Goal: Task Accomplishment & Management: Use online tool/utility

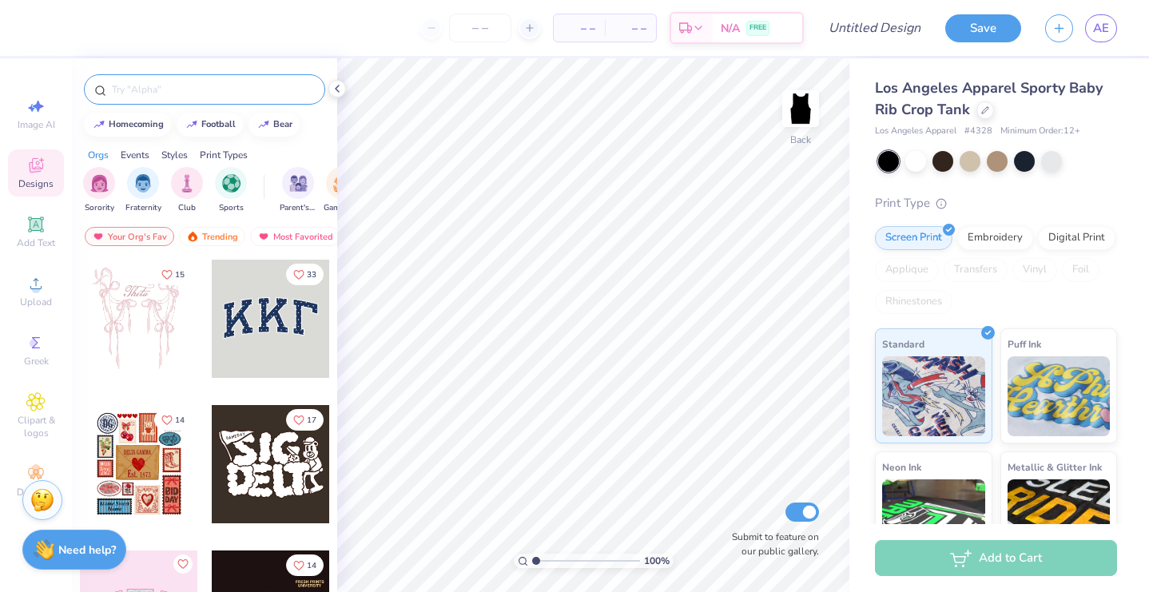
click at [168, 91] on input "text" at bounding box center [212, 89] width 205 height 16
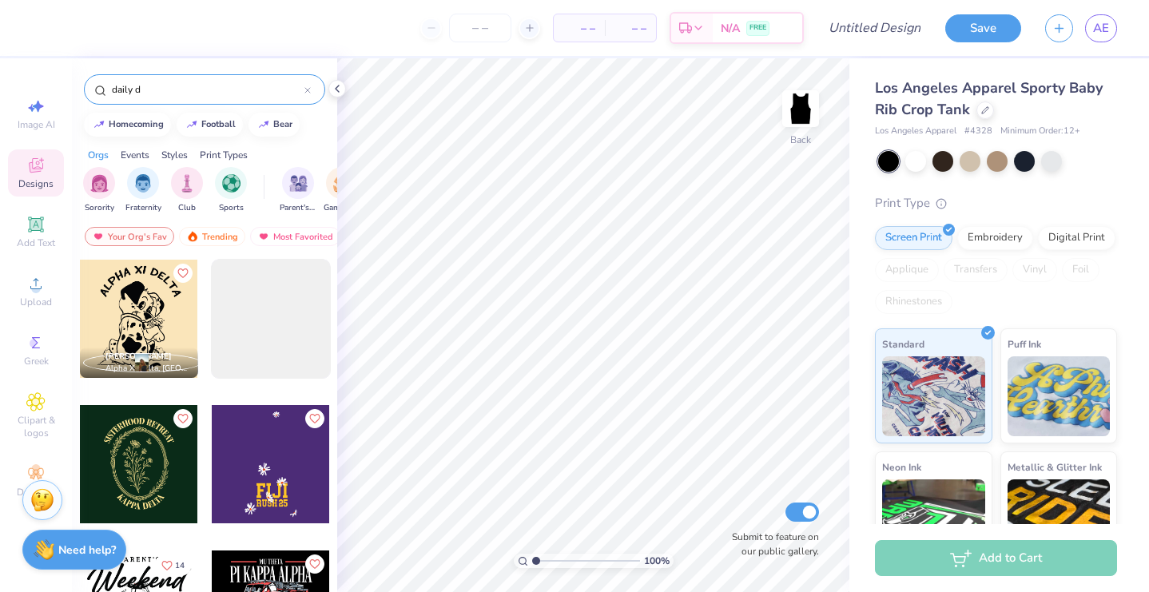
type input "daily dr"
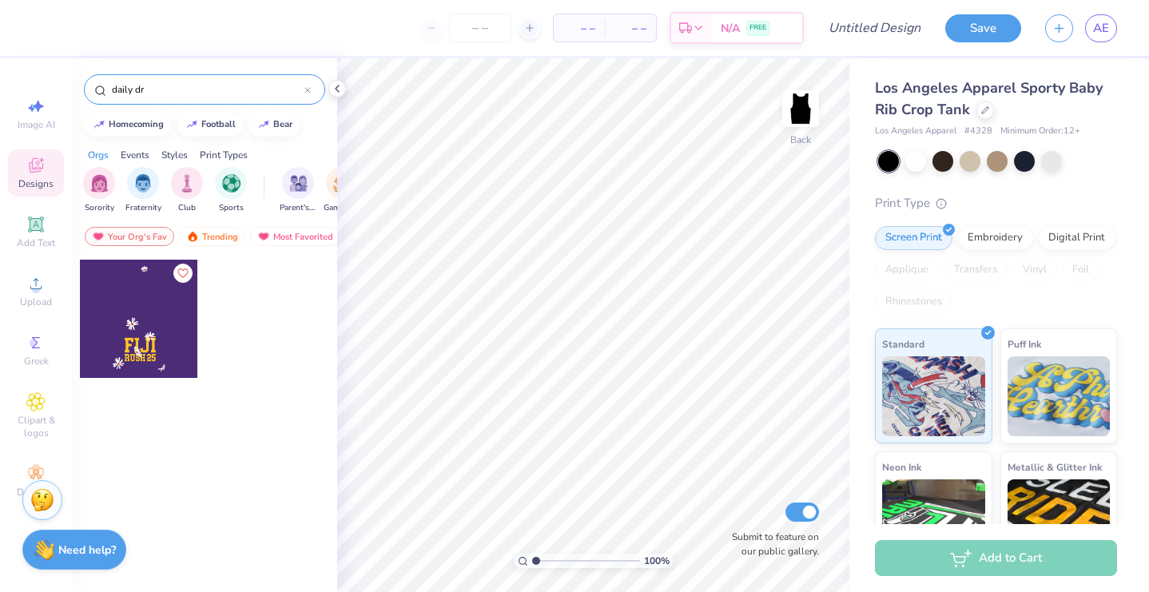
drag, startPoint x: 154, startPoint y: 93, endPoint x: 105, endPoint y: 92, distance: 49.6
click at [105, 92] on div "daily dr" at bounding box center [204, 89] width 241 height 30
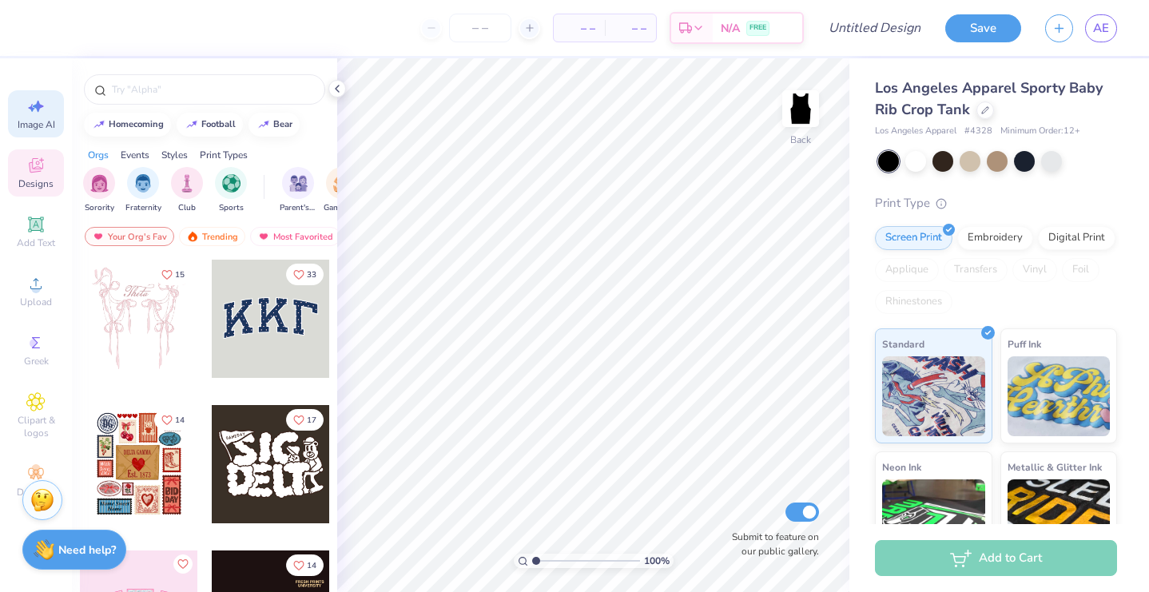
click at [27, 112] on icon at bounding box center [35, 106] width 19 height 19
select select "4"
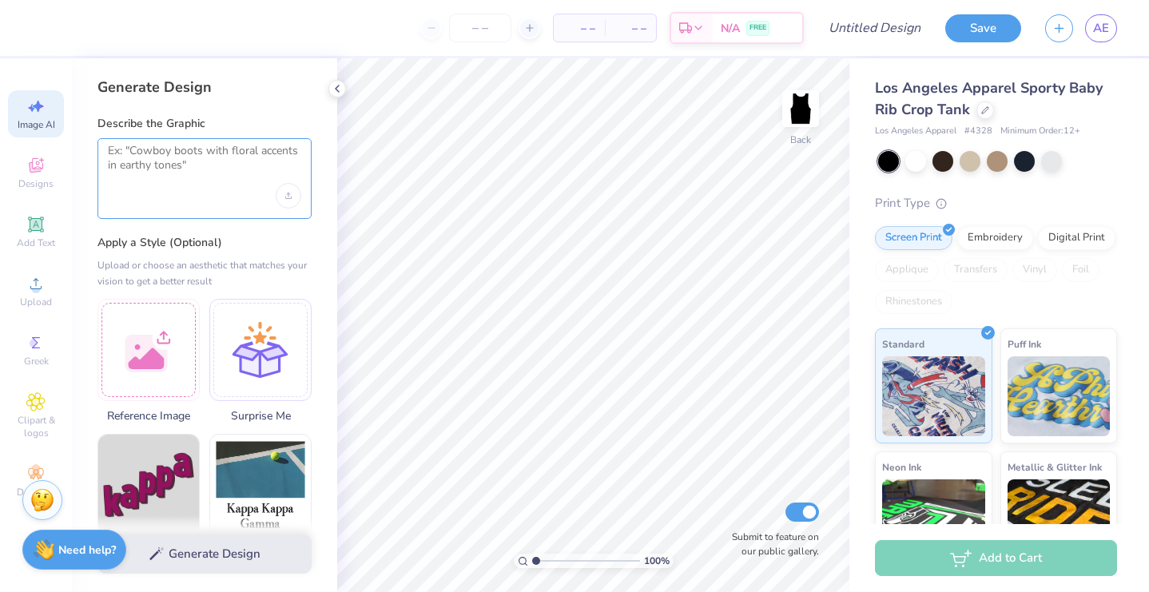
click at [134, 182] on textarea at bounding box center [204, 164] width 193 height 40
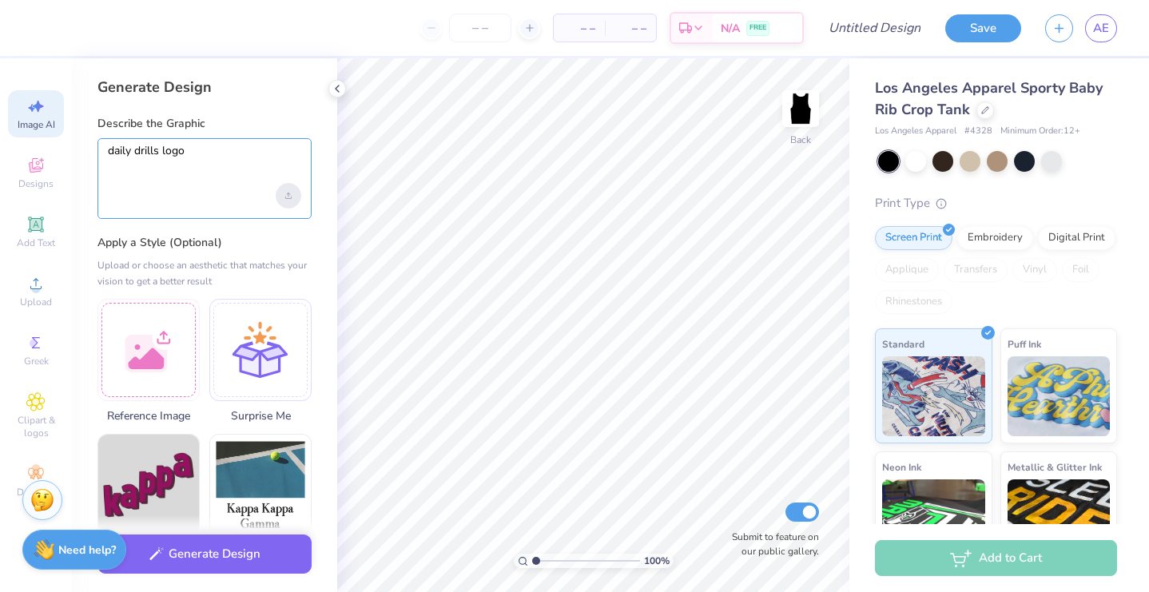
type textarea "daily drills logo"
click at [292, 199] on div "Upload image" at bounding box center [289, 196] width 26 height 26
click at [197, 176] on textarea "daily drills logo" at bounding box center [204, 164] width 193 height 40
click at [917, 162] on div at bounding box center [915, 159] width 21 height 21
click at [34, 280] on icon at bounding box center [35, 283] width 11 height 11
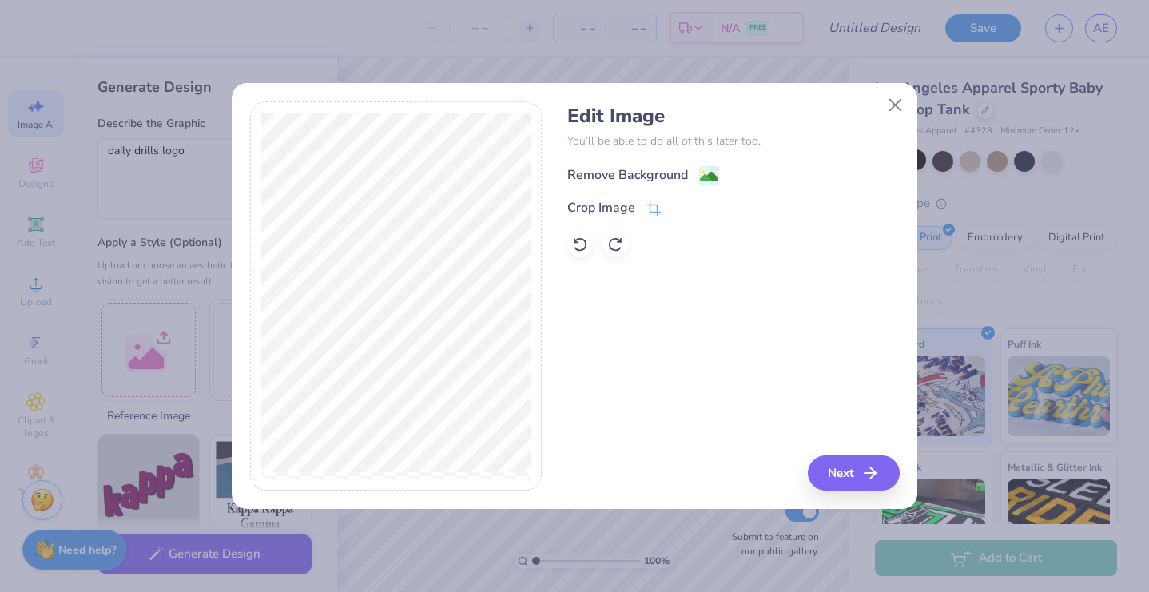
click at [694, 172] on div "Remove Background" at bounding box center [642, 175] width 151 height 20
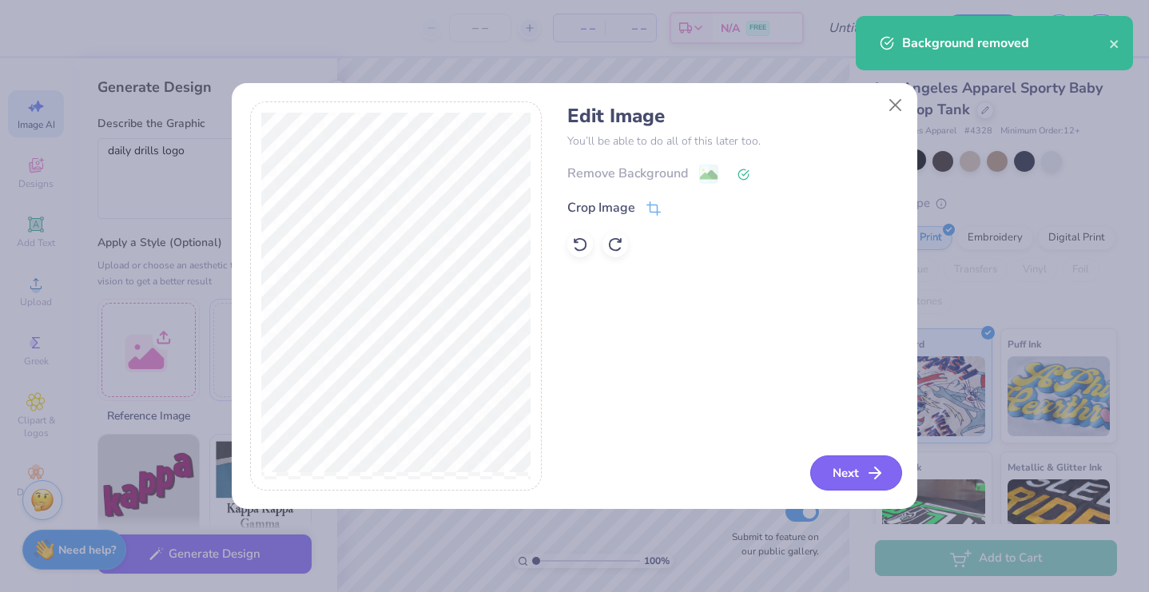
click at [857, 476] on button "Next" at bounding box center [856, 472] width 92 height 35
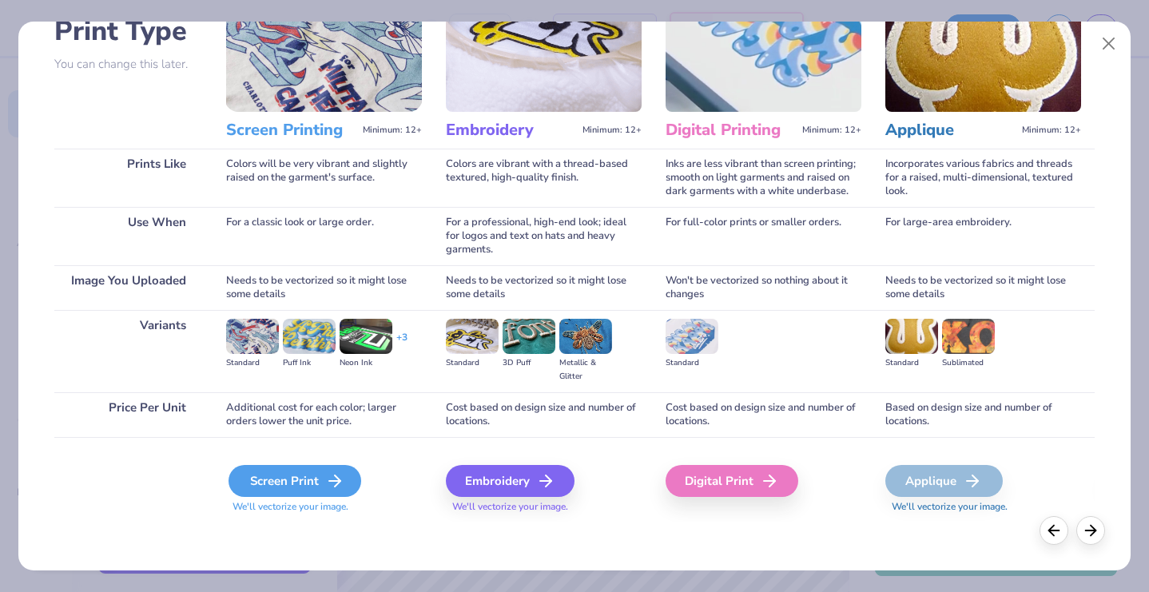
scroll to position [125, 0]
click at [347, 483] on div "Screen Print" at bounding box center [294, 481] width 133 height 32
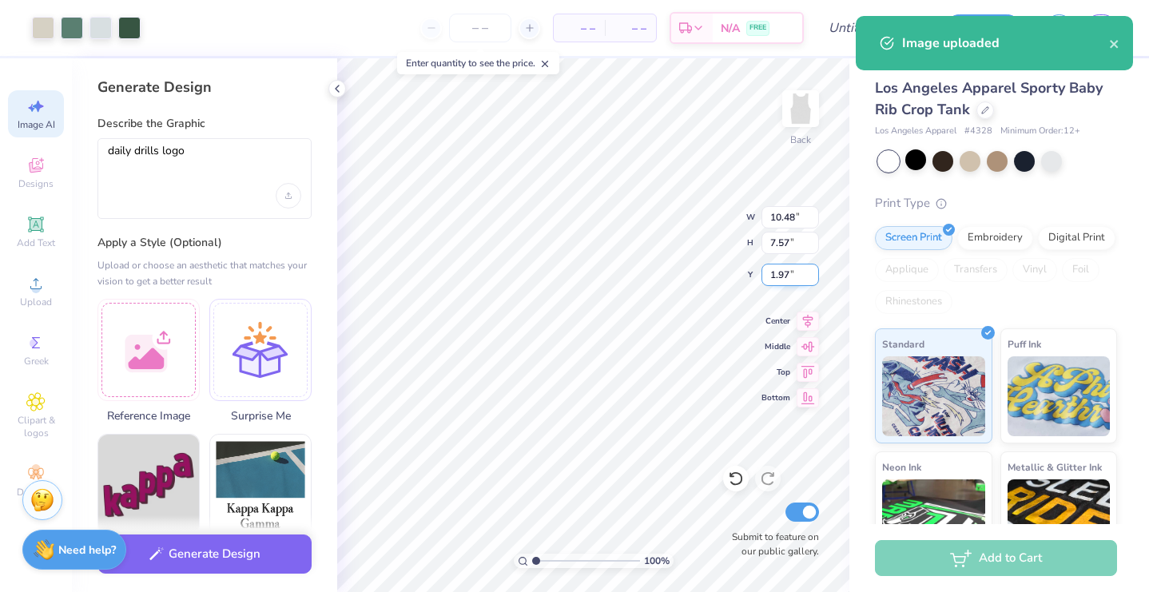
type input "6.27"
type input "4.53"
type input "5.01"
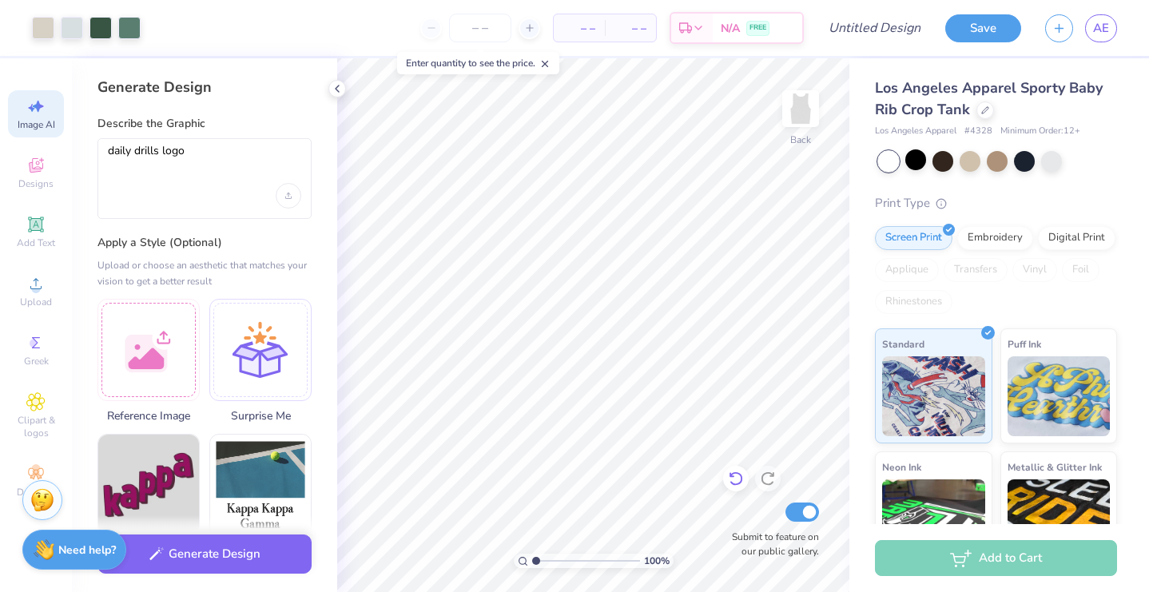
click at [734, 473] on icon at bounding box center [736, 479] width 14 height 14
type input "0.97"
type input "1.06"
type input "7.26"
click at [737, 480] on icon at bounding box center [736, 479] width 16 height 16
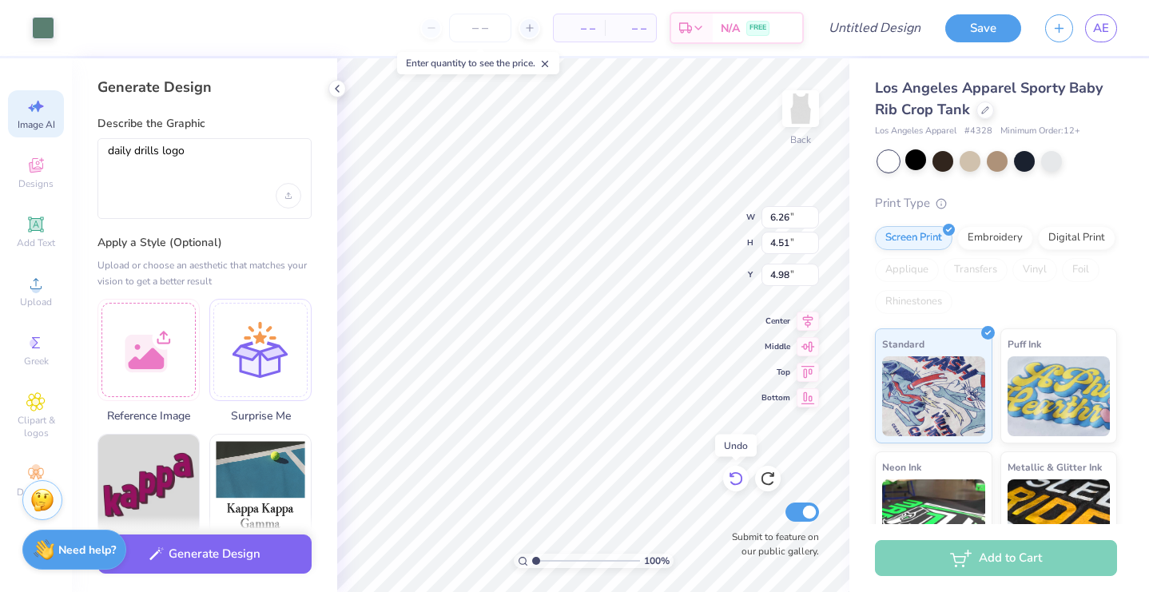
click at [737, 480] on icon at bounding box center [736, 479] width 16 height 16
type input "5.02"
click at [737, 480] on icon at bounding box center [736, 479] width 16 height 16
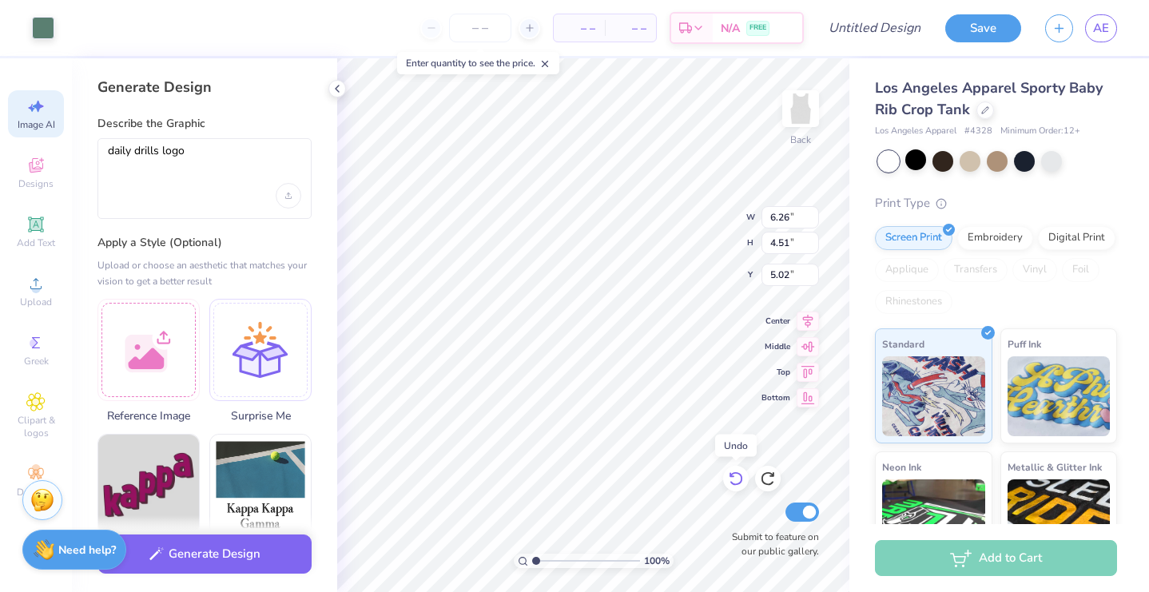
click at [737, 480] on icon at bounding box center [736, 479] width 16 height 16
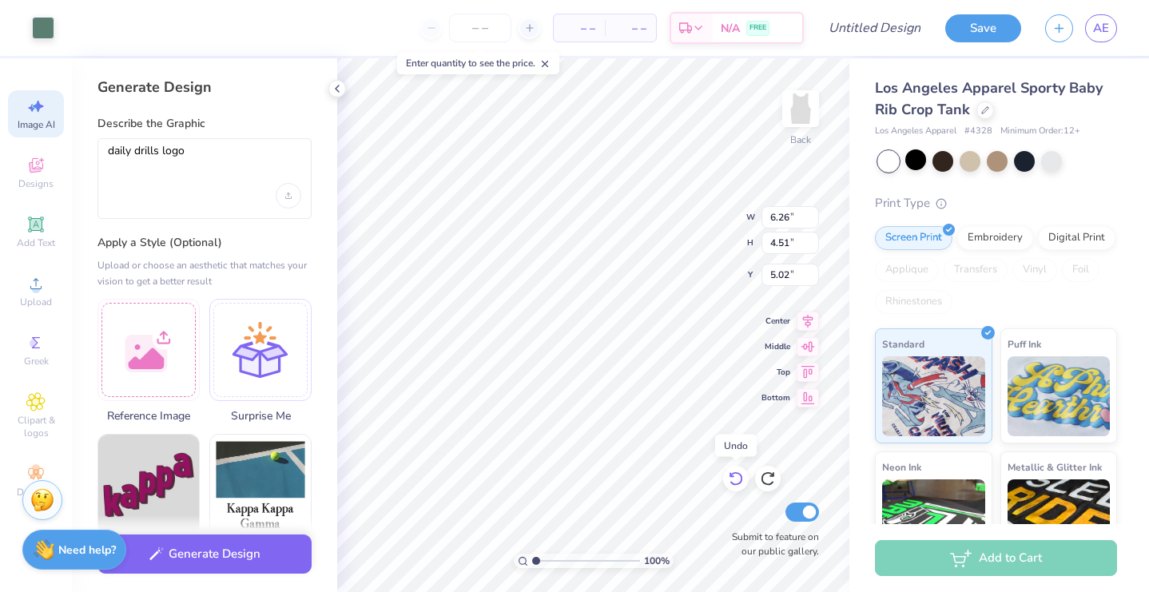
click at [737, 480] on icon at bounding box center [736, 479] width 16 height 16
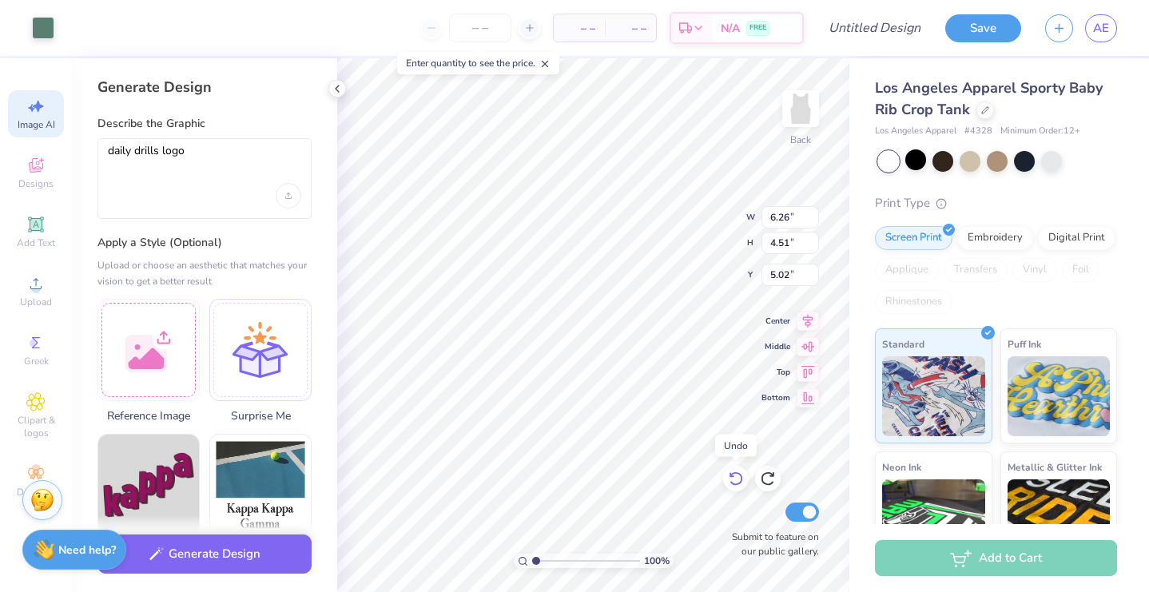
click at [737, 480] on icon at bounding box center [736, 479] width 16 height 16
type input "6.99"
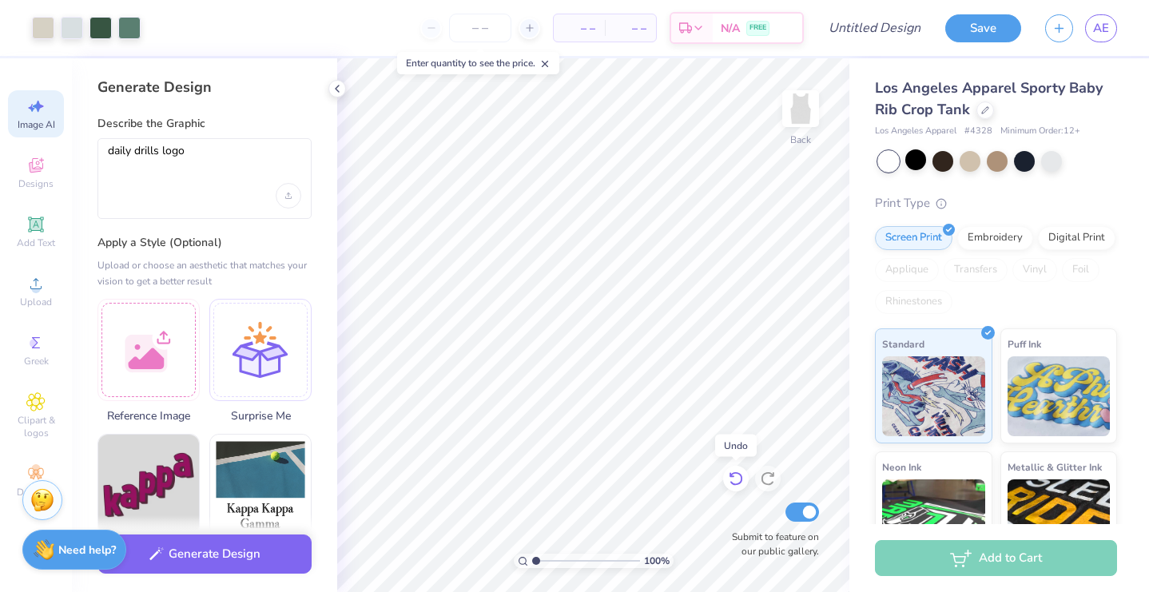
click at [733, 481] on icon at bounding box center [736, 479] width 16 height 16
type input "1.62"
type input "1.77"
type input "5.73"
click at [733, 548] on div "100 % Back Submit to feature on our public gallery." at bounding box center [593, 325] width 512 height 534
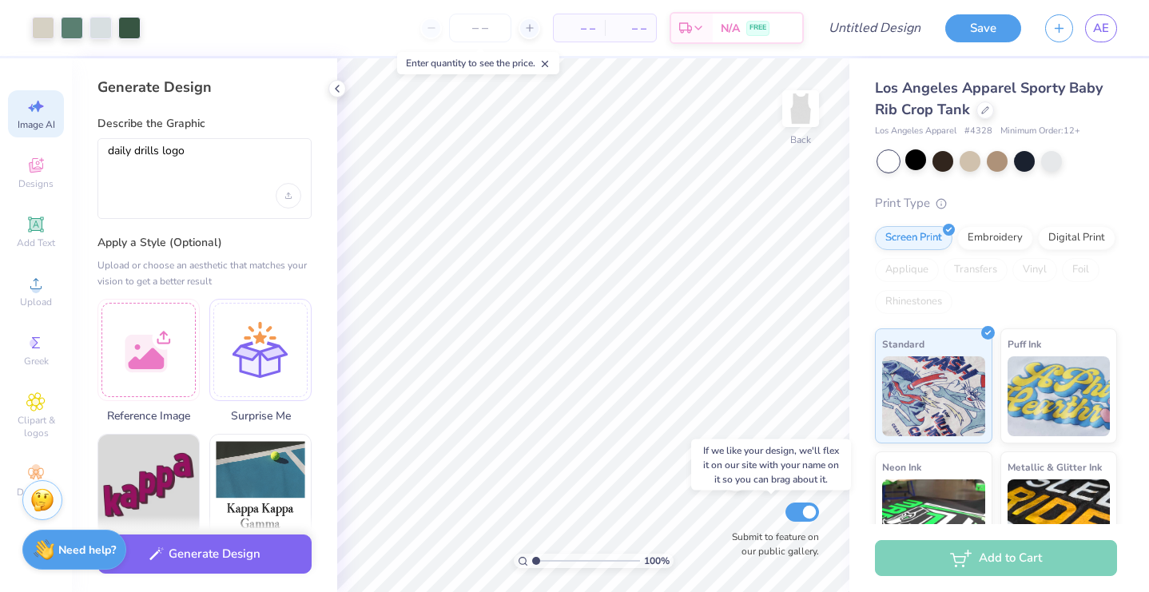
click at [751, 518] on div "100 % Back Submit to feature on our public gallery." at bounding box center [593, 325] width 512 height 534
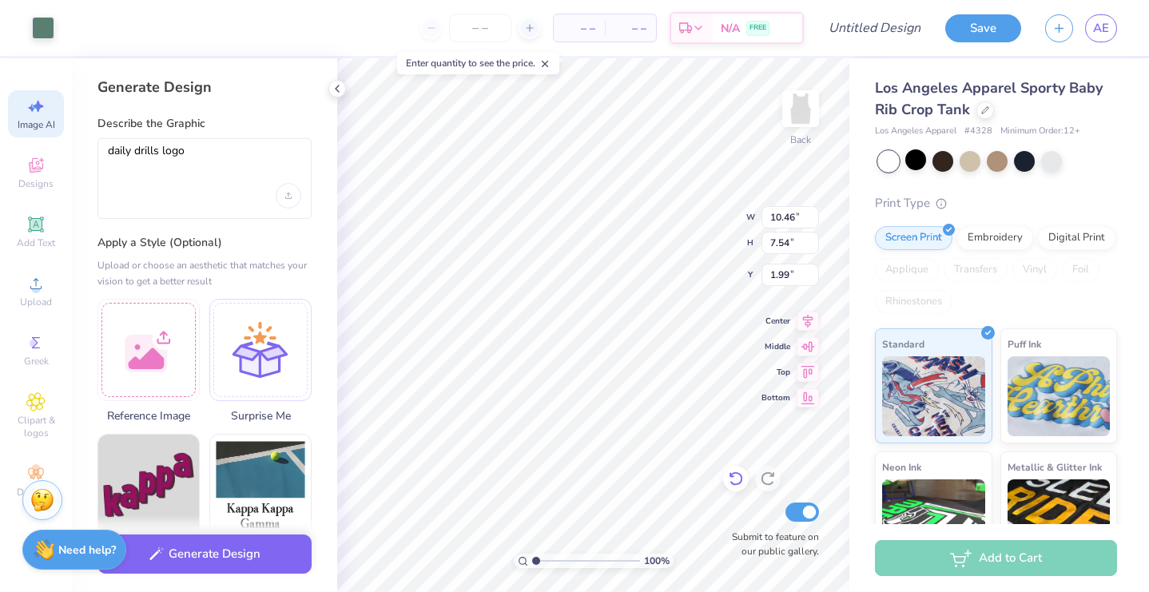
type input "8.89"
type input "6.41"
type input "3.12"
click at [737, 480] on icon at bounding box center [736, 479] width 16 height 16
type input "10.46"
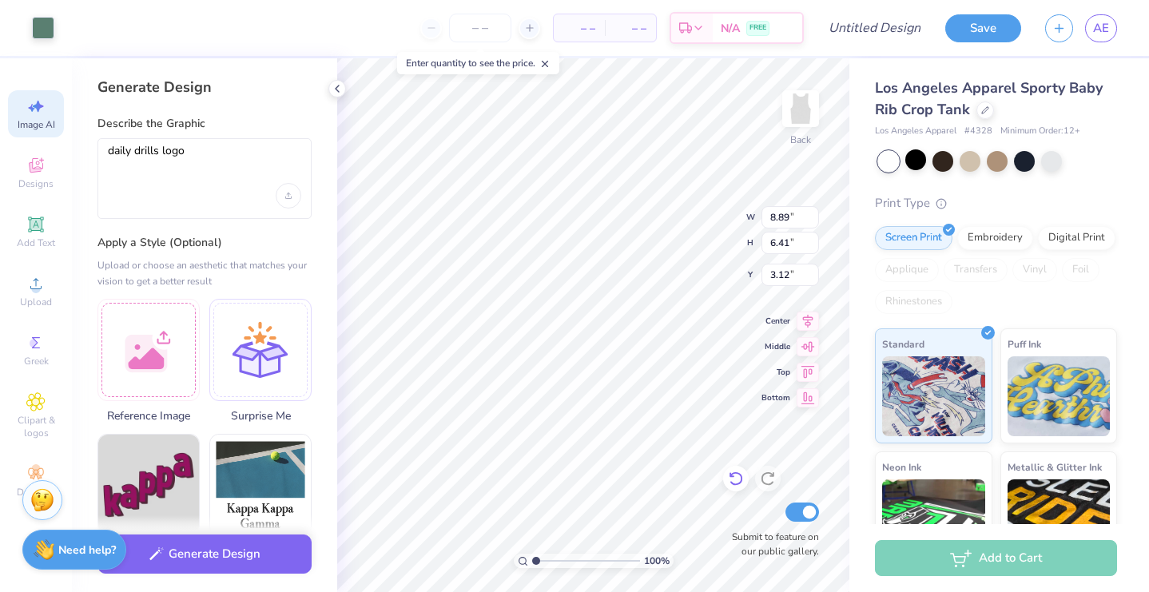
type input "7.54"
type input "1.99"
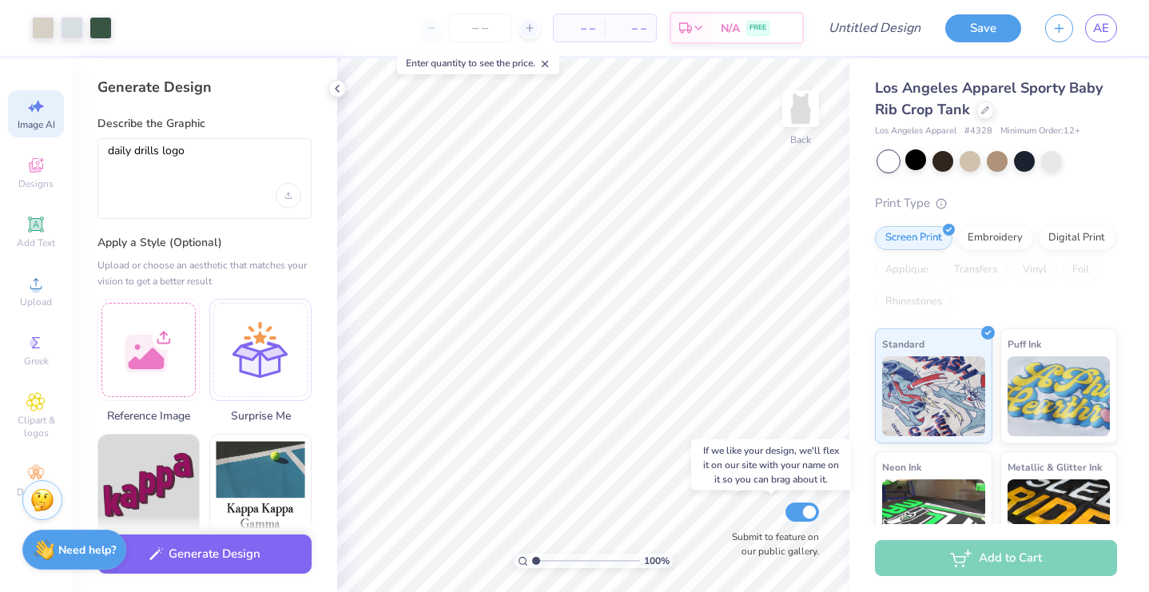
click at [757, 541] on div "100 % Back Submit to feature on our public gallery." at bounding box center [593, 325] width 512 height 534
click at [744, 515] on div "100 % Back Submit to feature on our public gallery." at bounding box center [593, 325] width 512 height 534
click at [737, 482] on icon at bounding box center [736, 479] width 16 height 16
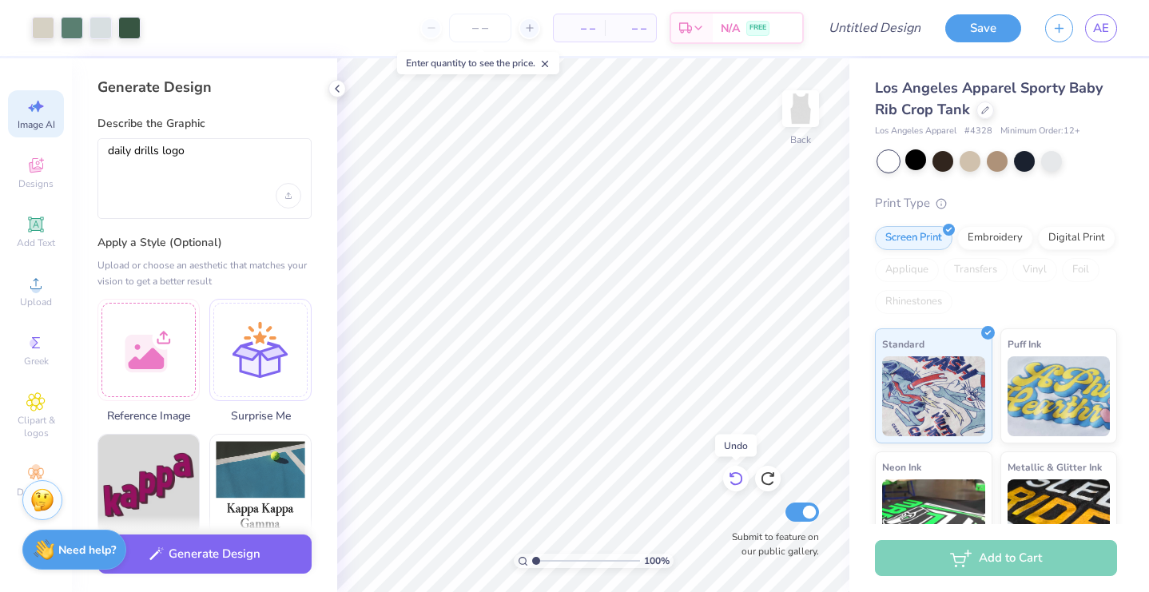
click at [737, 482] on icon at bounding box center [736, 479] width 16 height 16
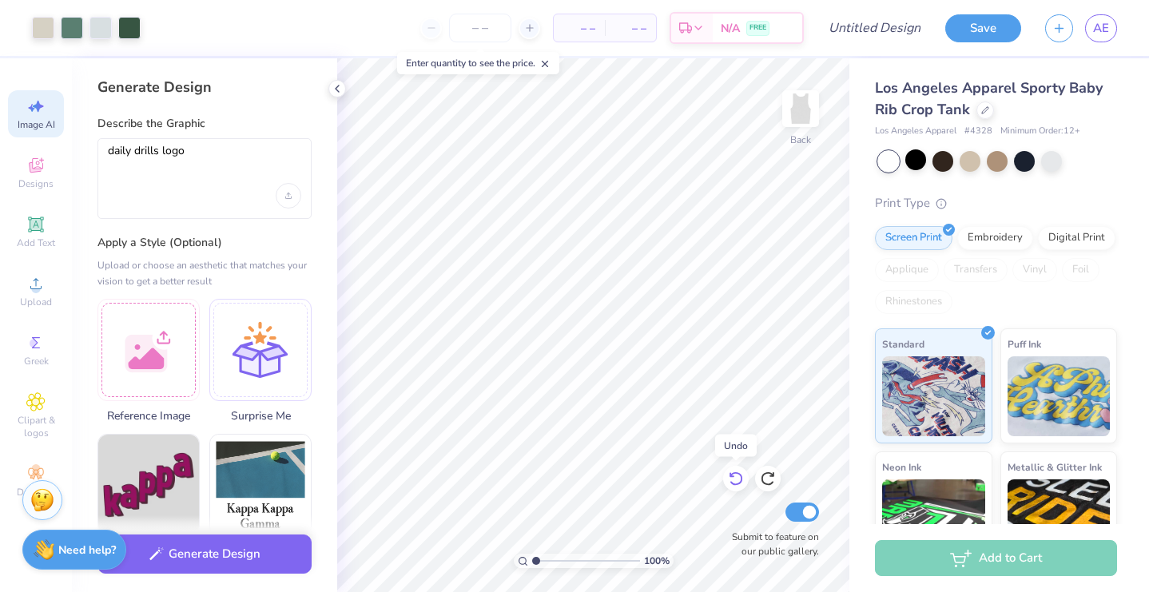
click at [737, 482] on icon at bounding box center [736, 479] width 16 height 16
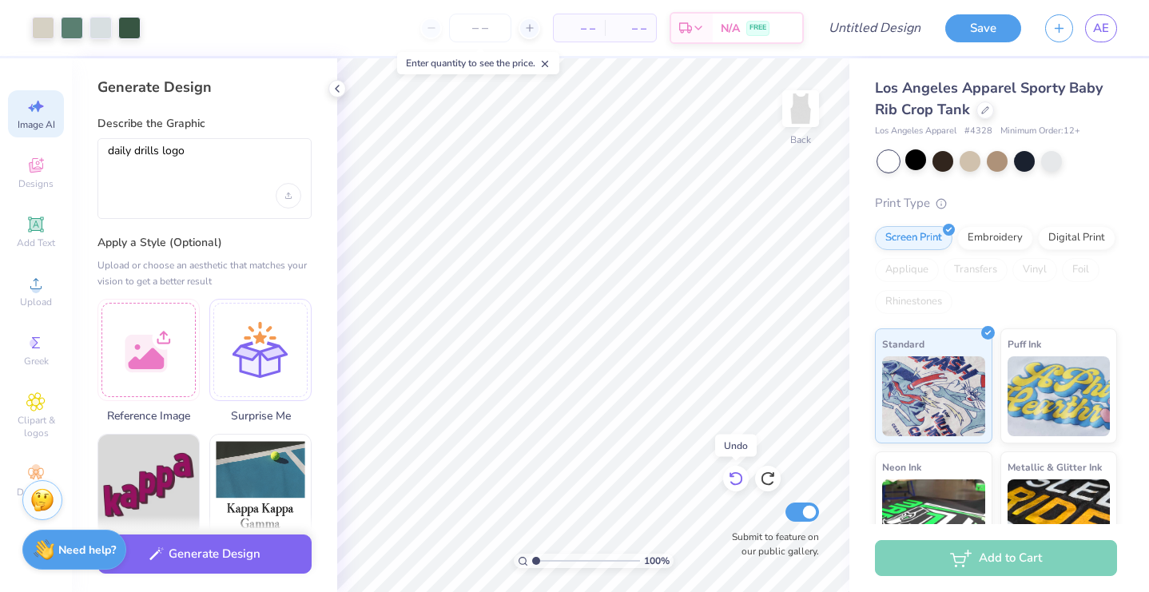
click at [737, 482] on icon at bounding box center [736, 479] width 16 height 16
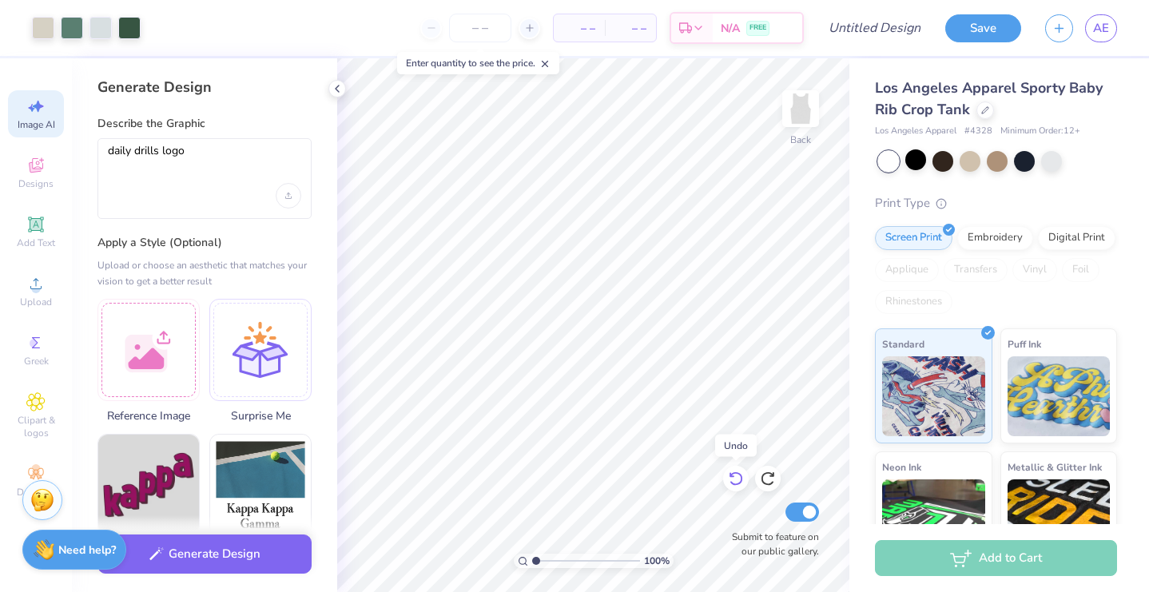
click at [737, 482] on icon at bounding box center [736, 479] width 16 height 16
click at [774, 475] on icon at bounding box center [768, 479] width 16 height 16
type input "8.38"
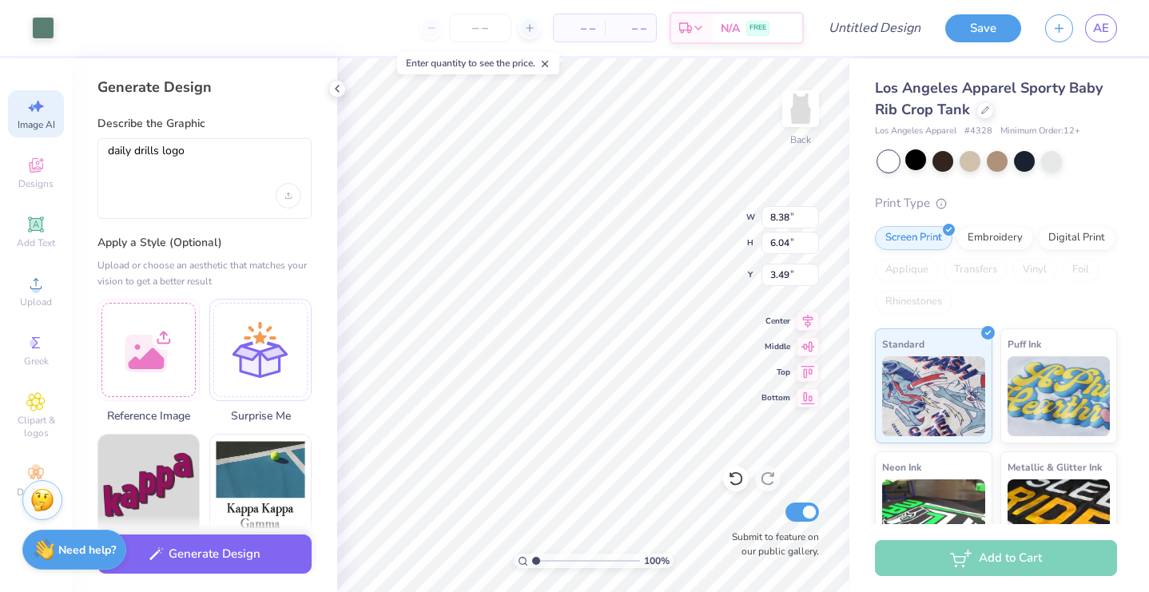
type input "6.04"
type input "2.47"
click at [741, 483] on icon at bounding box center [736, 479] width 16 height 16
click at [742, 484] on icon at bounding box center [736, 479] width 16 height 16
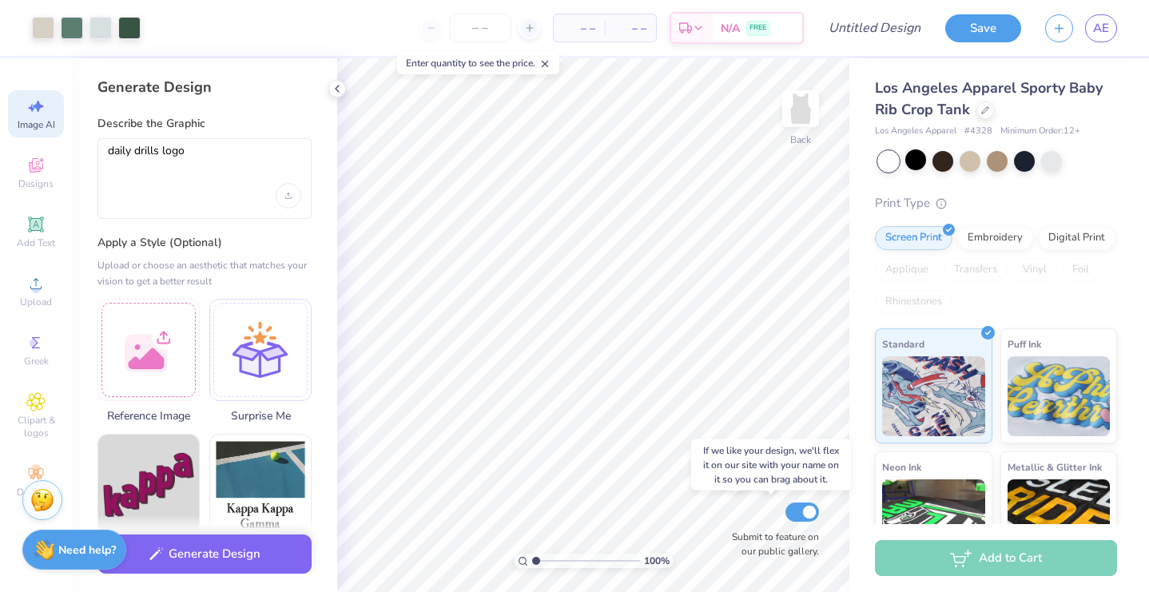
click at [745, 522] on div "100 % Back Submit to feature on our public gallery." at bounding box center [593, 325] width 512 height 534
click at [725, 479] on div at bounding box center [736, 479] width 26 height 26
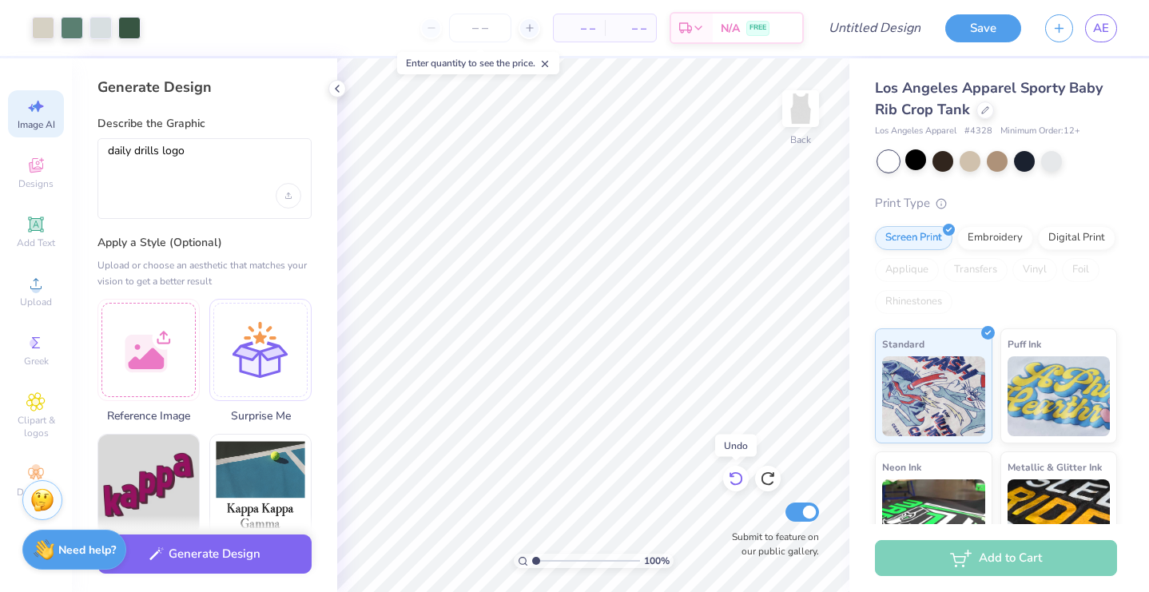
click at [725, 479] on div at bounding box center [736, 479] width 26 height 26
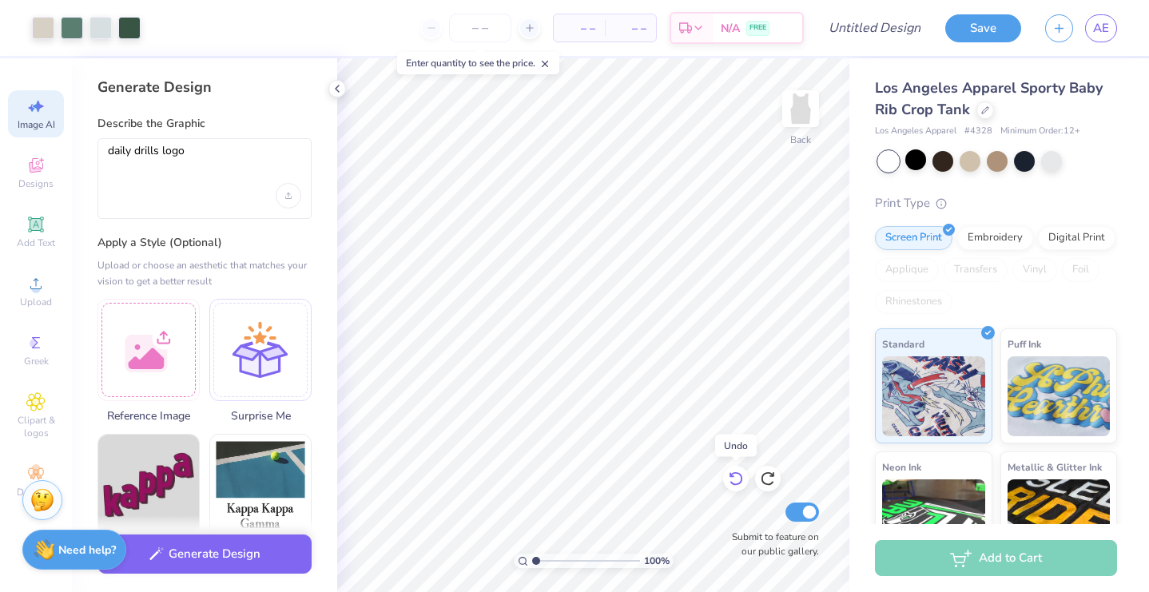
click at [725, 479] on div at bounding box center [736, 479] width 26 height 26
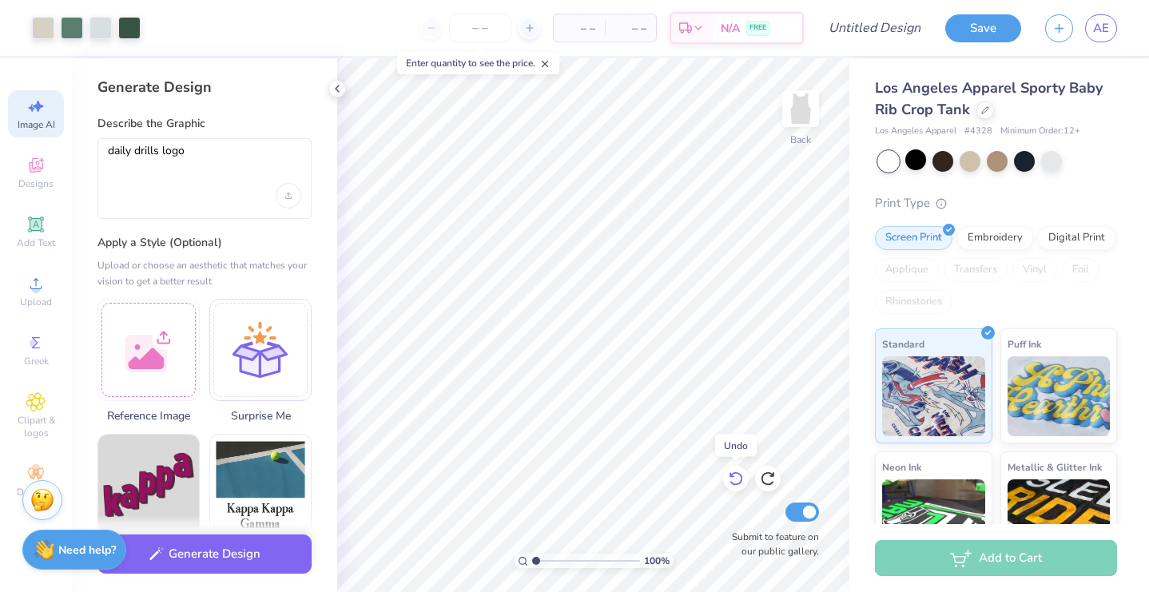
click at [725, 479] on div at bounding box center [736, 479] width 26 height 26
click at [55, 278] on div "Upload" at bounding box center [36, 291] width 56 height 47
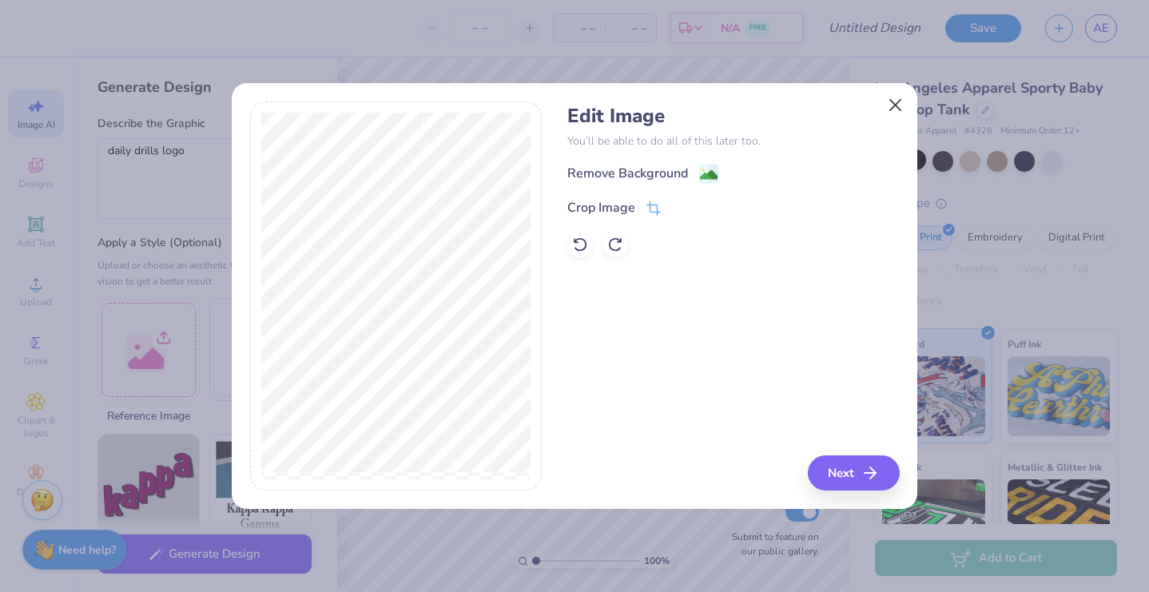
click at [886, 100] on button "Close" at bounding box center [895, 105] width 30 height 30
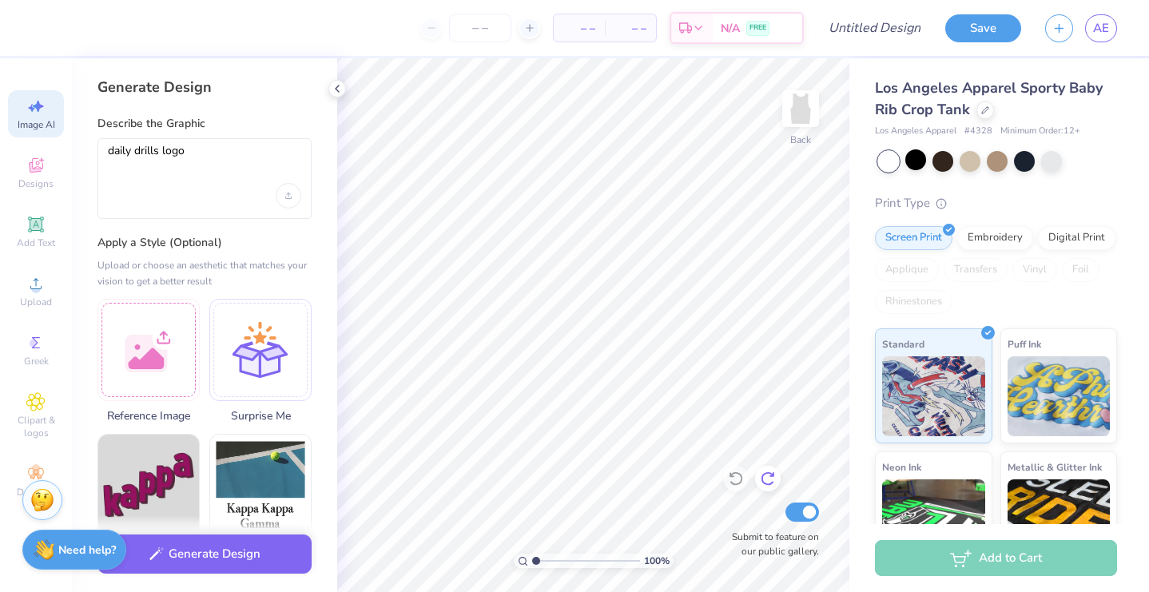
click at [763, 479] on icon at bounding box center [768, 479] width 16 height 16
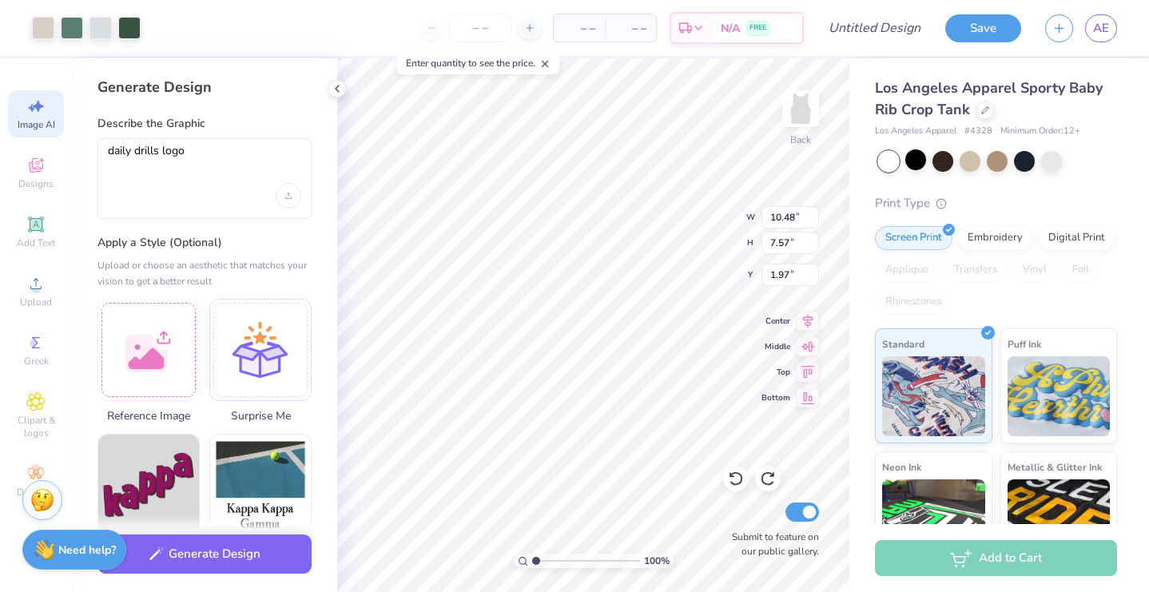
type input "7.44"
type input "5.37"
type input "2.03"
type input "4.54"
type input "3.28"
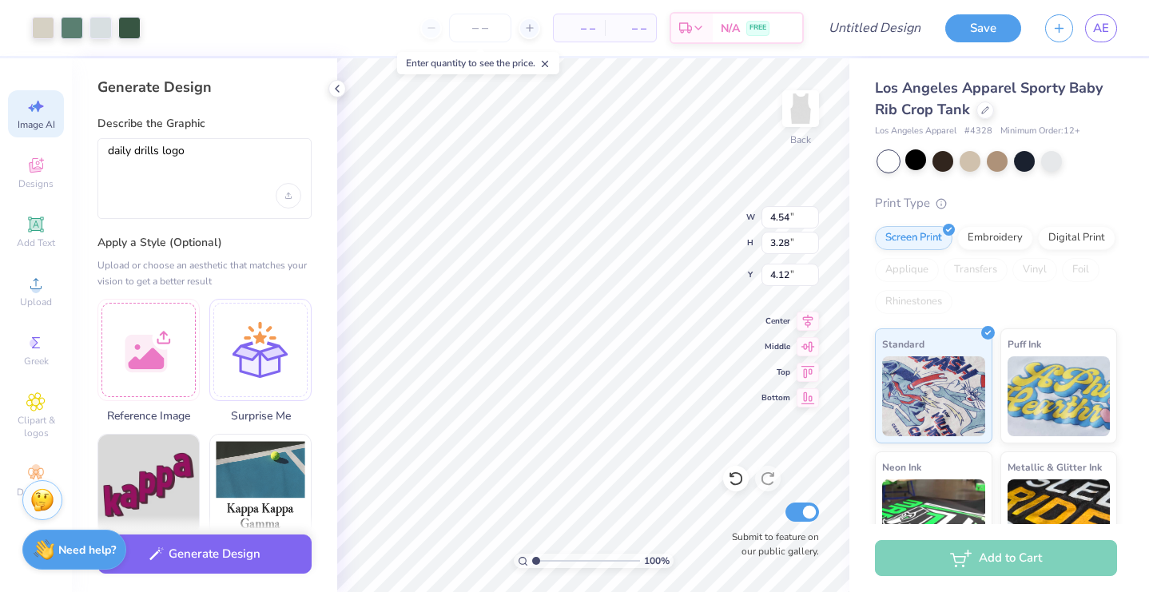
type input "3.00"
type input "3.72"
type input "2.69"
type input "3.24"
type input "2.34"
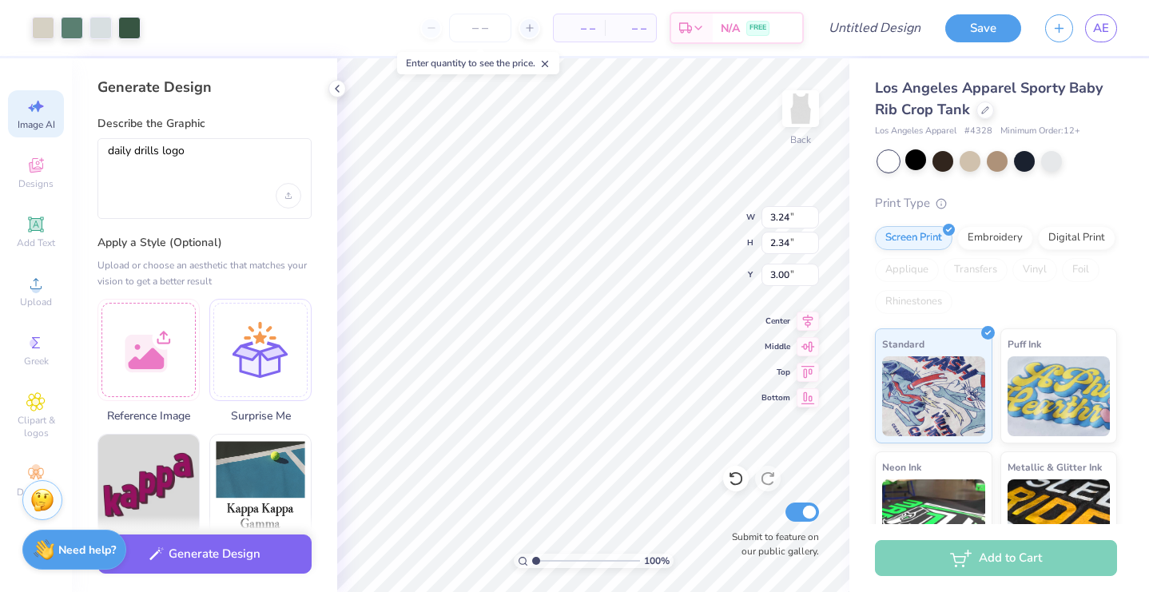
type input "1.19"
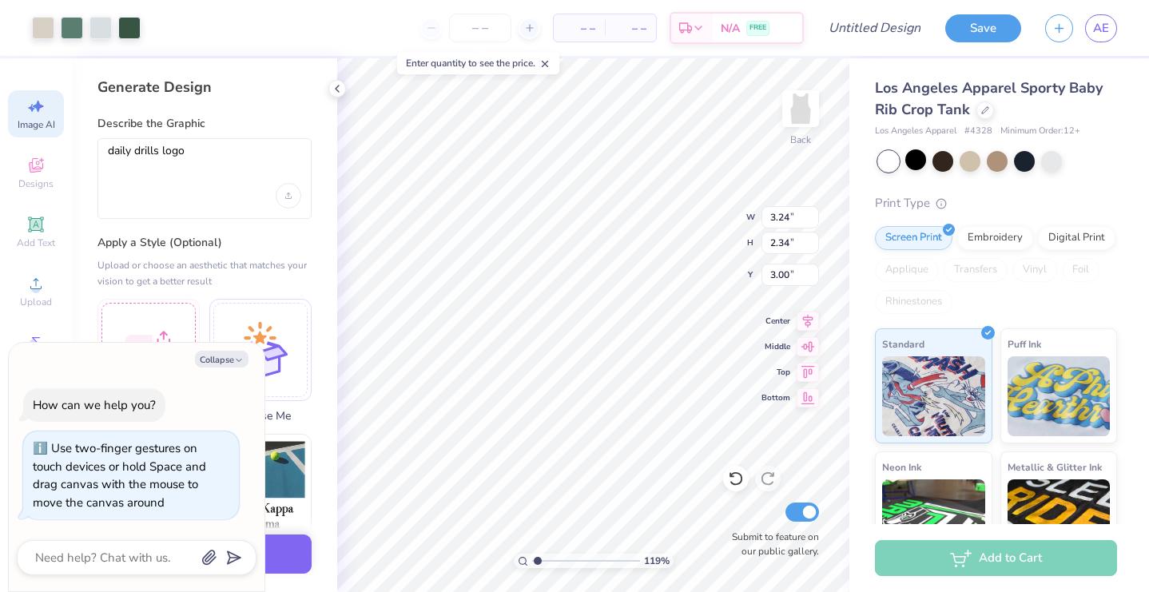
type textarea "x"
type input "3.42"
drag, startPoint x: 538, startPoint y: 562, endPoint x: 562, endPoint y: 563, distance: 24.0
click at [562, 563] on input "range" at bounding box center [586, 561] width 108 height 14
type textarea "x"
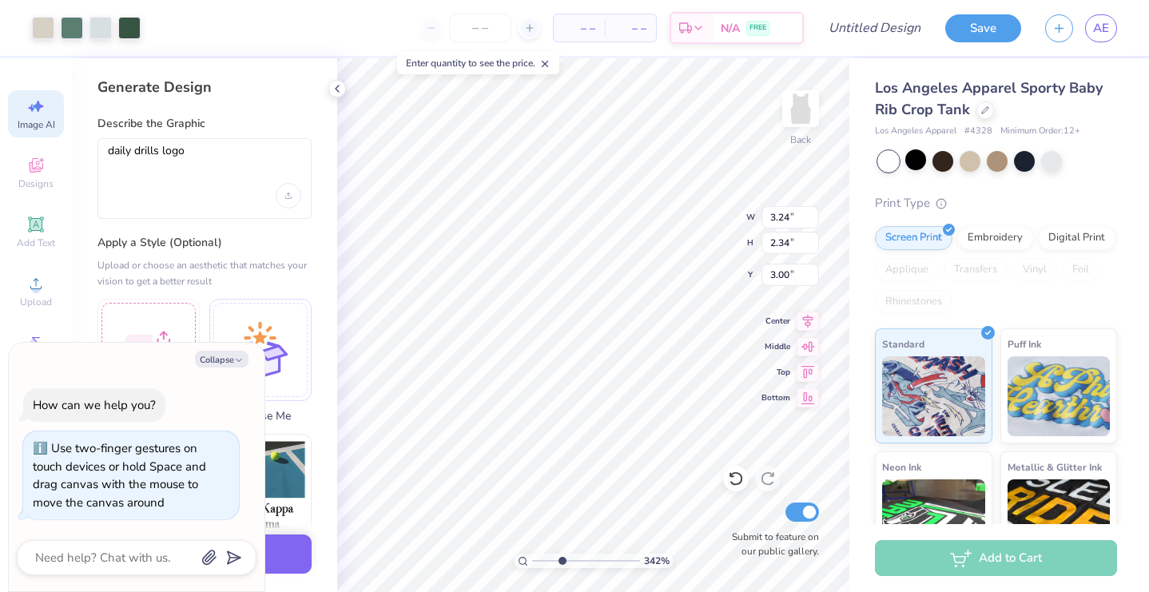
type input "0.21"
type input "0.24"
type input "3.69"
click at [733, 473] on icon at bounding box center [736, 479] width 16 height 16
click at [50, 236] on div "Add Text" at bounding box center [36, 231] width 56 height 47
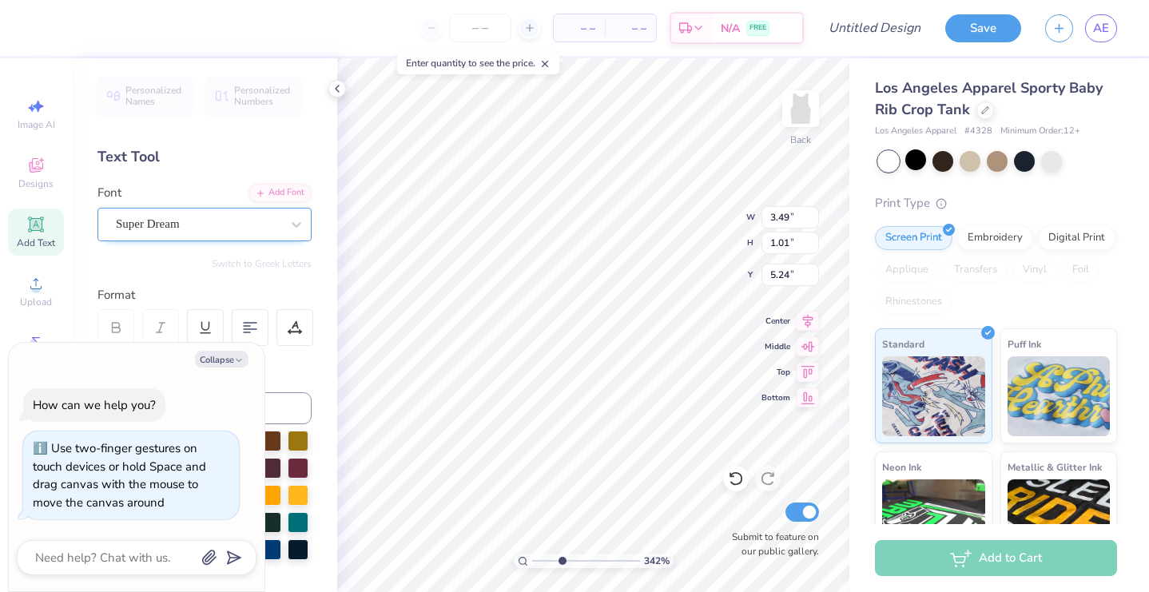
click at [180, 224] on span "Super Dream" at bounding box center [148, 224] width 64 height 18
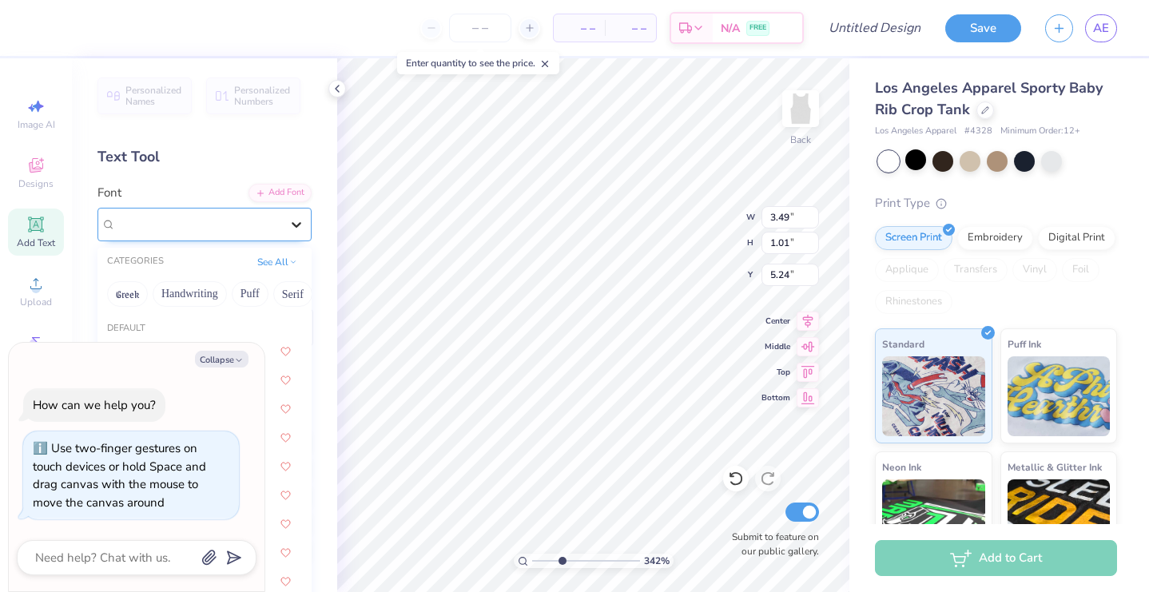
drag, startPoint x: 224, startPoint y: 356, endPoint x: 300, endPoint y: 220, distance: 155.6
click at [224, 356] on button "Collapse" at bounding box center [222, 359] width 54 height 17
type textarea "x"
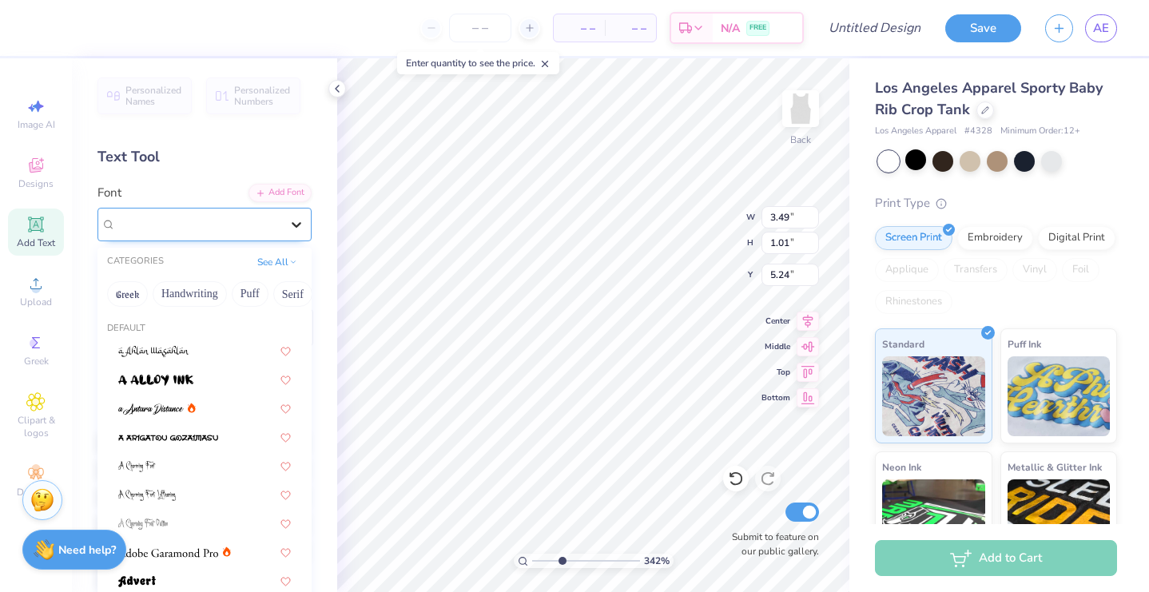
click at [304, 224] on icon at bounding box center [296, 224] width 16 height 16
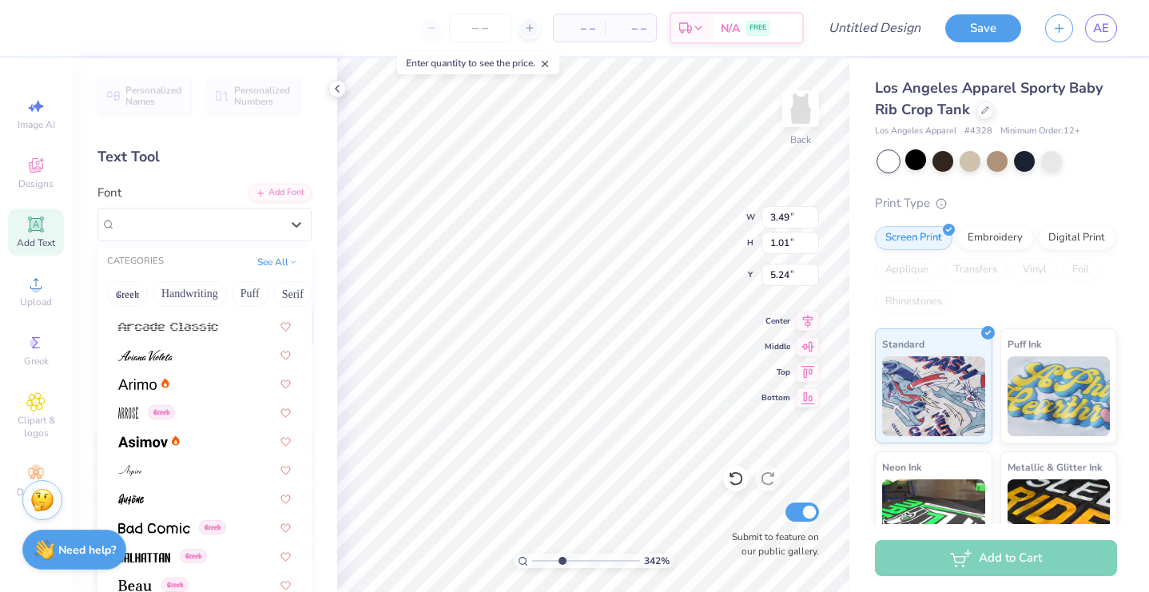
scroll to position [486, 0]
click at [216, 442] on div at bounding box center [204, 439] width 173 height 17
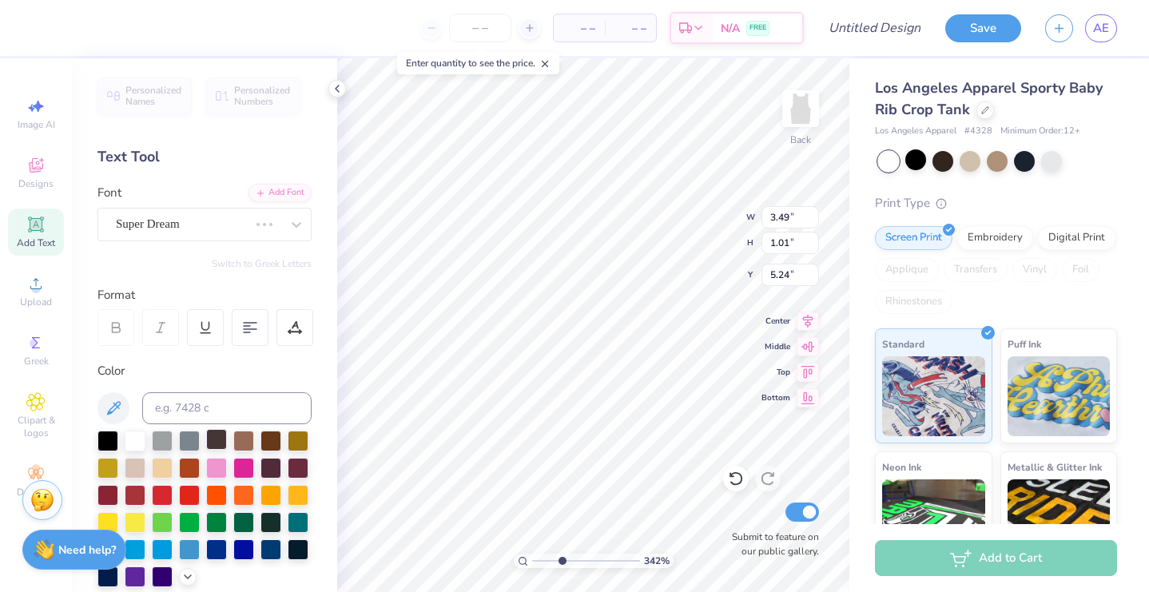
type input "3.45"
type input "1.03"
type input "3.24"
type input "2.32"
type input "0.69"
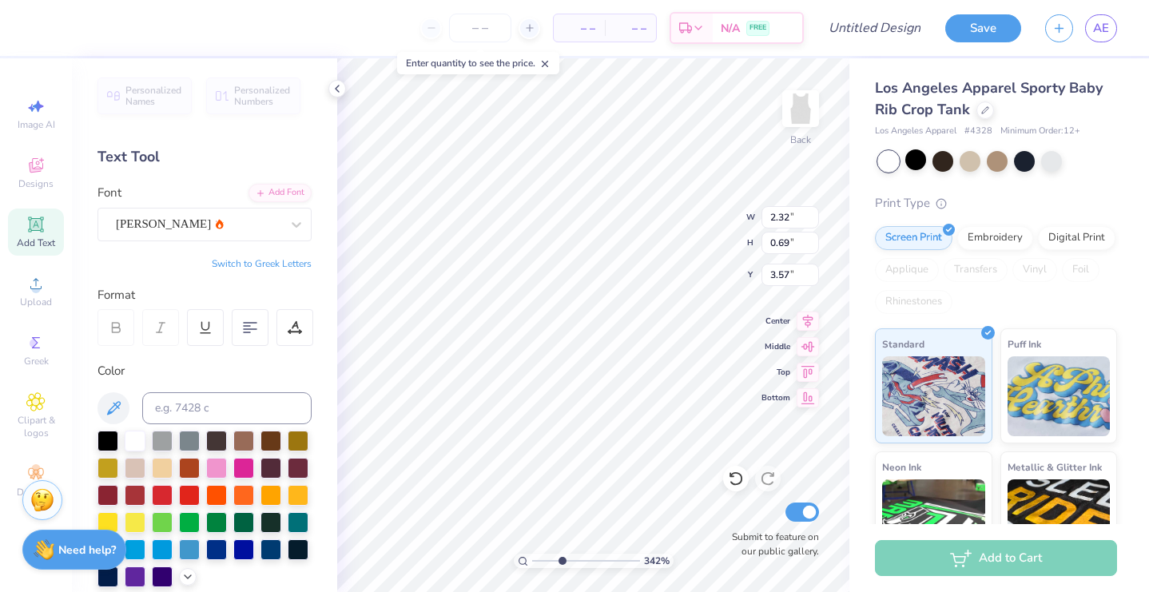
type input "3.32"
type textarea "T"
type textarea "s"
type textarea "SWEET"
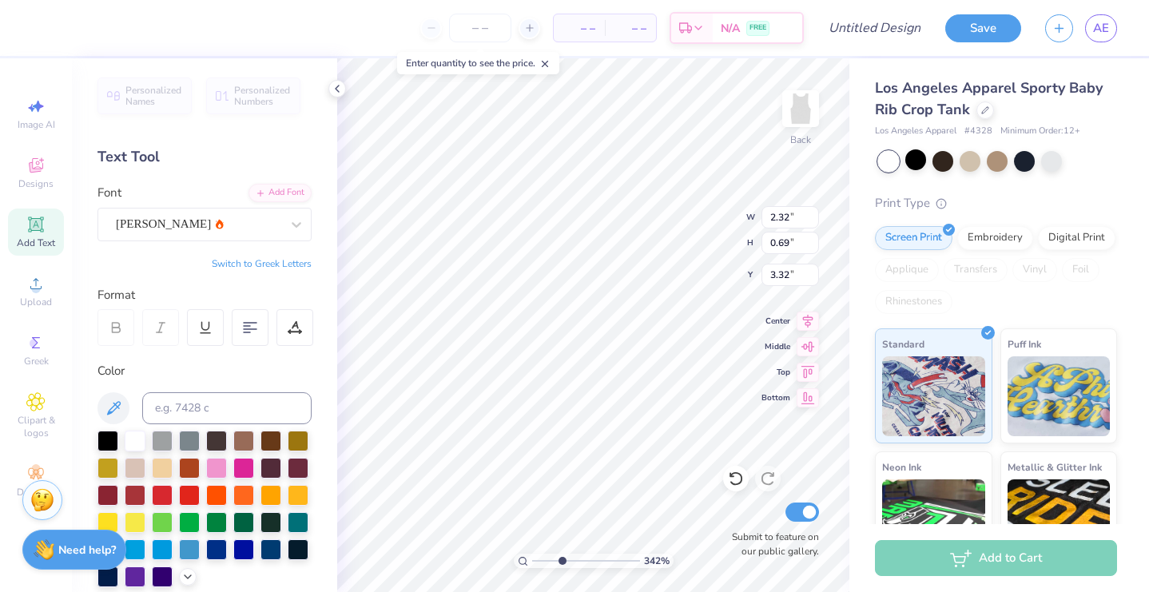
type input "3.23"
type input "2.33"
type input "3.01"
type input "3.09"
type input "0.71"
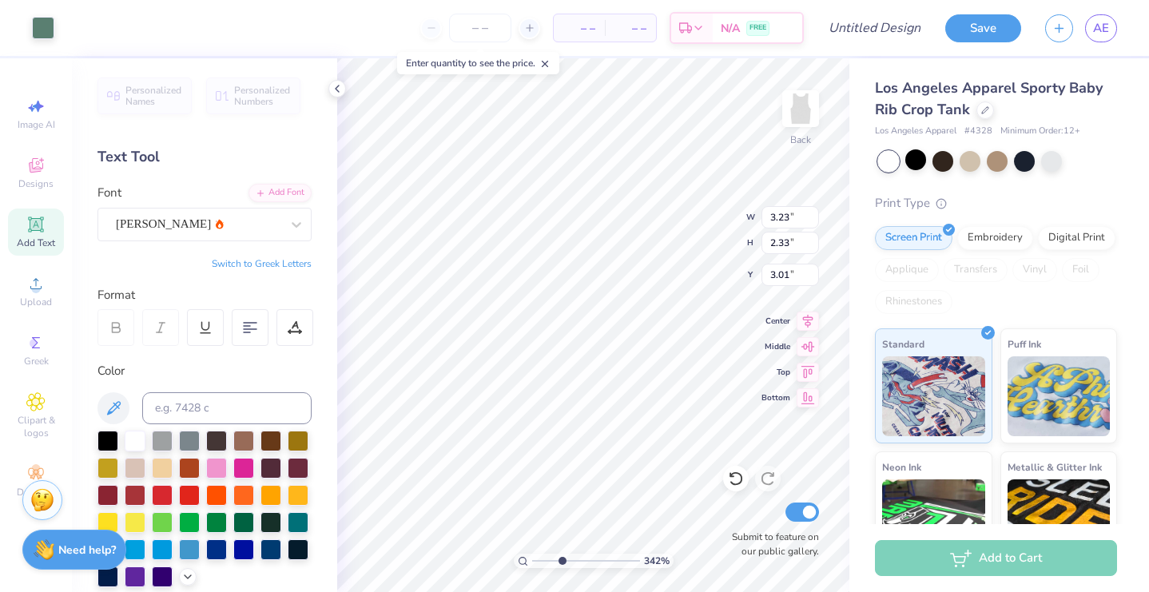
type input "3.31"
type input "2.85"
type input "0.65"
type input "3.42"
type input "2.85"
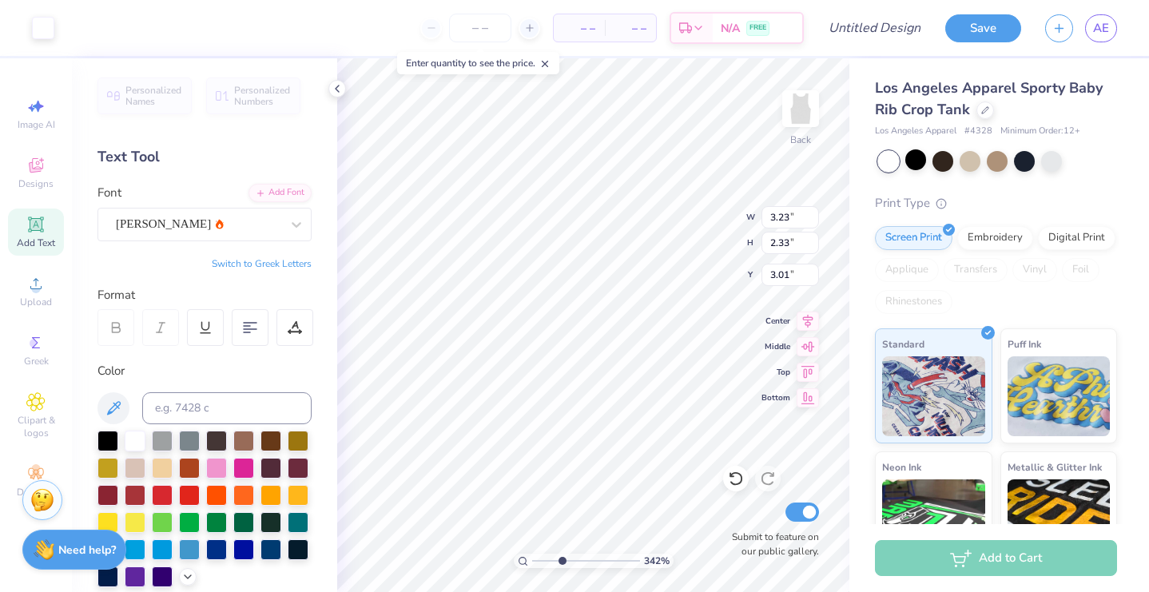
type input "0.65"
type input "3.42"
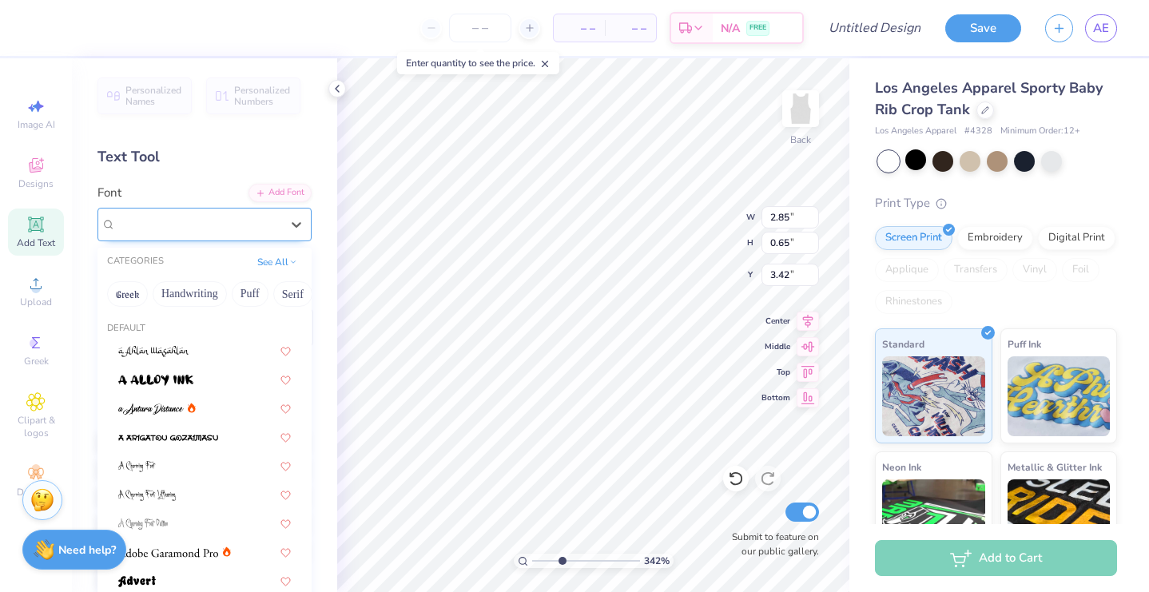
click at [157, 230] on div "Asimov" at bounding box center [198, 224] width 168 height 25
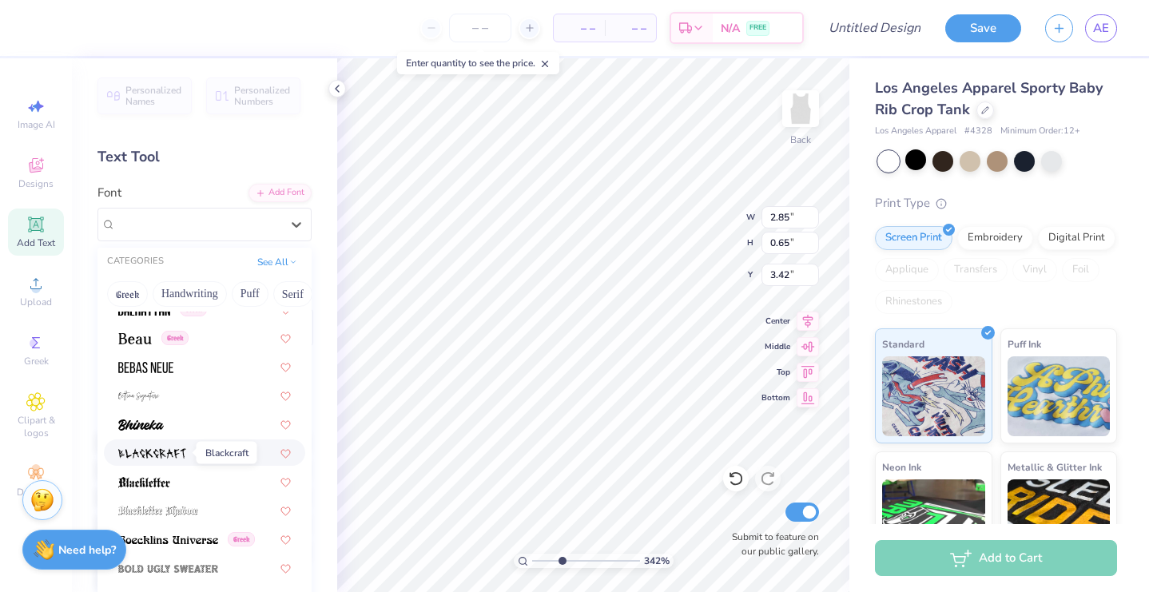
scroll to position [745, 0]
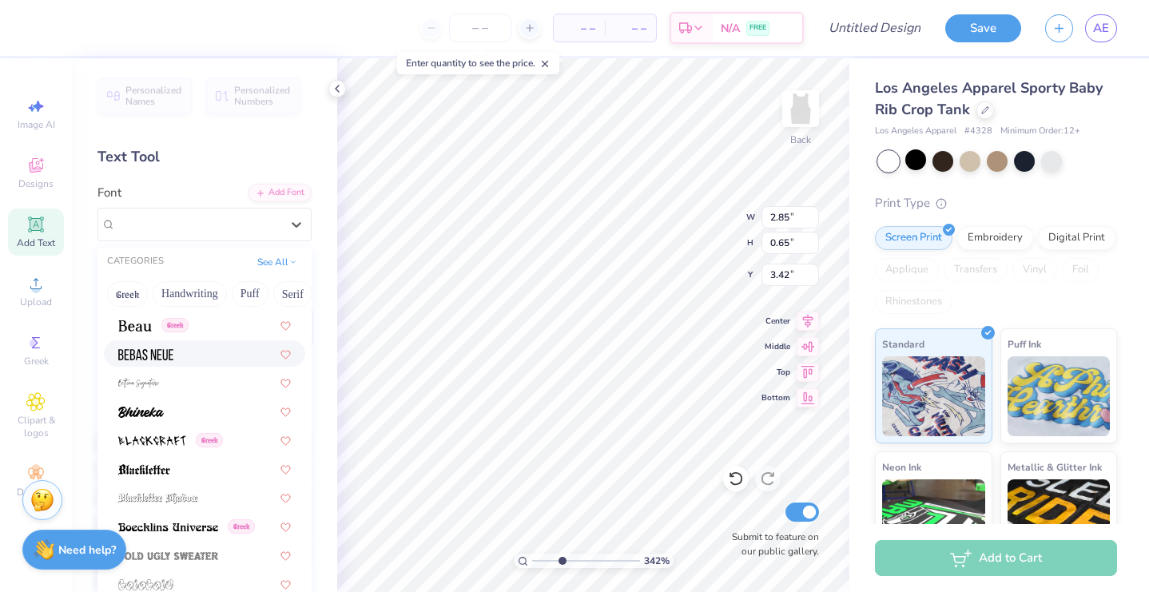
click at [169, 367] on div at bounding box center [204, 353] width 201 height 26
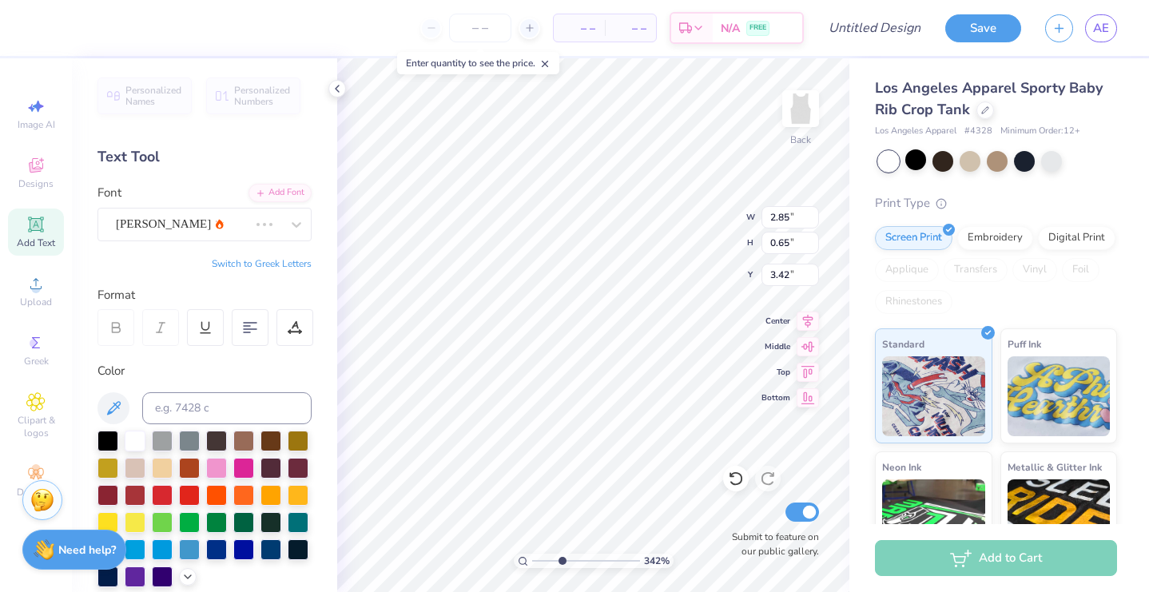
type input "1.78"
type input "0.64"
type input "3.43"
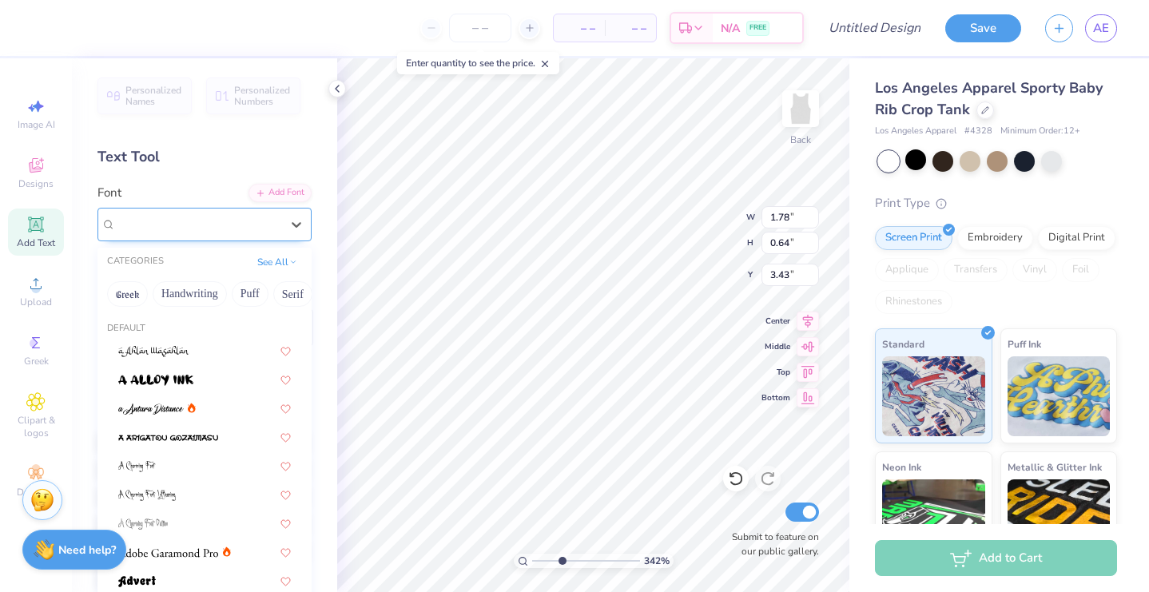
click at [165, 216] on div "Bebas Neue" at bounding box center [198, 224] width 168 height 25
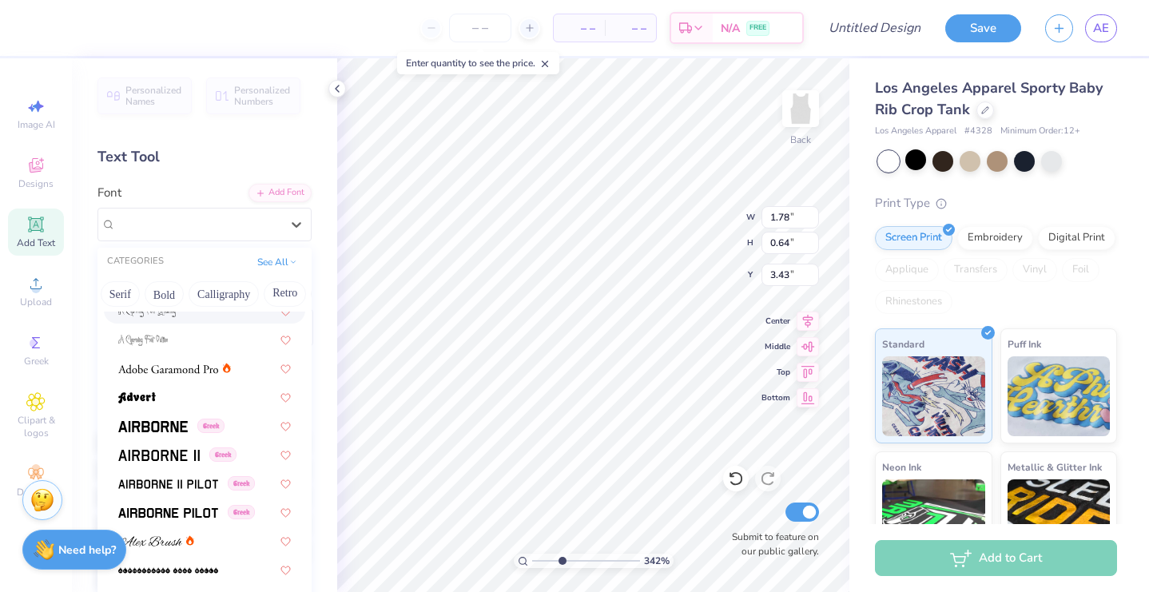
scroll to position [0, 196]
click at [146, 300] on button "Bold" at bounding box center [140, 294] width 39 height 26
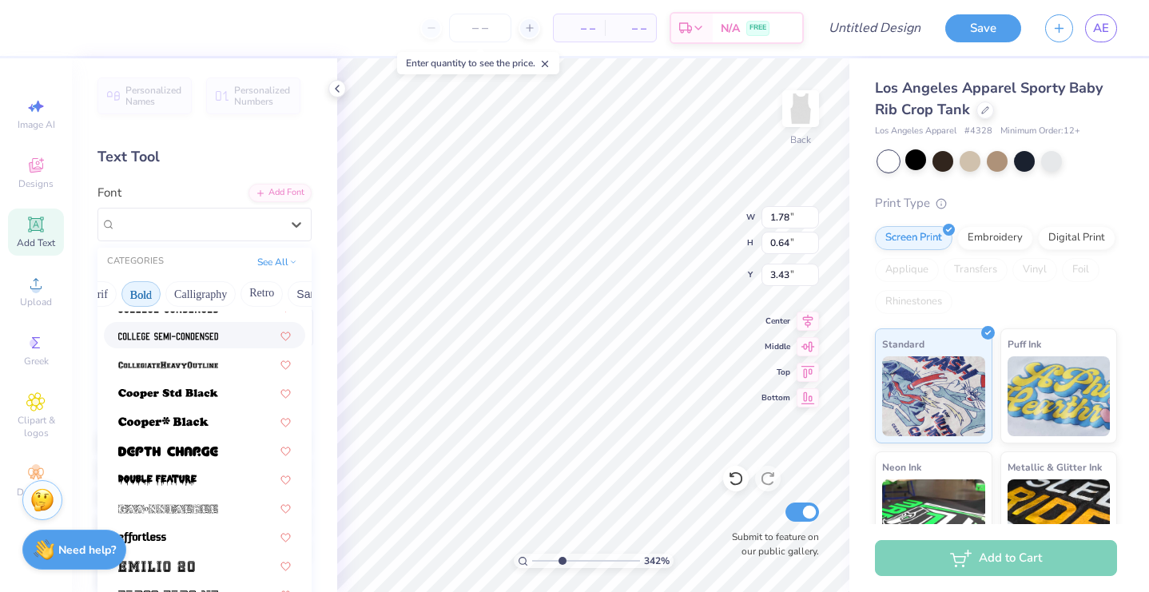
scroll to position [226, 0]
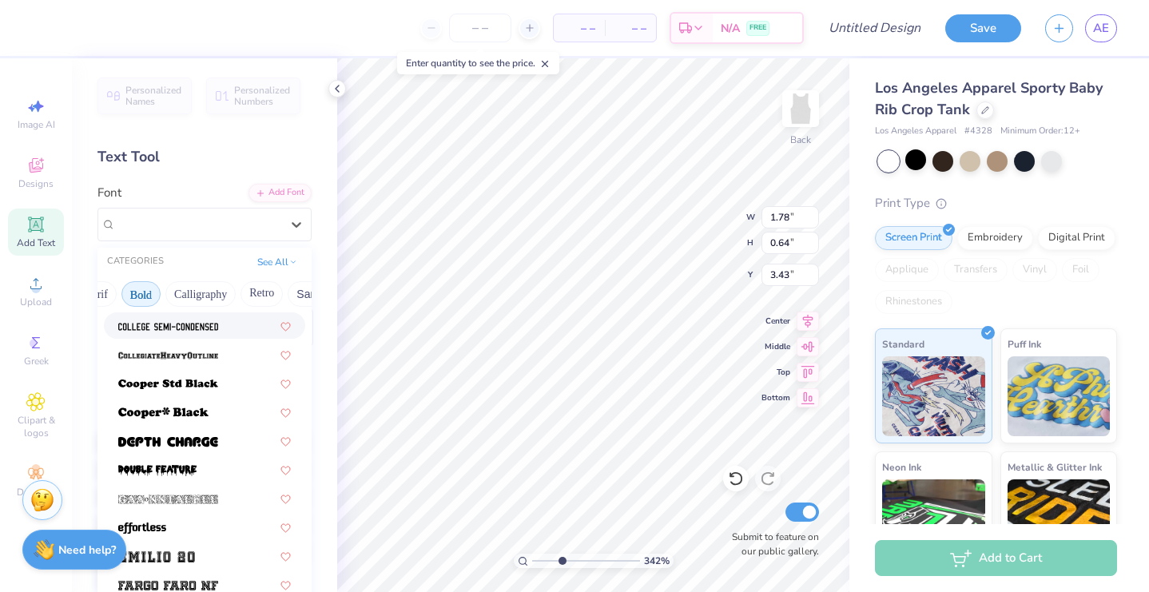
click at [236, 323] on div at bounding box center [204, 325] width 173 height 17
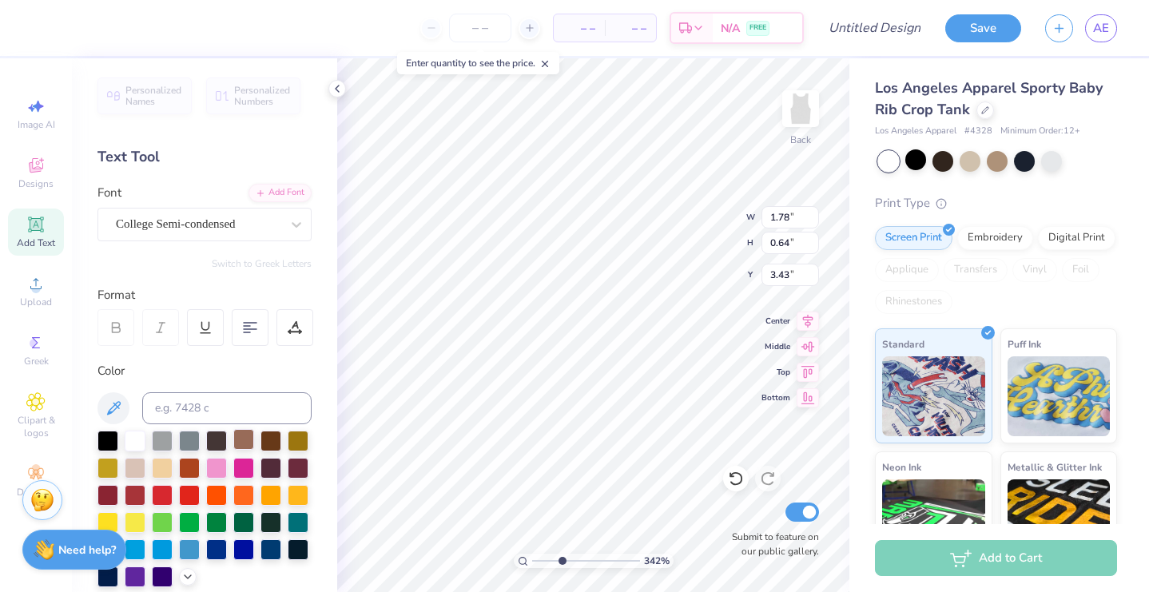
type input "2.31"
type input "0.61"
type input "3.44"
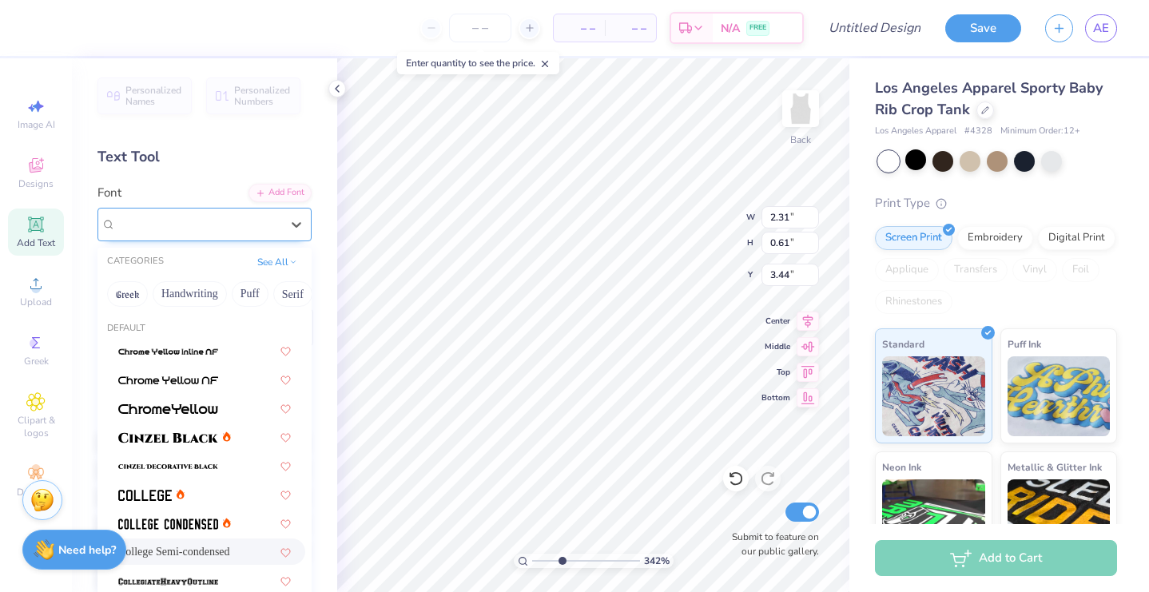
click at [228, 217] on span "College Semi-condensed" at bounding box center [176, 224] width 120 height 18
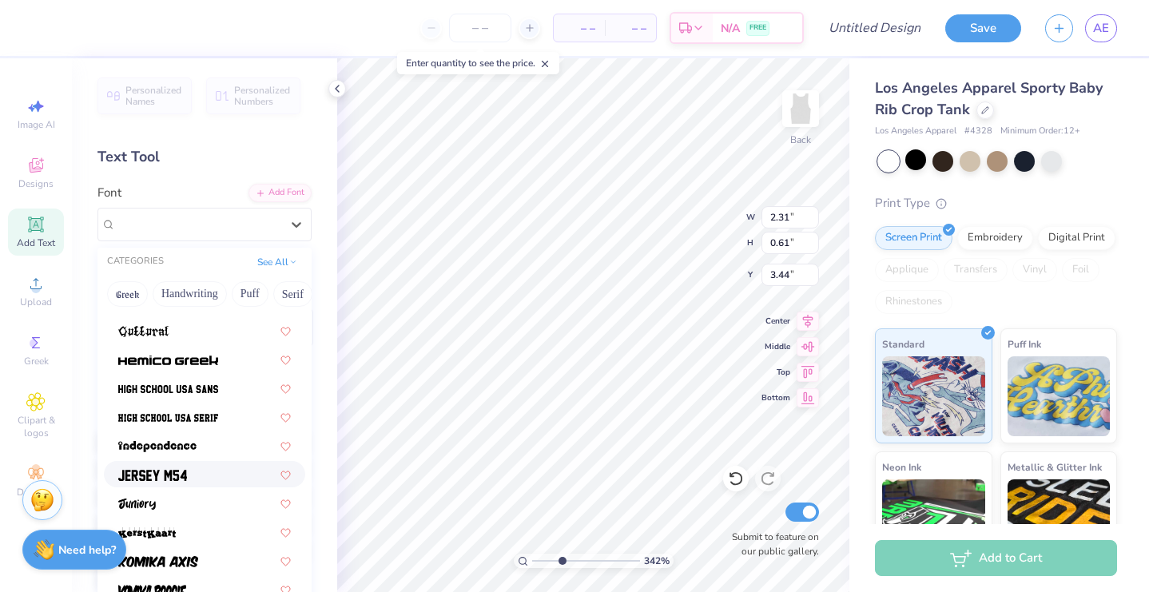
scroll to position [749, 0]
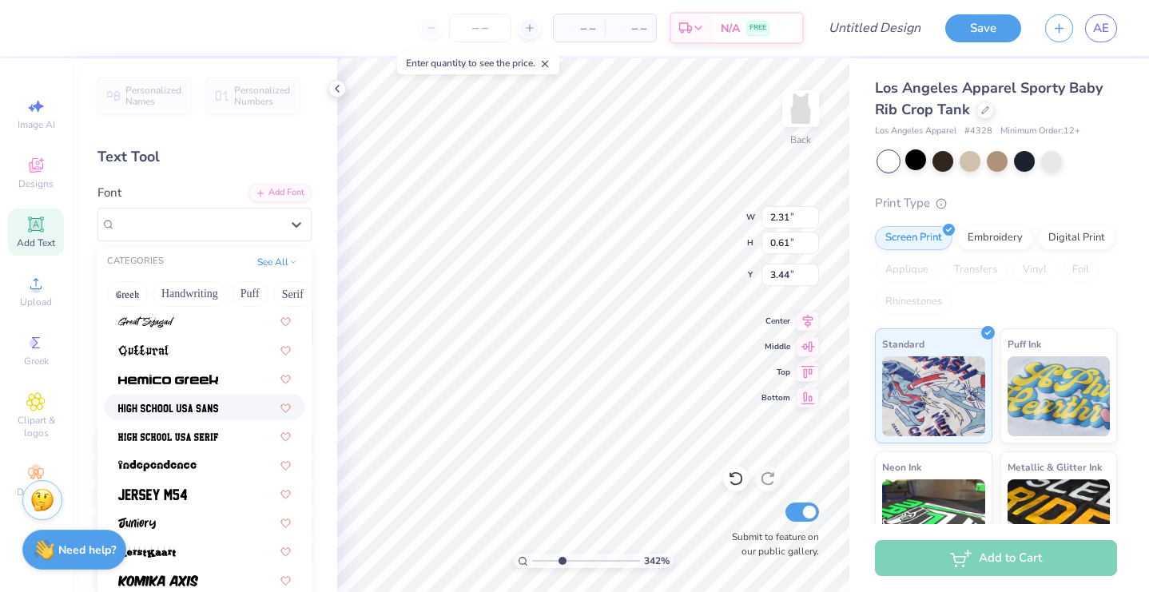
click at [191, 408] on img at bounding box center [168, 408] width 100 height 11
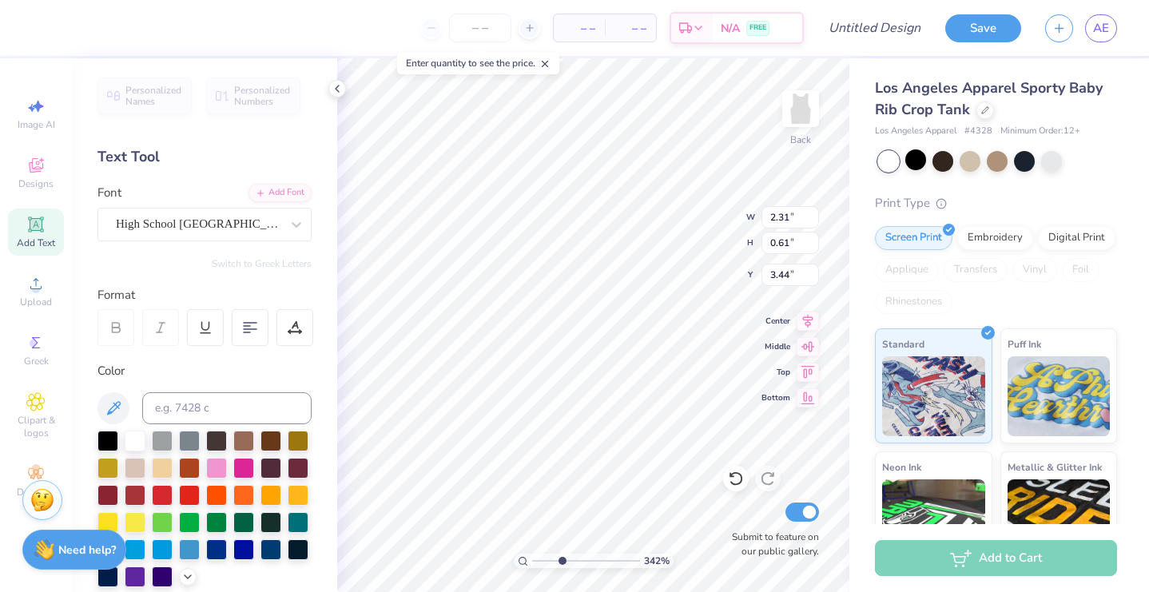
type input "2.55"
type input "0.71"
type input "3.39"
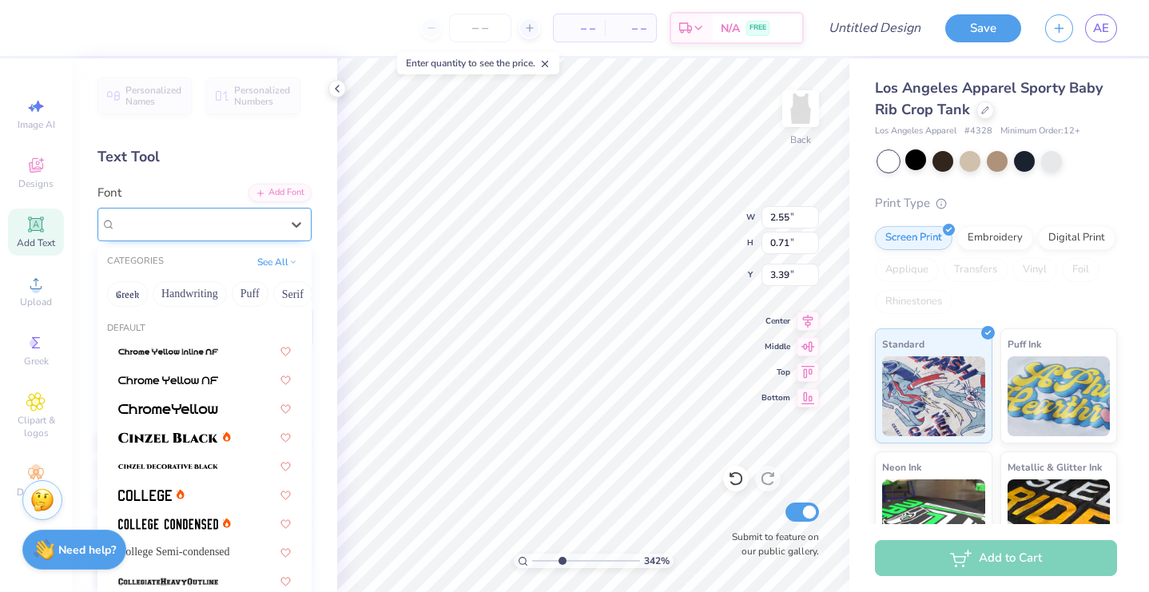
click at [265, 221] on div "High School USA Sans" at bounding box center [198, 224] width 168 height 25
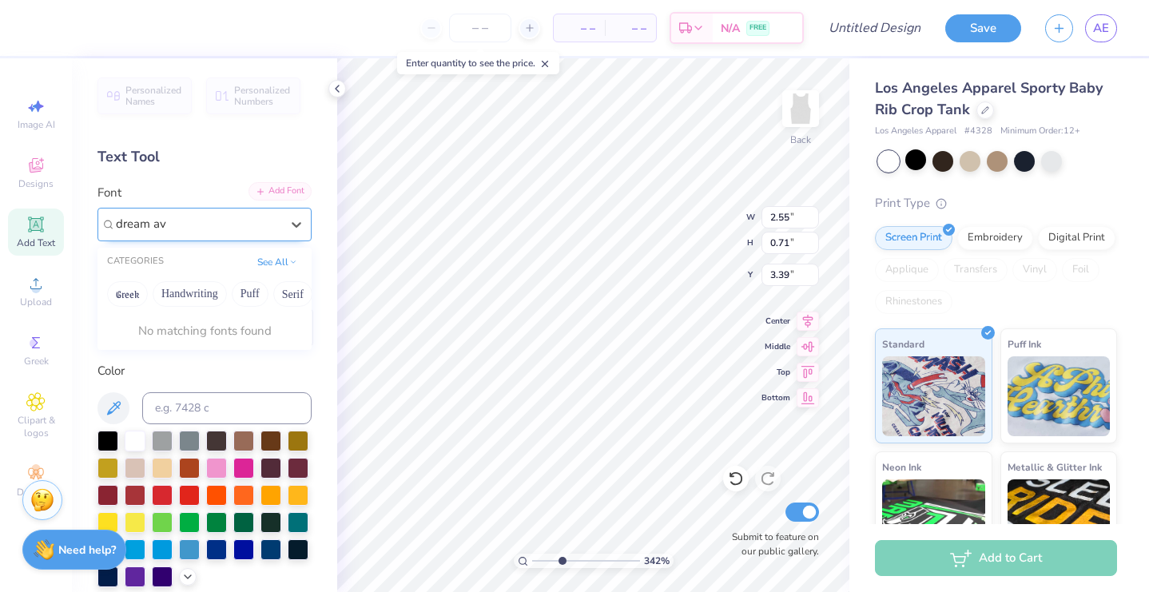
type input "dream av"
click at [280, 196] on div "Add Font" at bounding box center [279, 191] width 63 height 18
click at [278, 222] on div "High School USA Sans" at bounding box center [198, 224] width 168 height 25
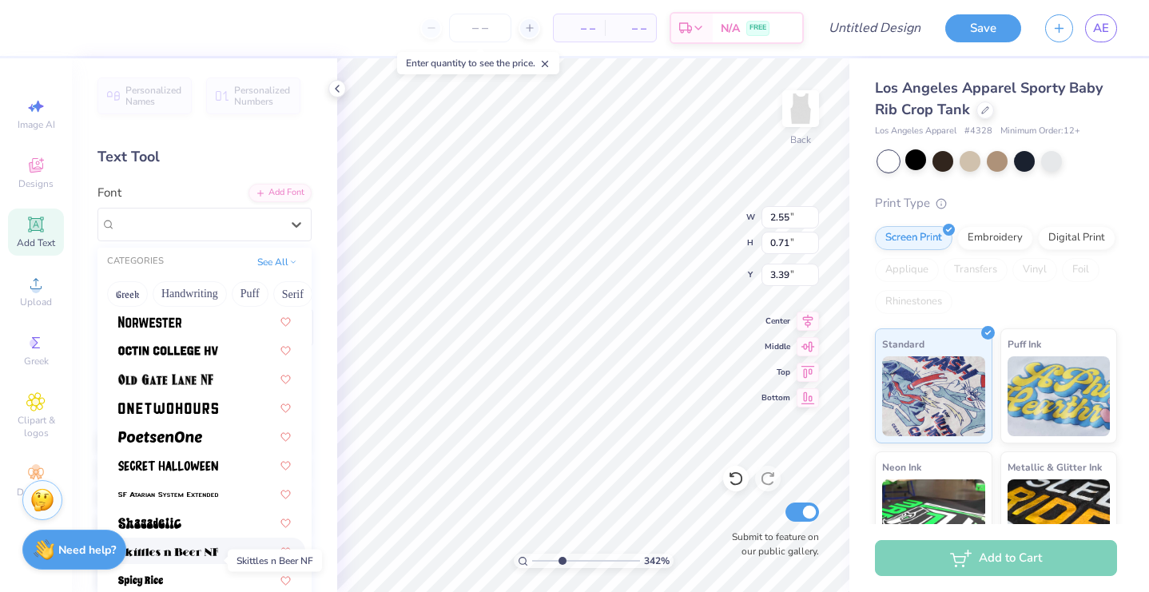
scroll to position [1458, 0]
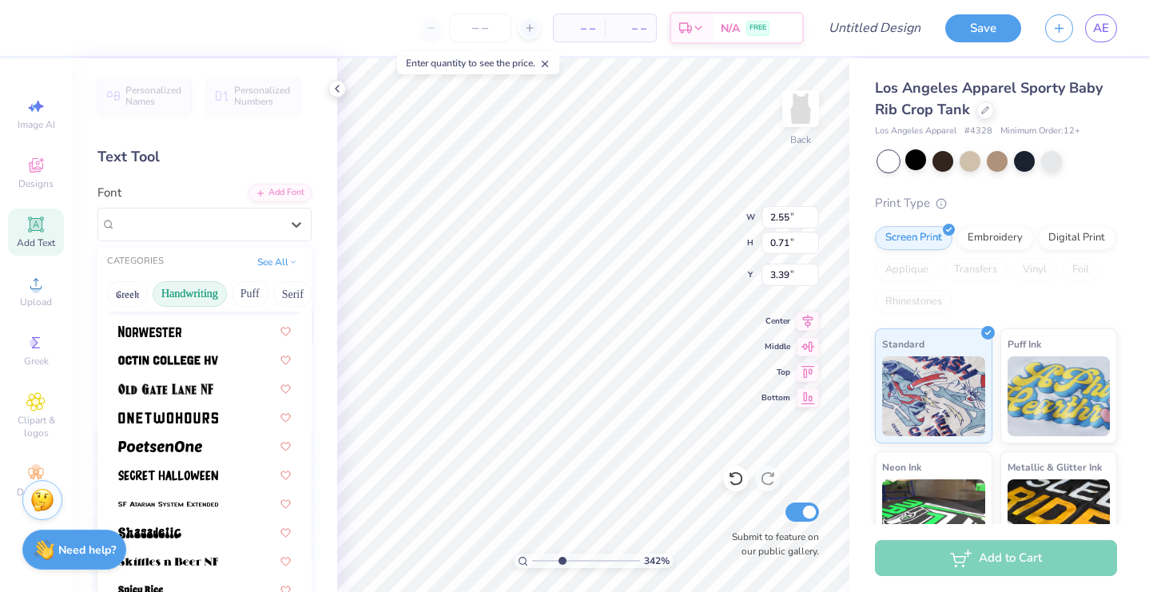
click at [191, 300] on button "Handwriting" at bounding box center [190, 294] width 74 height 26
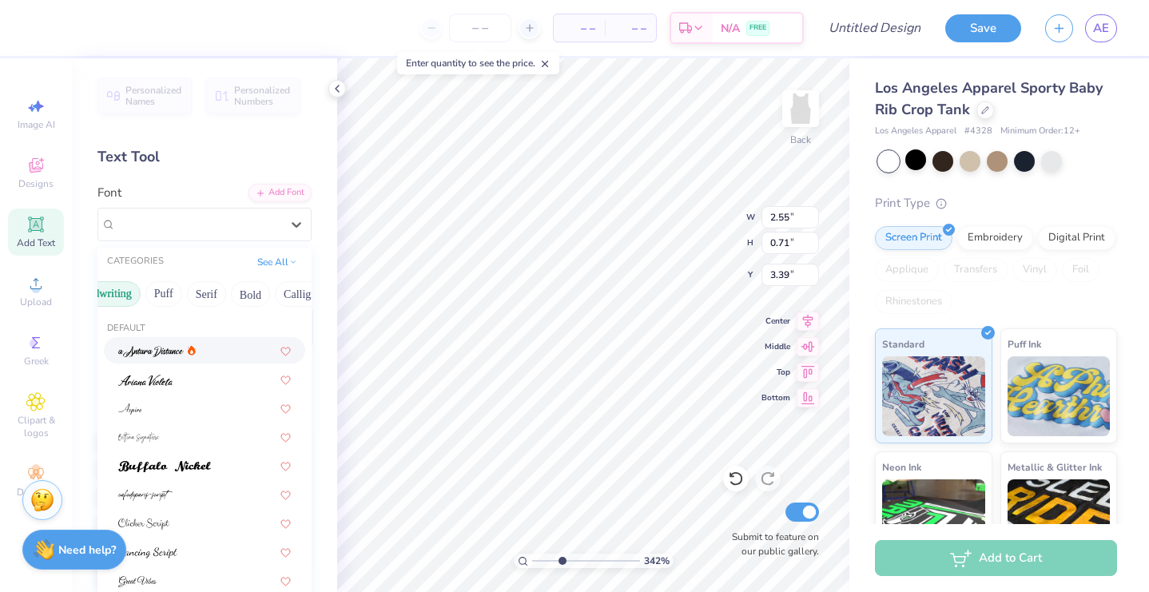
scroll to position [0, 90]
click at [208, 303] on button "Serif" at bounding box center [202, 294] width 39 height 26
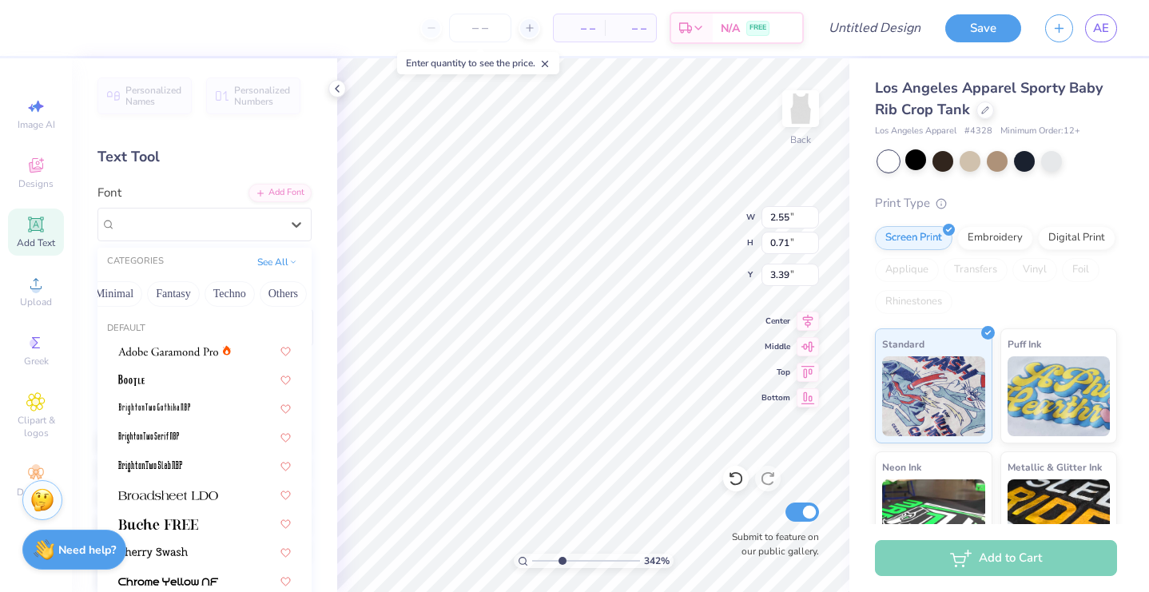
scroll to position [0, 471]
click at [121, 296] on button "Minimal" at bounding box center [115, 294] width 56 height 26
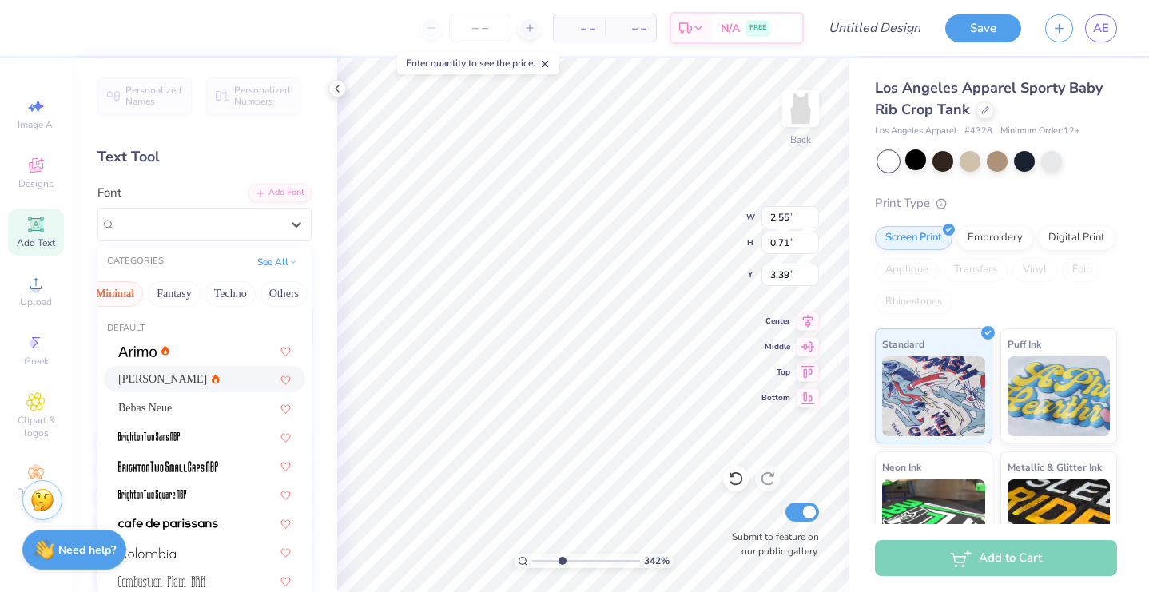
click at [217, 380] on div "Asimov" at bounding box center [204, 379] width 173 height 17
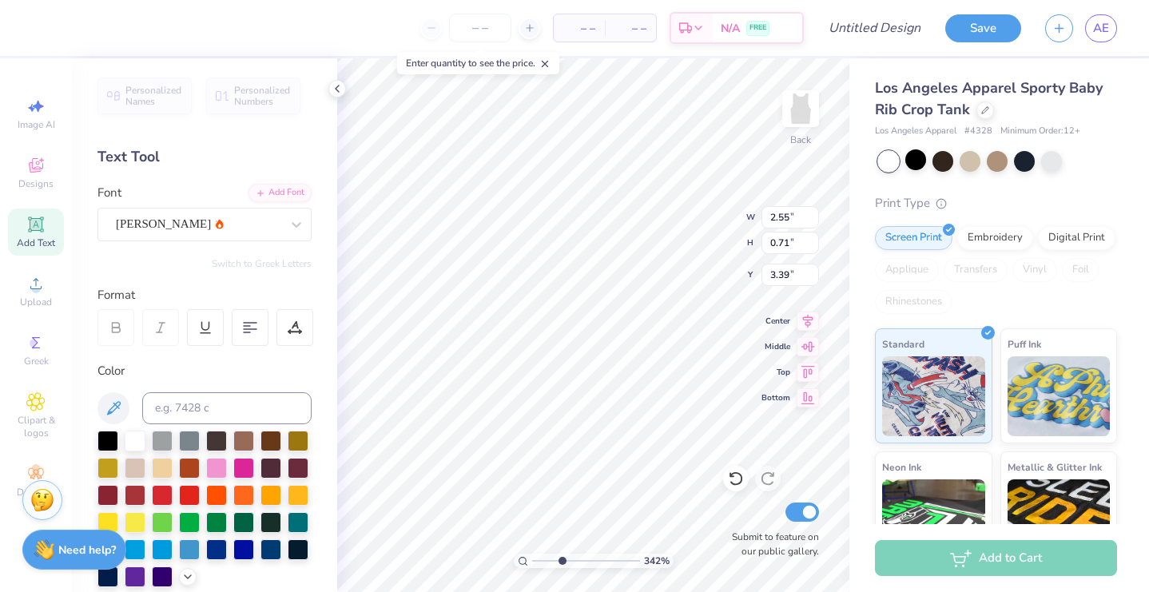
type input "2.85"
type input "0.65"
type input "3.42"
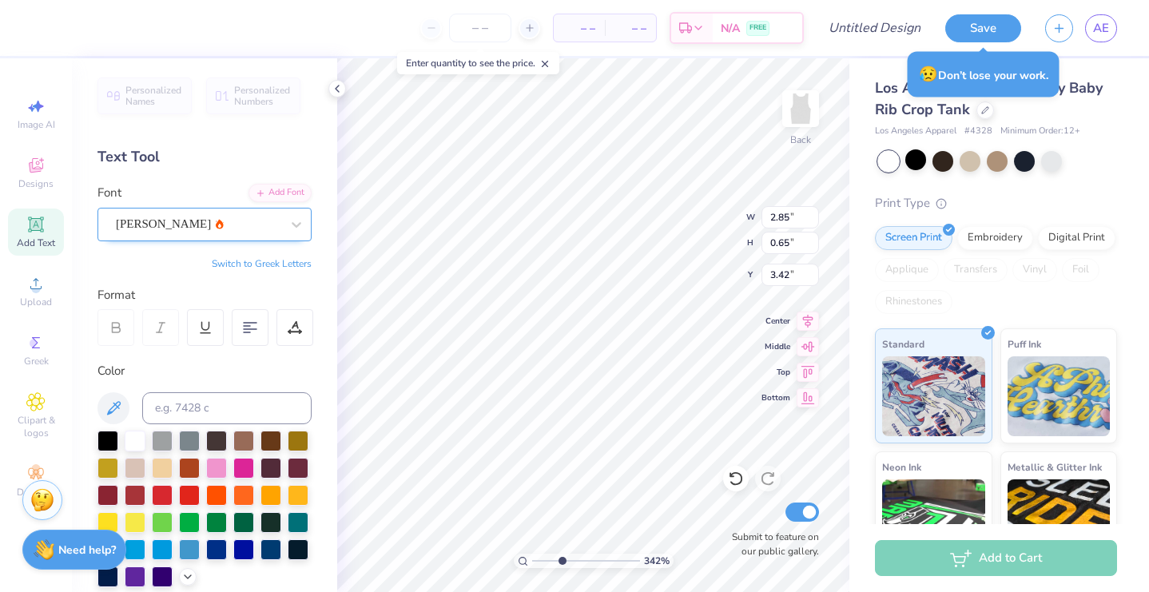
click at [248, 226] on div "Asimov" at bounding box center [198, 224] width 168 height 25
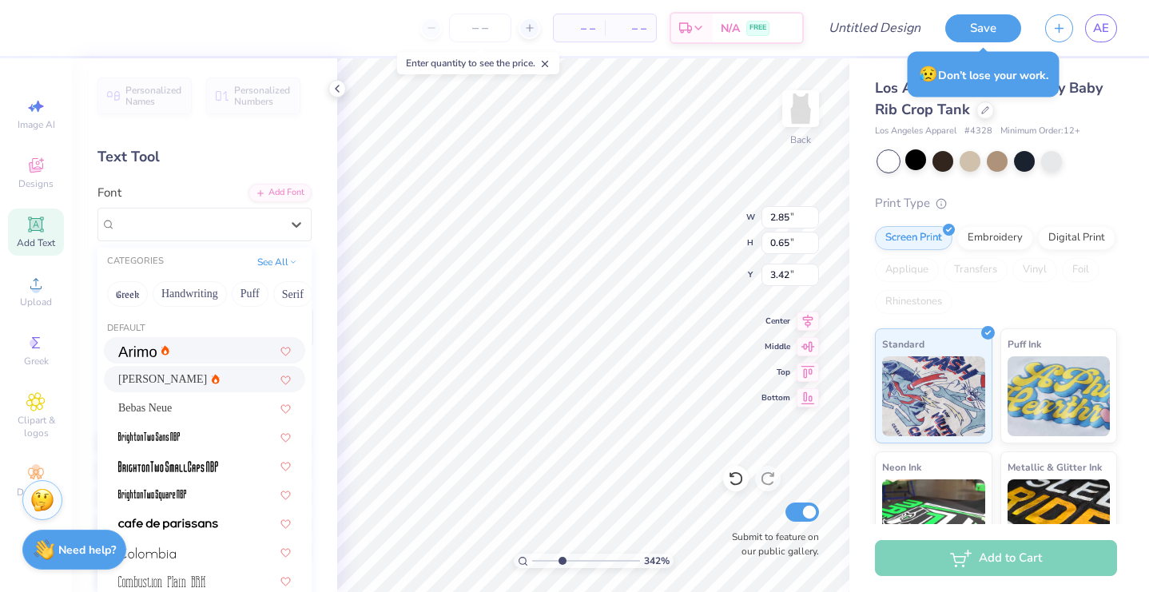
click at [212, 355] on div at bounding box center [204, 350] width 173 height 17
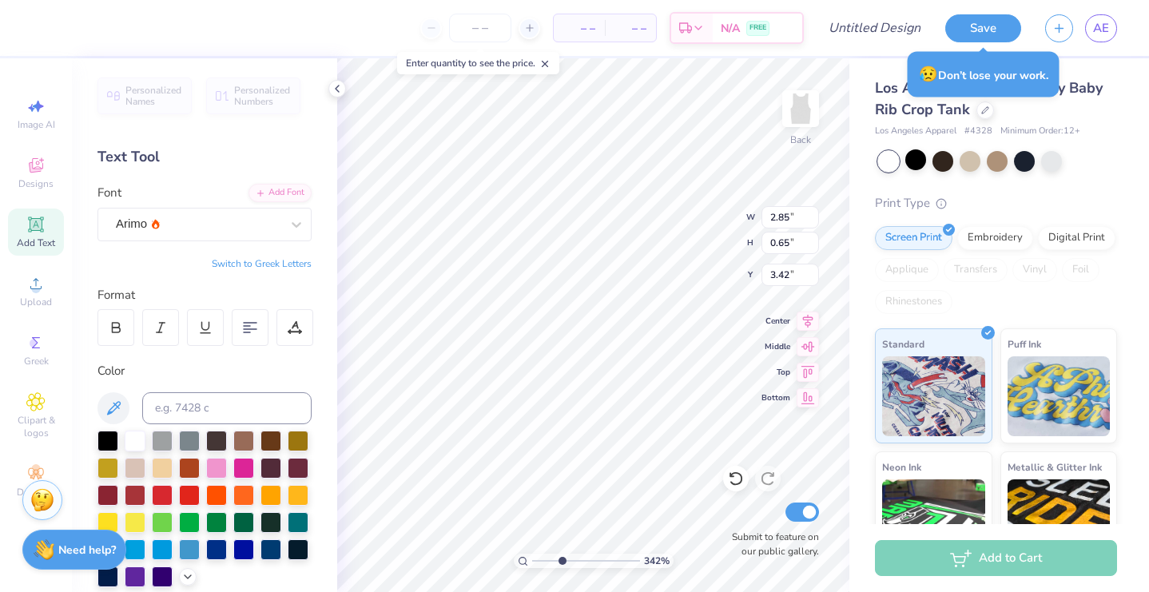
type input "3.12"
type input "0.63"
type input "3.43"
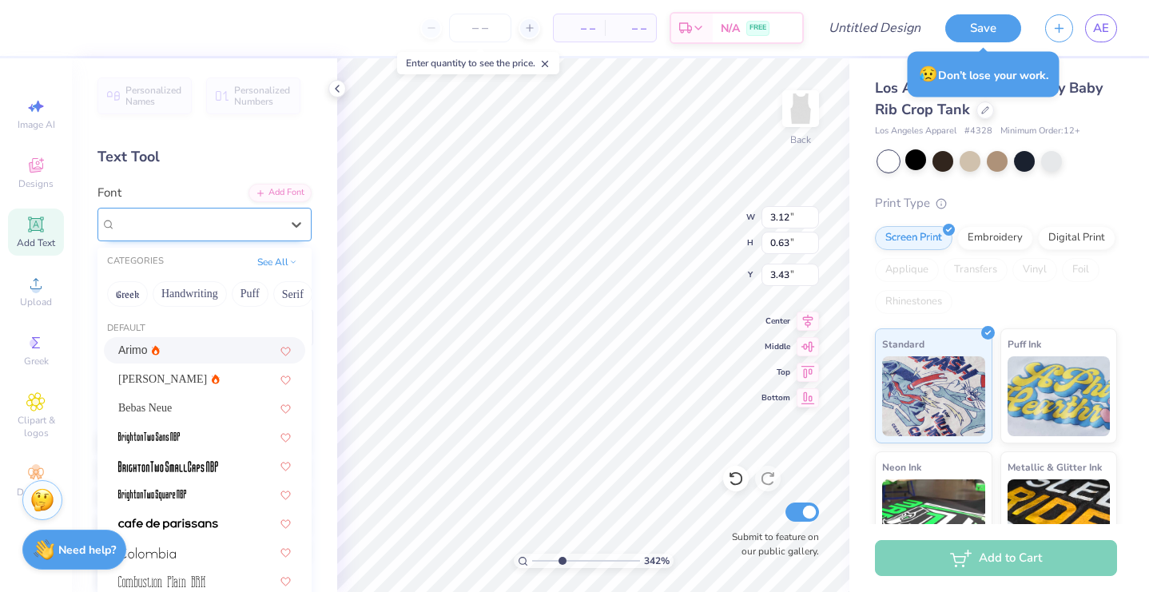
click at [230, 231] on div "Arimo" at bounding box center [198, 224] width 168 height 25
click at [184, 381] on div "Asimov" at bounding box center [204, 379] width 173 height 17
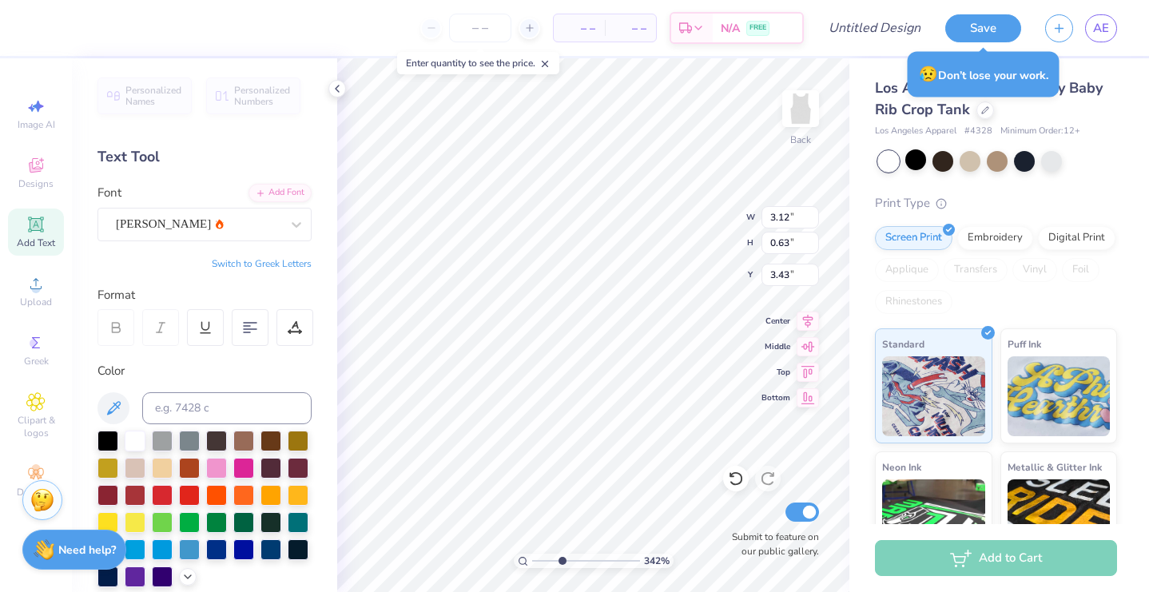
type input "2.85"
type input "0.65"
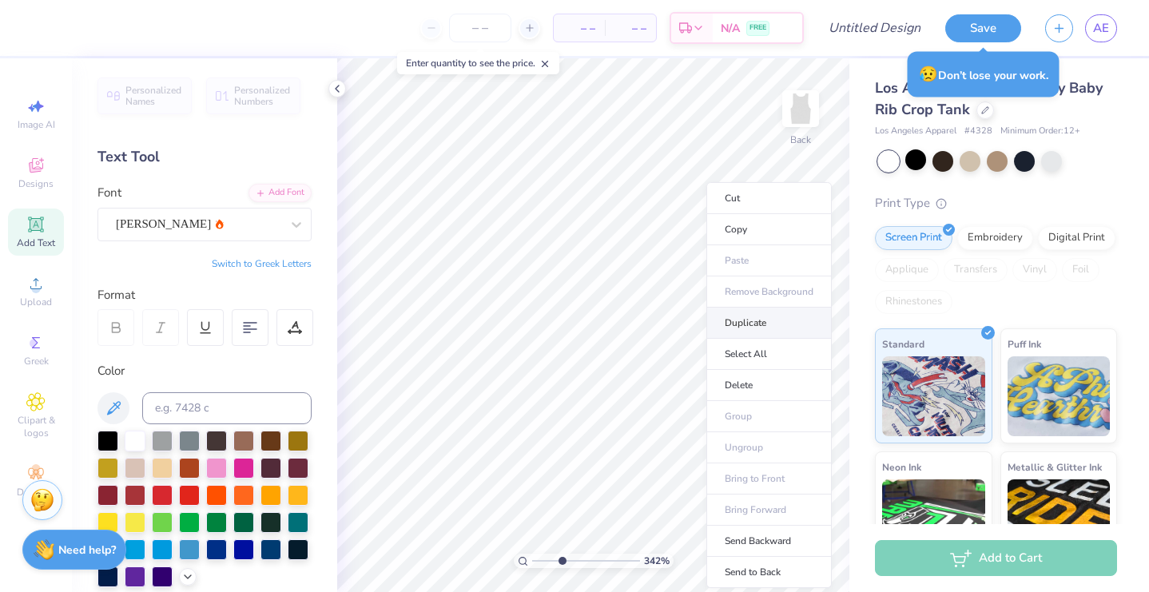
click at [742, 331] on li "Duplicate" at bounding box center [768, 323] width 125 height 31
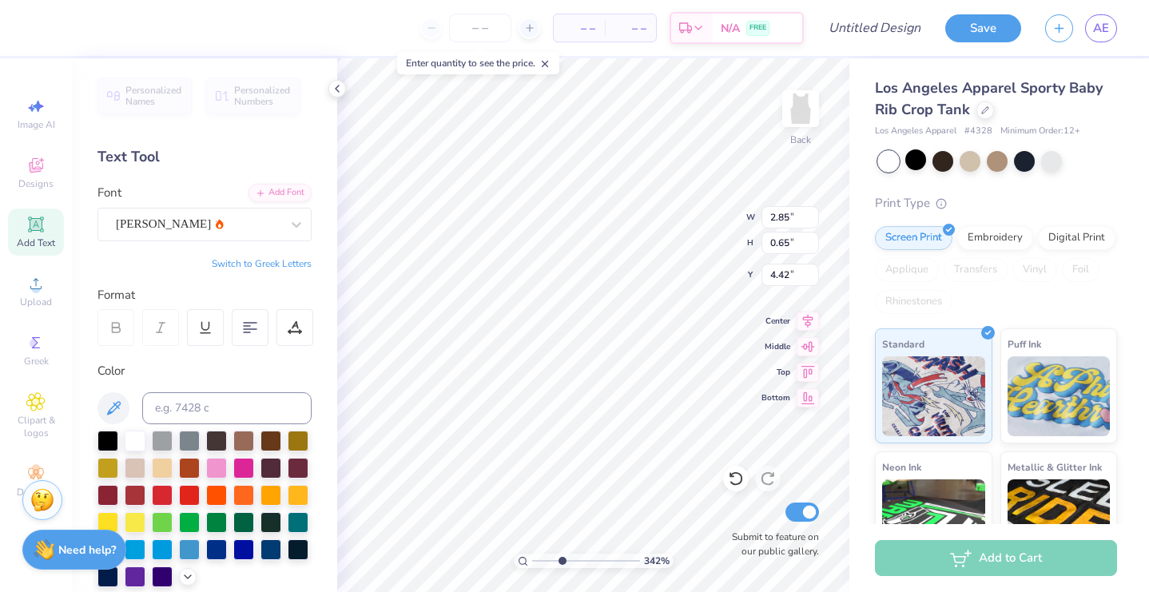
type input "4.25"
type textarea "S"
type textarea "h"
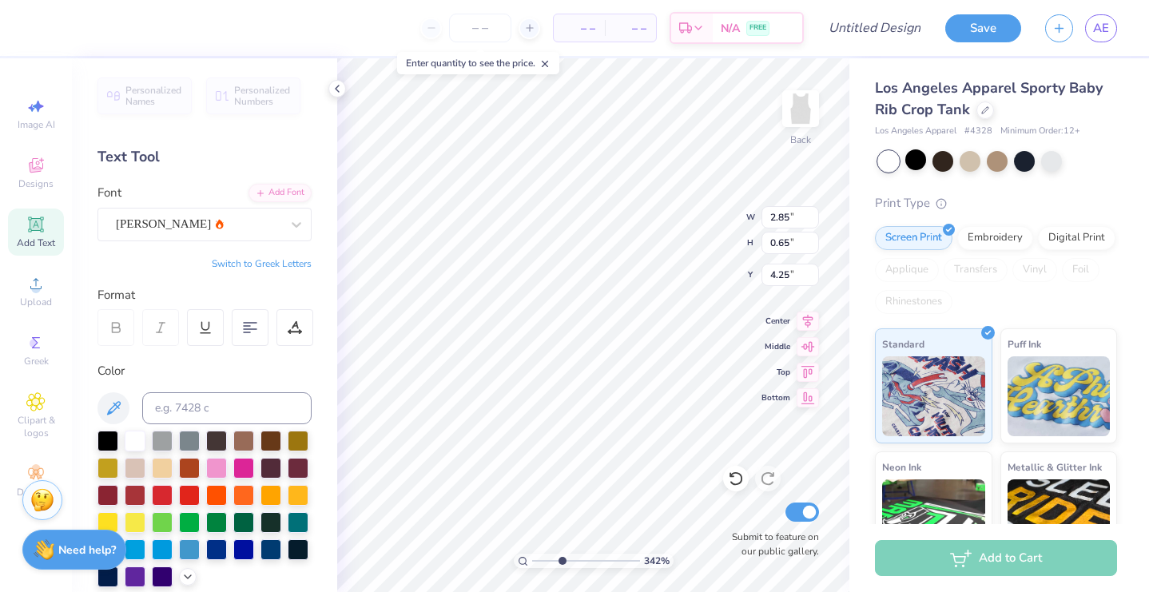
type textarea "HEARTS"
type input "2.93"
type input "0.58"
type input "4.29"
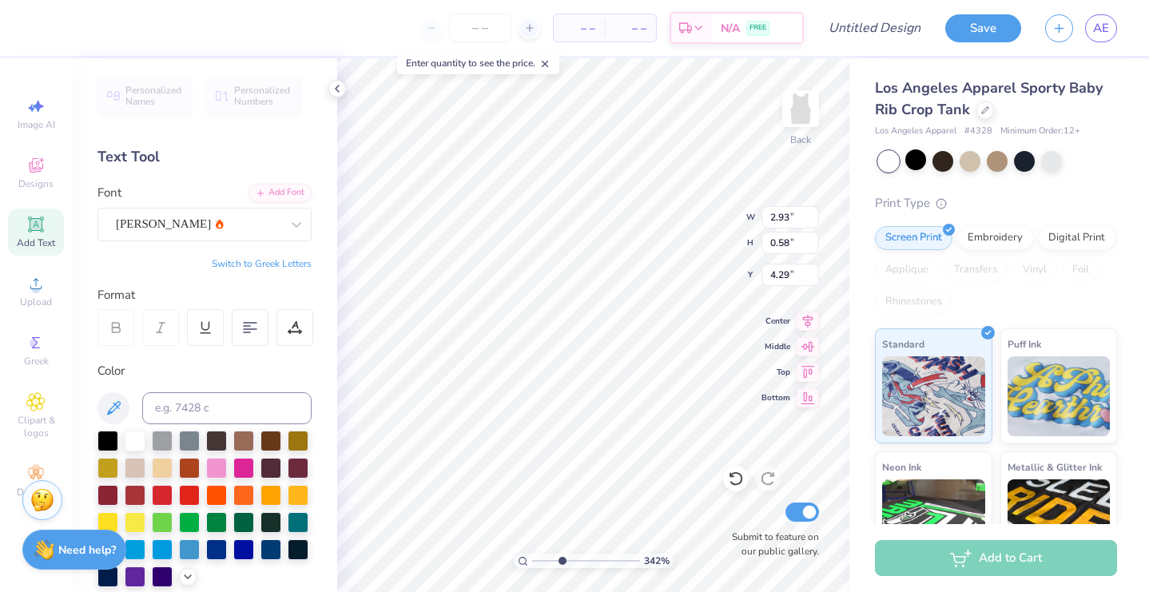
type input "2.84"
type input "0.57"
type input "4.30"
type input "3.23"
type input "2.33"
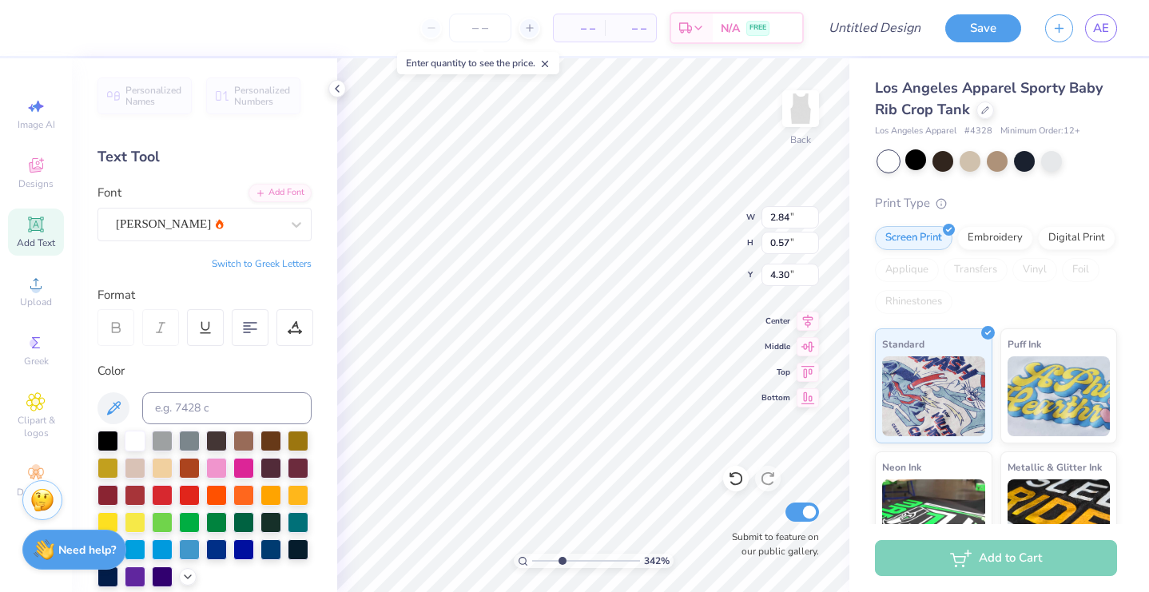
type input "3.01"
type input "4.29"
type input "3.48"
type input "2.62"
type input "0.60"
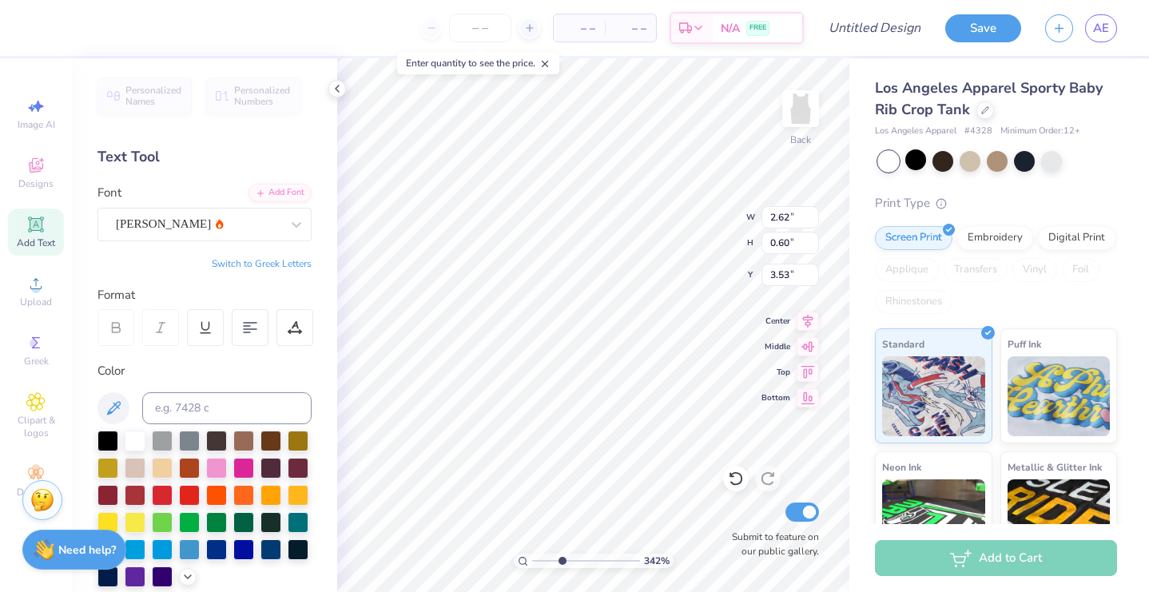
type input "3.57"
click at [594, 325] on li "Duplicate" at bounding box center [636, 323] width 125 height 31
type input "3.34"
type textarea "H"
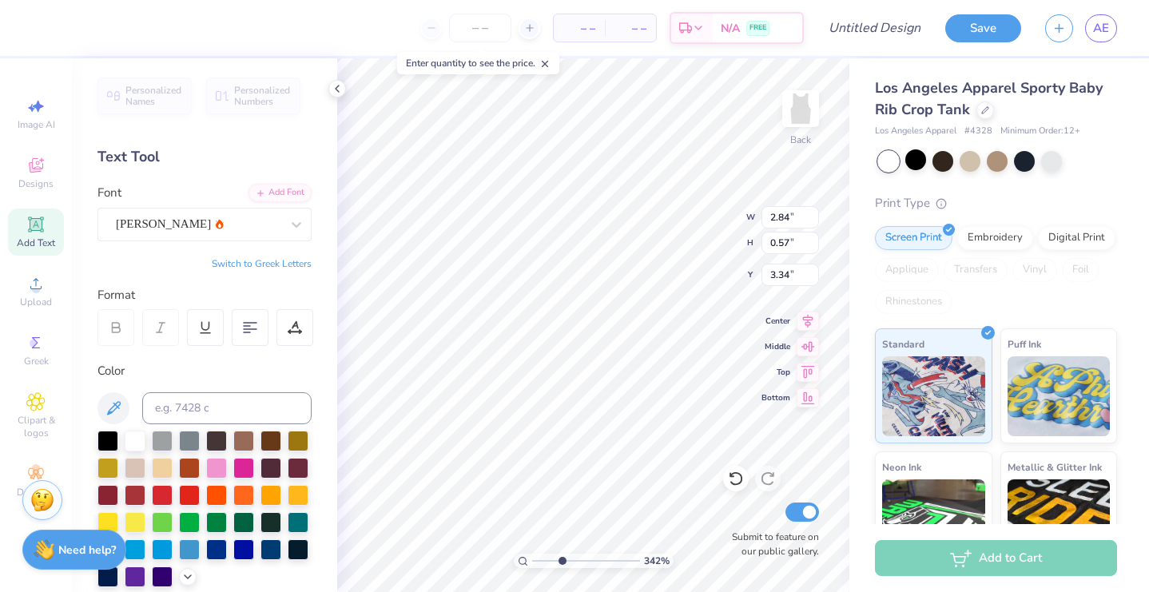
type textarea "SWEET"
type input "4.27"
type input "2.46"
type input "0.56"
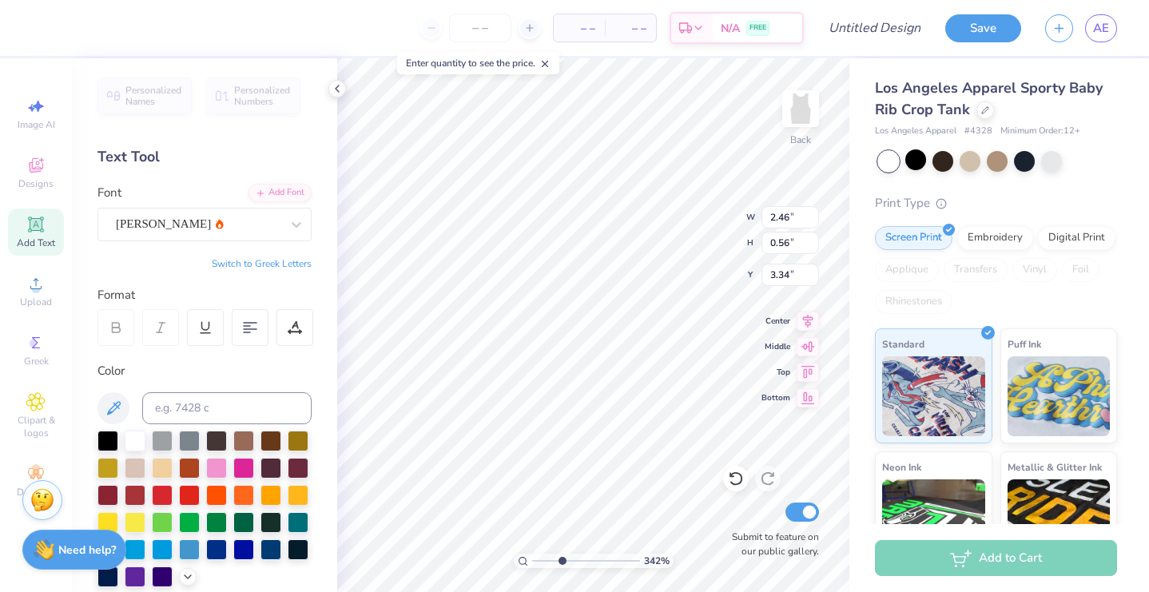
type input "3.52"
type input "4.22"
type input "2.46"
type input "0.56"
type input "3.57"
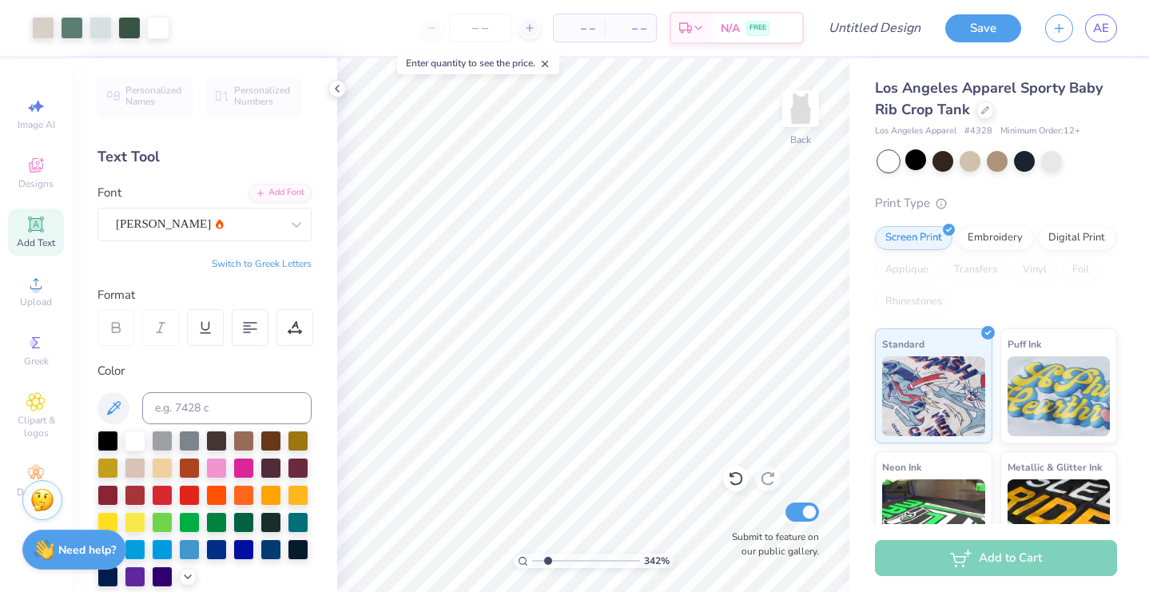
click at [548, 558] on input "range" at bounding box center [586, 561] width 108 height 14
click at [538, 559] on input "range" at bounding box center [586, 561] width 108 height 14
click at [533, 558] on input "range" at bounding box center [586, 561] width 108 height 14
click at [541, 558] on input "range" at bounding box center [586, 561] width 108 height 14
type input "4.39"
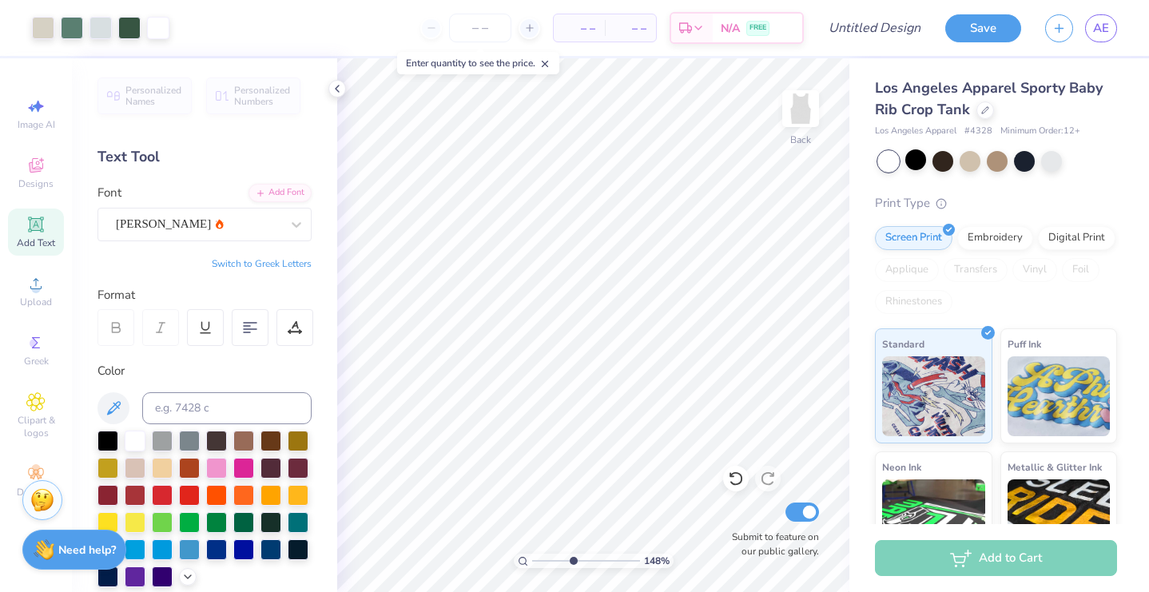
click at [572, 562] on input "range" at bounding box center [586, 561] width 108 height 14
type input "2.80"
type input "0.56"
type input "4.23"
type input "3.23"
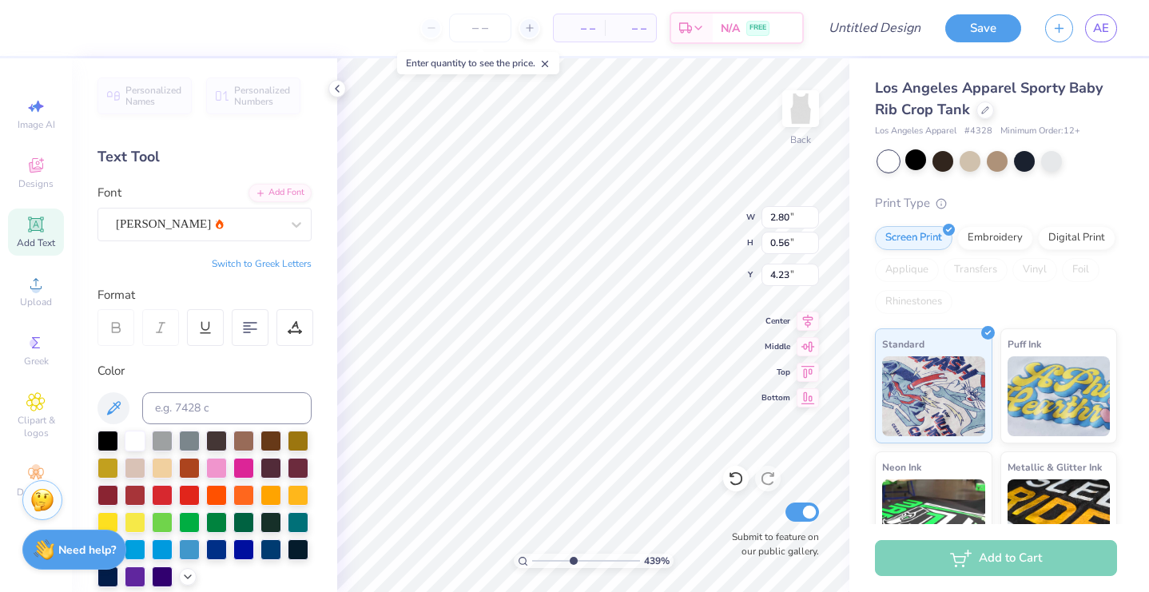
type input "2.33"
type input "3.01"
type input "2.46"
type input "0.56"
type input "3.57"
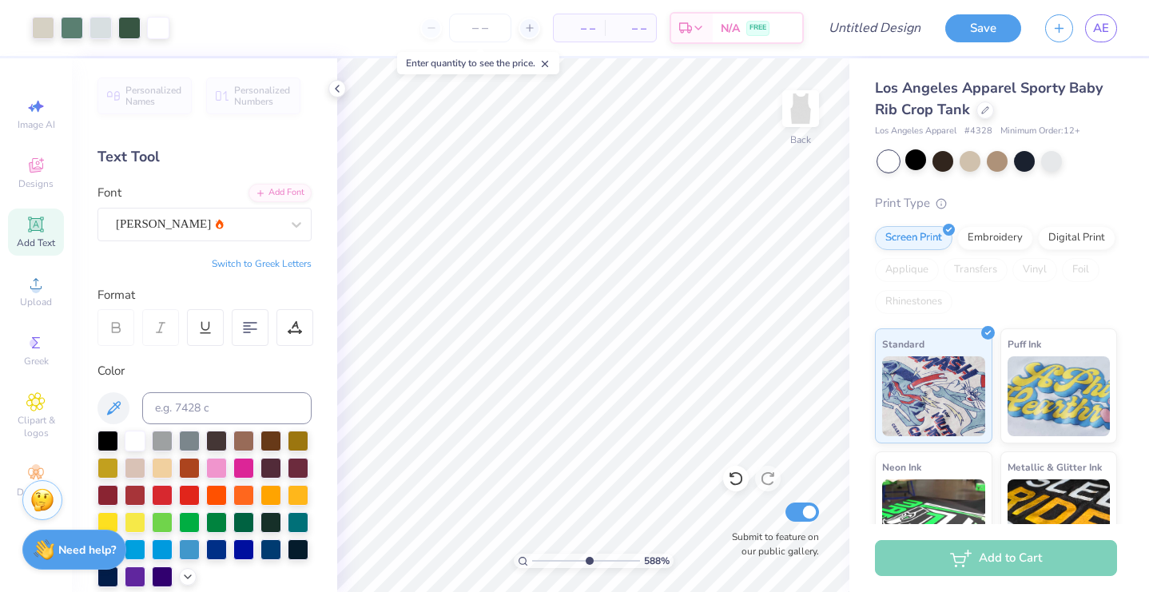
click at [588, 559] on input "range" at bounding box center [586, 561] width 108 height 14
click at [547, 559] on input "range" at bounding box center [586, 561] width 108 height 14
click at [545, 558] on input "range" at bounding box center [586, 561] width 108 height 14
click at [539, 558] on input "range" at bounding box center [586, 561] width 108 height 14
type input "3.57"
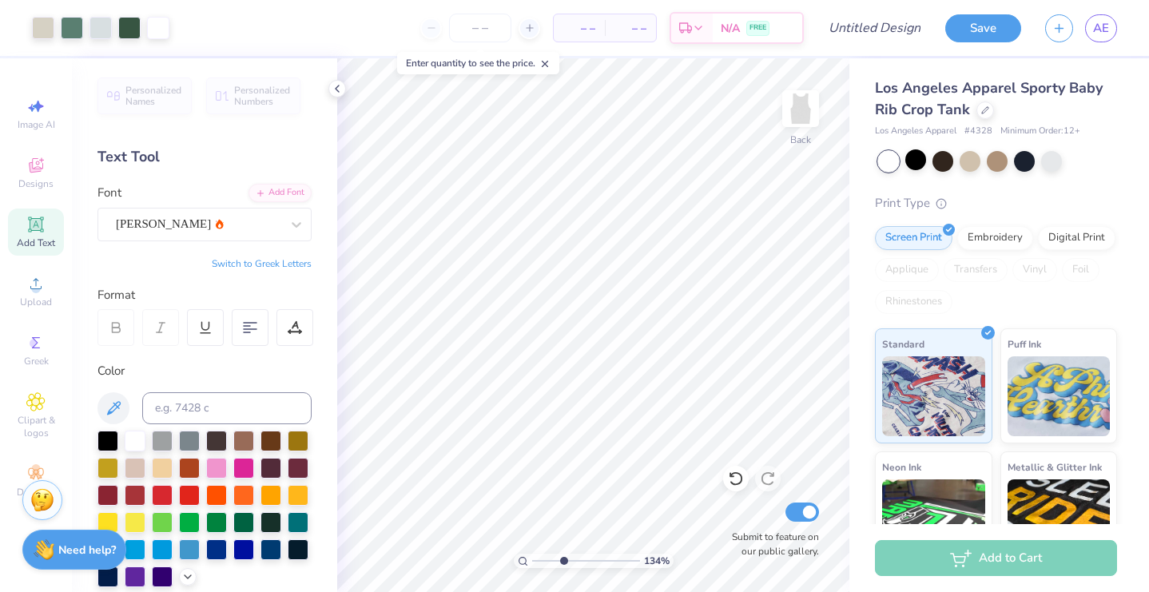
click at [563, 560] on input "range" at bounding box center [586, 561] width 108 height 14
click at [741, 482] on icon at bounding box center [736, 479] width 14 height 14
click at [737, 480] on icon at bounding box center [736, 479] width 16 height 16
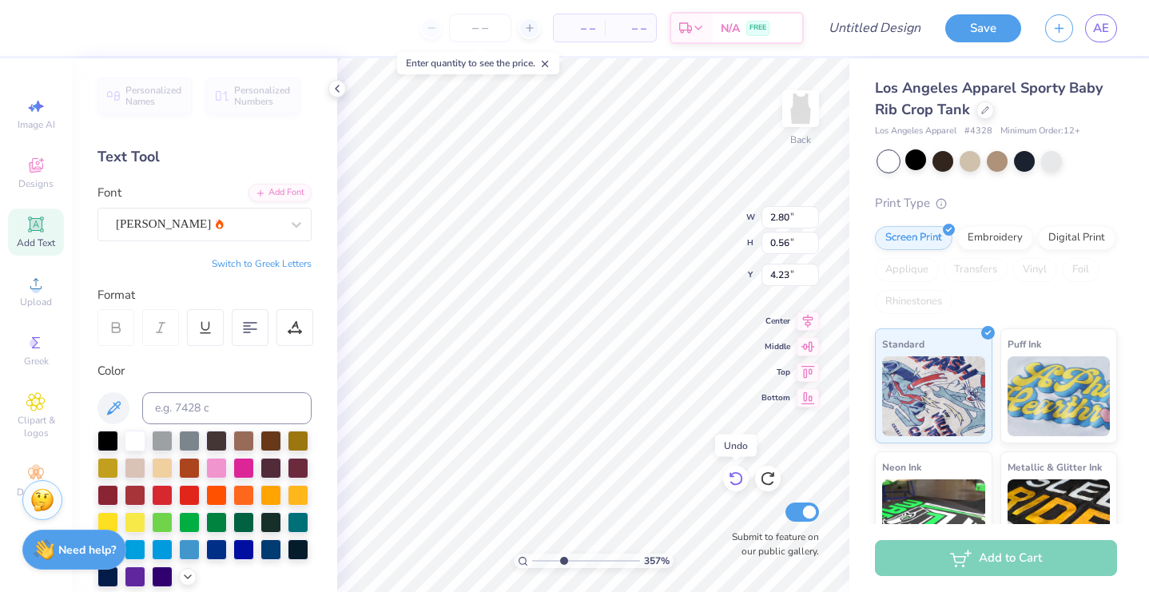
type input "2.84"
type input "0.57"
type input "4.22"
type input "2.80"
type input "0.56"
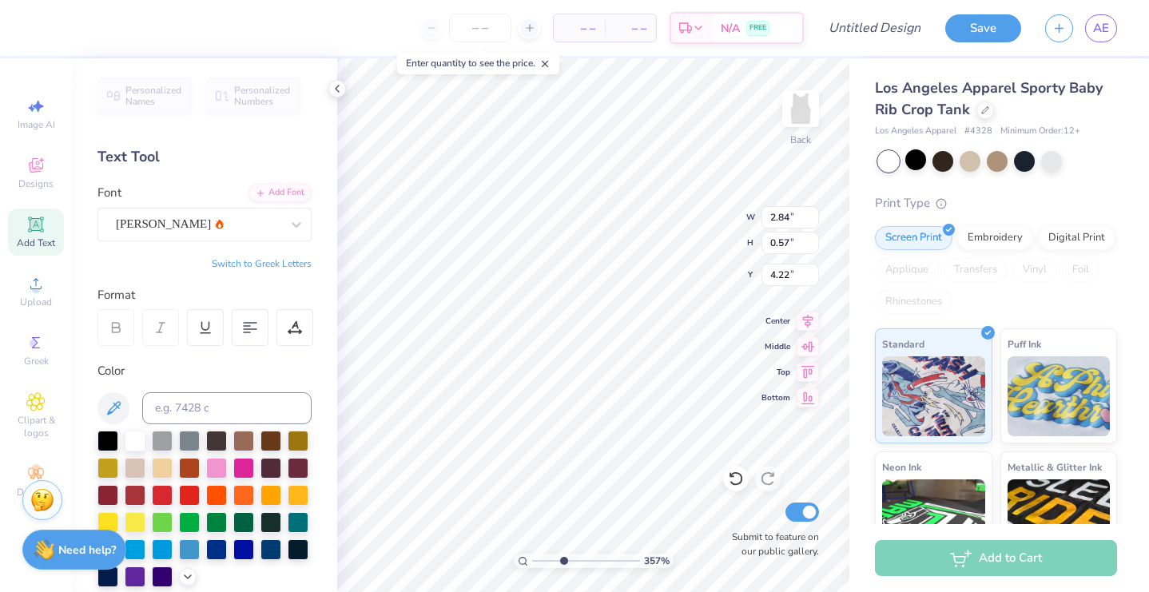
type input "4.23"
type input "2.78"
type input "0.55"
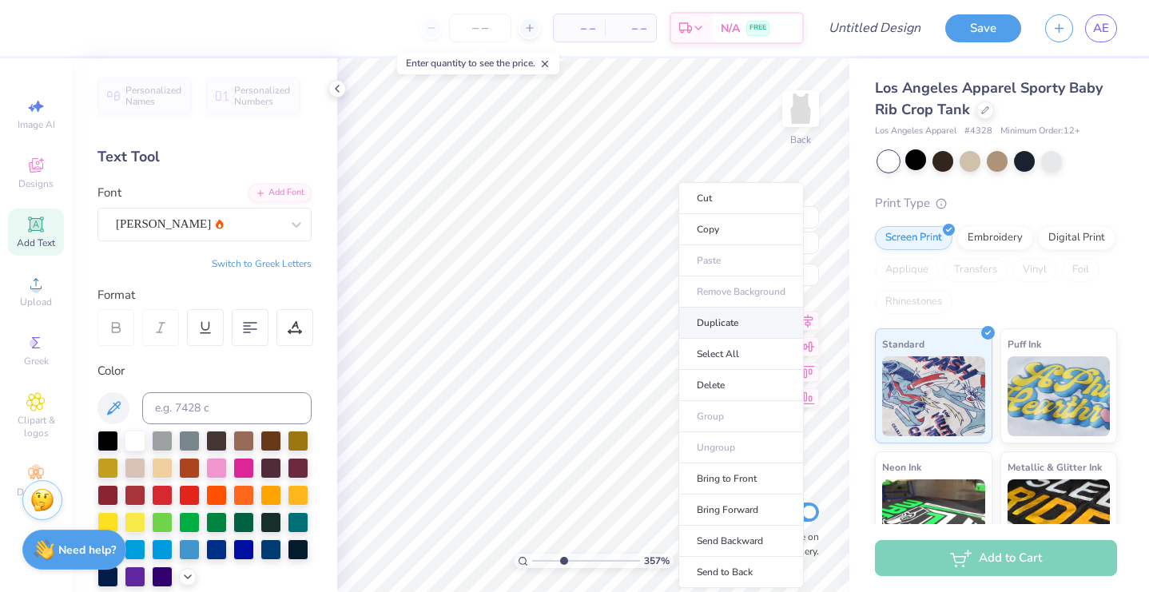
click at [710, 326] on li "Duplicate" at bounding box center [740, 323] width 125 height 31
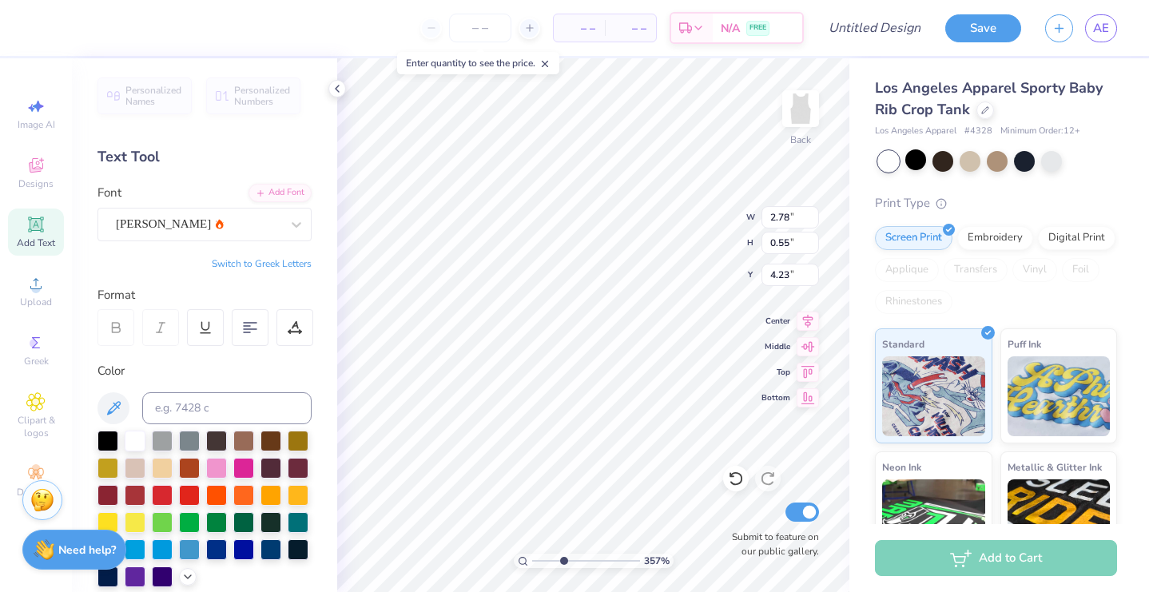
type input "5.23"
type input "2.46"
type input "0.56"
type input "3.57"
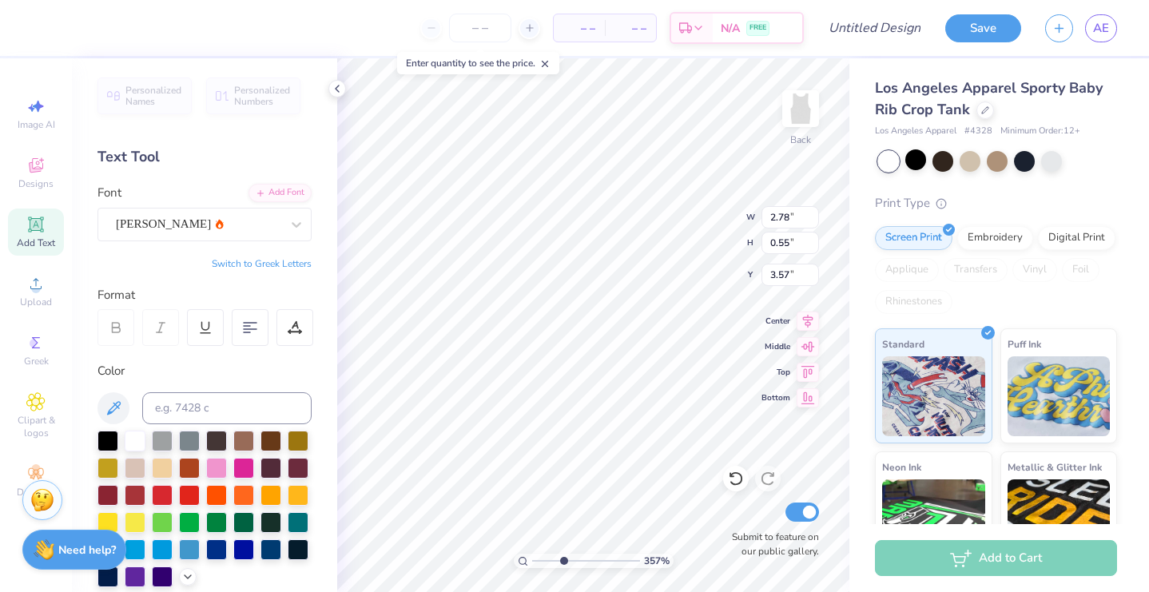
scroll to position [0, 0]
type textarea "SWEET"
type input "1.11"
click at [537, 559] on input "range" at bounding box center [586, 561] width 108 height 14
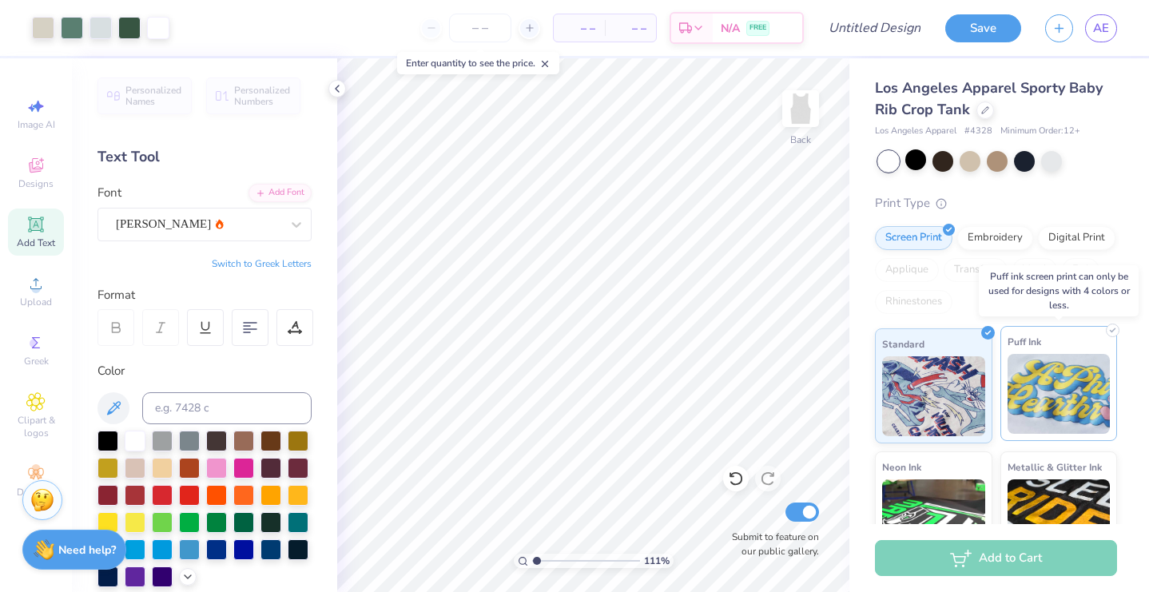
scroll to position [0, 0]
click at [1045, 375] on img at bounding box center [1058, 394] width 103 height 80
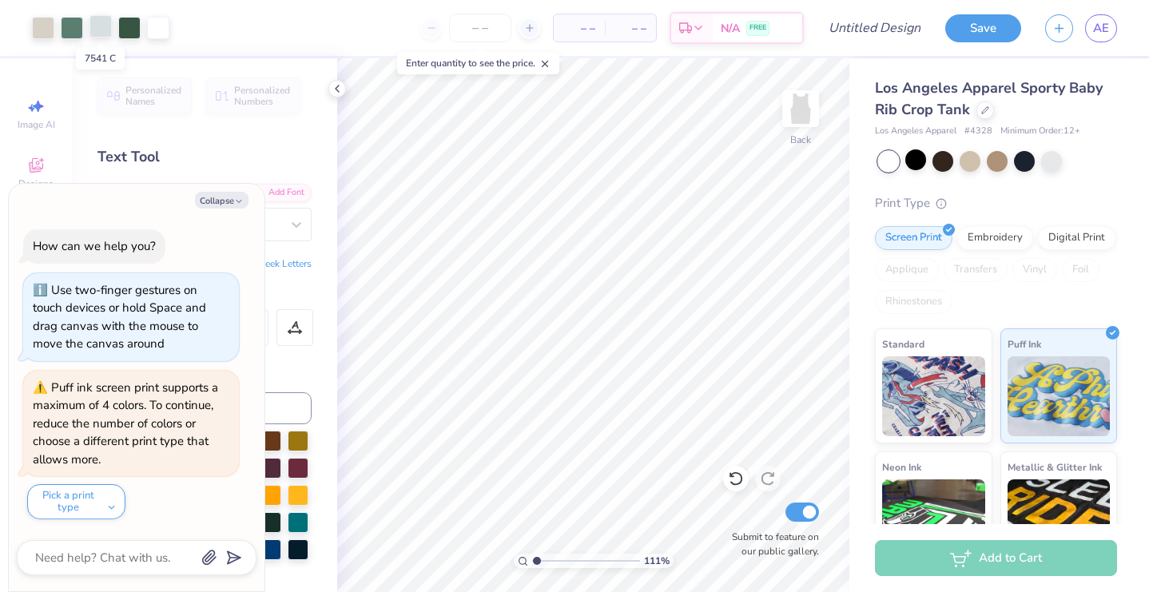
click at [101, 30] on div at bounding box center [100, 26] width 22 height 22
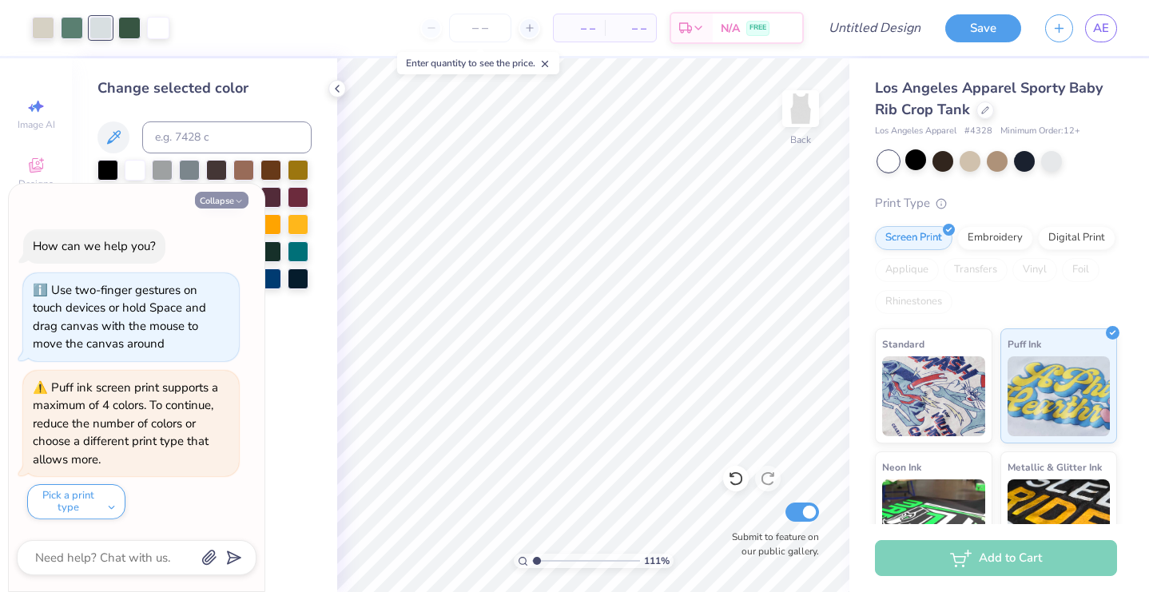
click at [222, 208] on button "Collapse" at bounding box center [222, 200] width 54 height 17
type textarea "x"
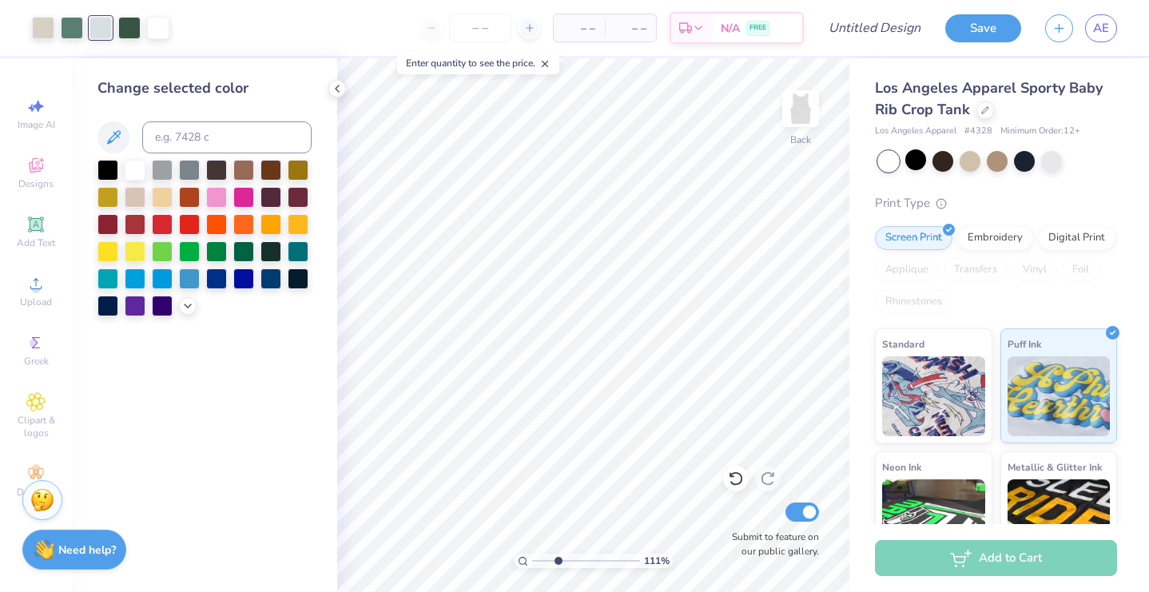
click at [558, 558] on input "range" at bounding box center [586, 561] width 108 height 14
click at [107, 33] on div at bounding box center [100, 28] width 22 height 22
click at [136, 172] on div at bounding box center [135, 168] width 21 height 21
click at [43, 24] on div at bounding box center [43, 26] width 22 height 22
click at [138, 168] on div at bounding box center [135, 168] width 21 height 21
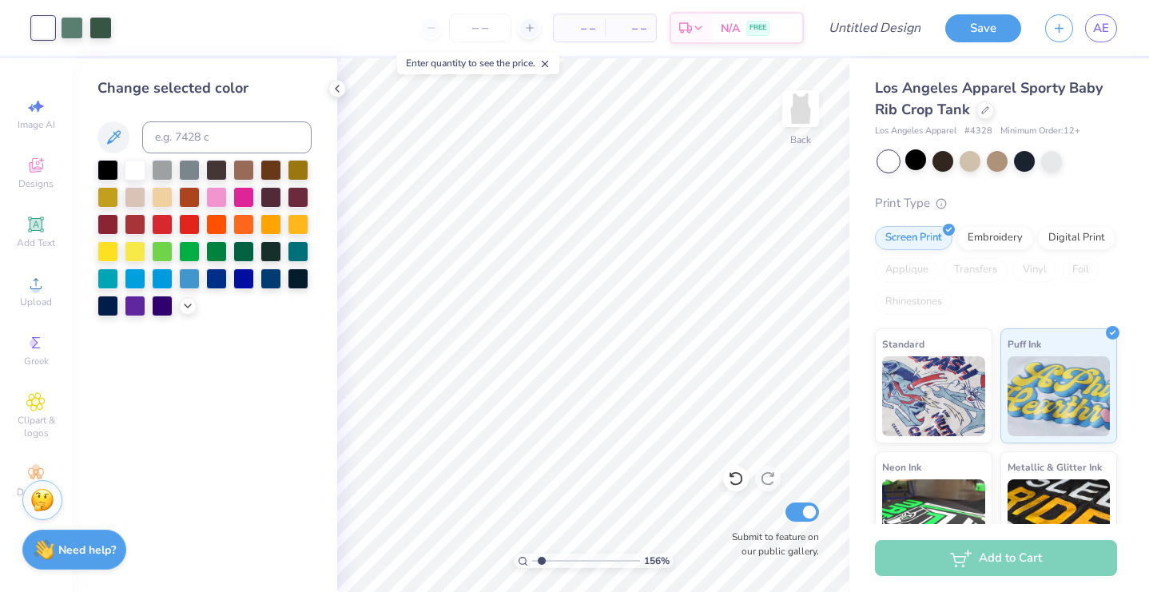
click at [542, 561] on input "range" at bounding box center [586, 561] width 108 height 14
click at [541, 561] on input "range" at bounding box center [586, 561] width 108 height 14
click at [537, 560] on input "range" at bounding box center [586, 561] width 108 height 14
click at [536, 557] on input "range" at bounding box center [586, 561] width 108 height 14
drag, startPoint x: 536, startPoint y: 557, endPoint x: 520, endPoint y: 557, distance: 16.0
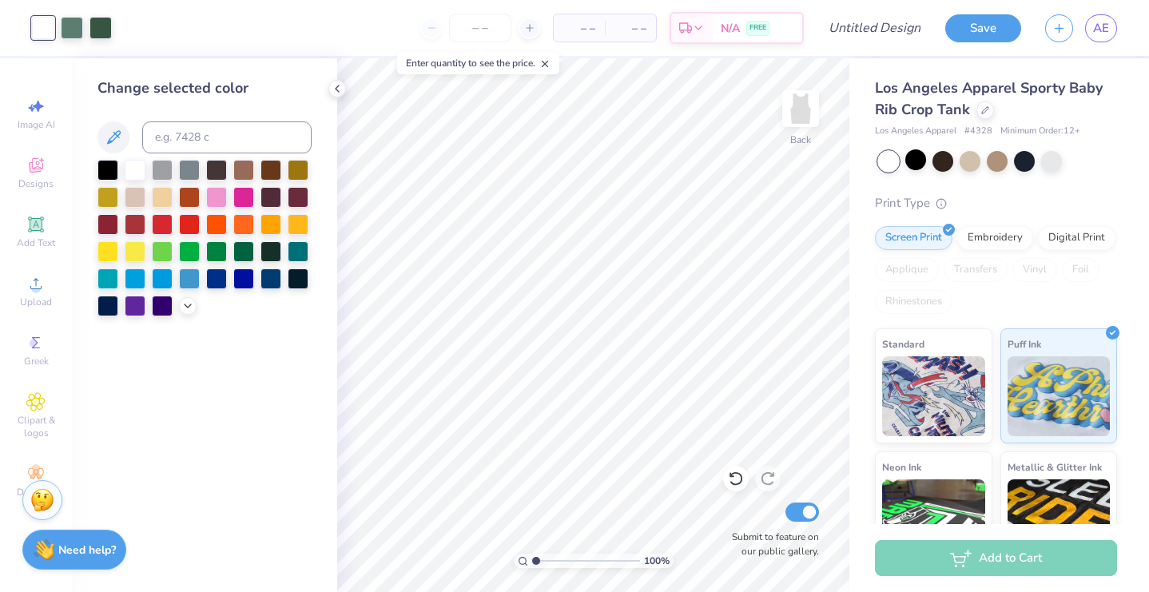
type input "1"
click at [520, 557] on div "100 %" at bounding box center [594, 561] width 160 height 14
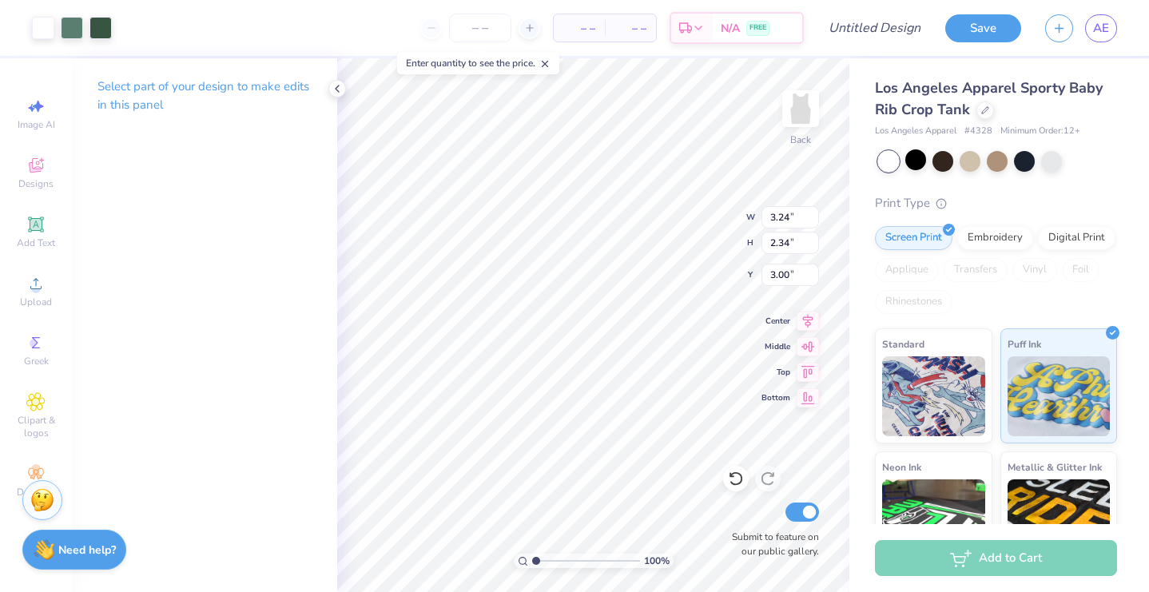
type input "2.69"
click at [734, 477] on icon at bounding box center [736, 479] width 16 height 16
type input "2.70"
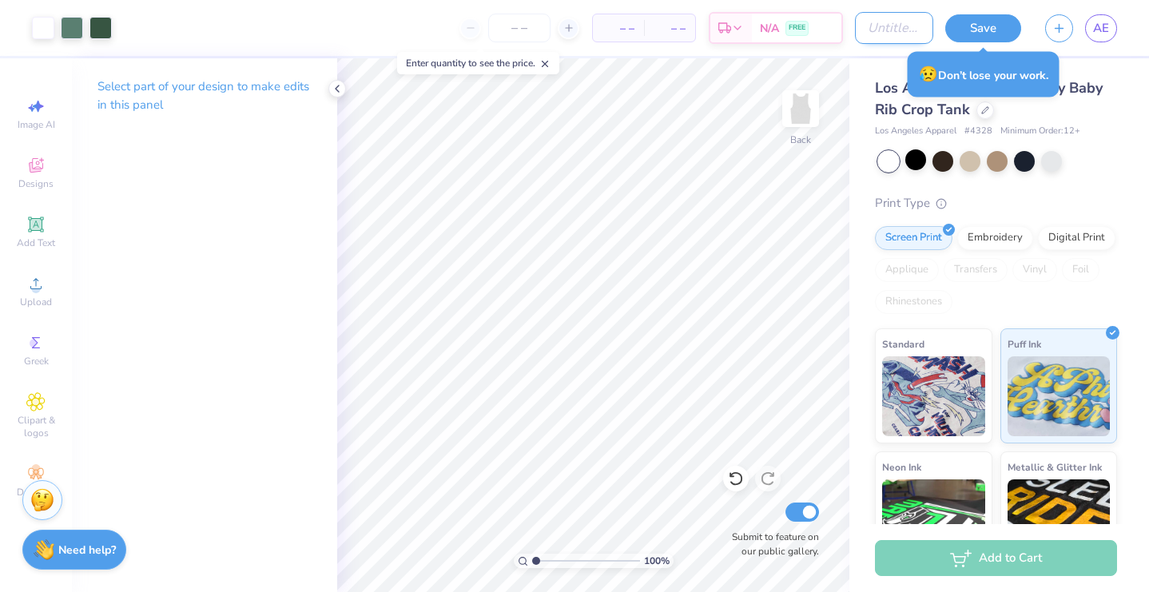
click at [923, 30] on input "Design Title" at bounding box center [894, 28] width 78 height 32
type input "d"
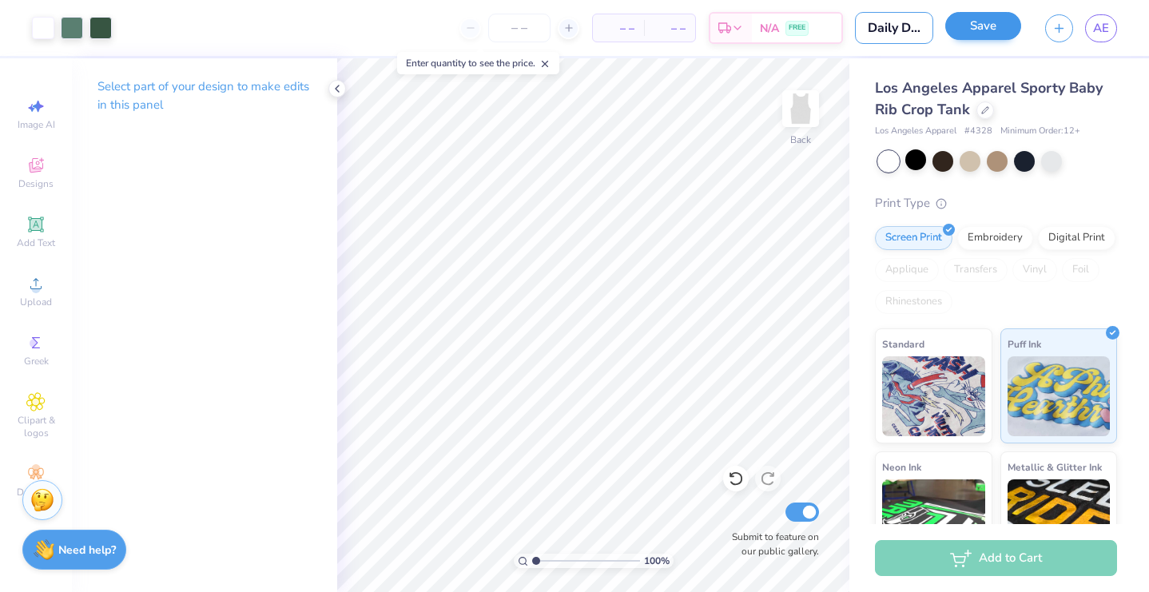
type input "Daily Drills tank"
click at [995, 27] on button "Save" at bounding box center [983, 26] width 76 height 28
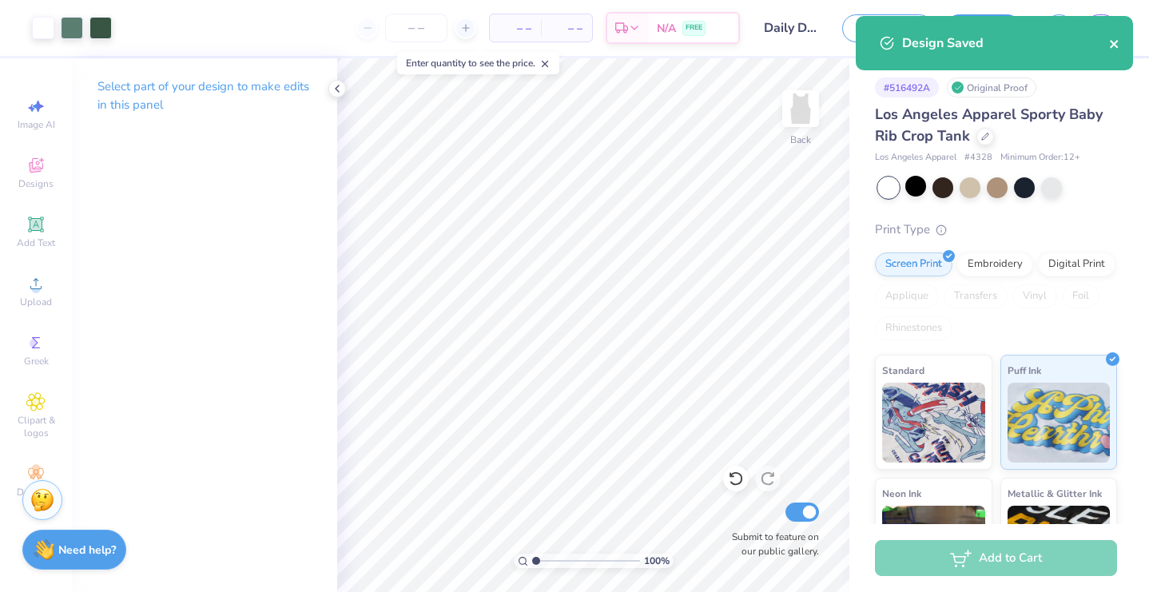
click at [1114, 48] on icon "close" at bounding box center [1114, 44] width 11 height 13
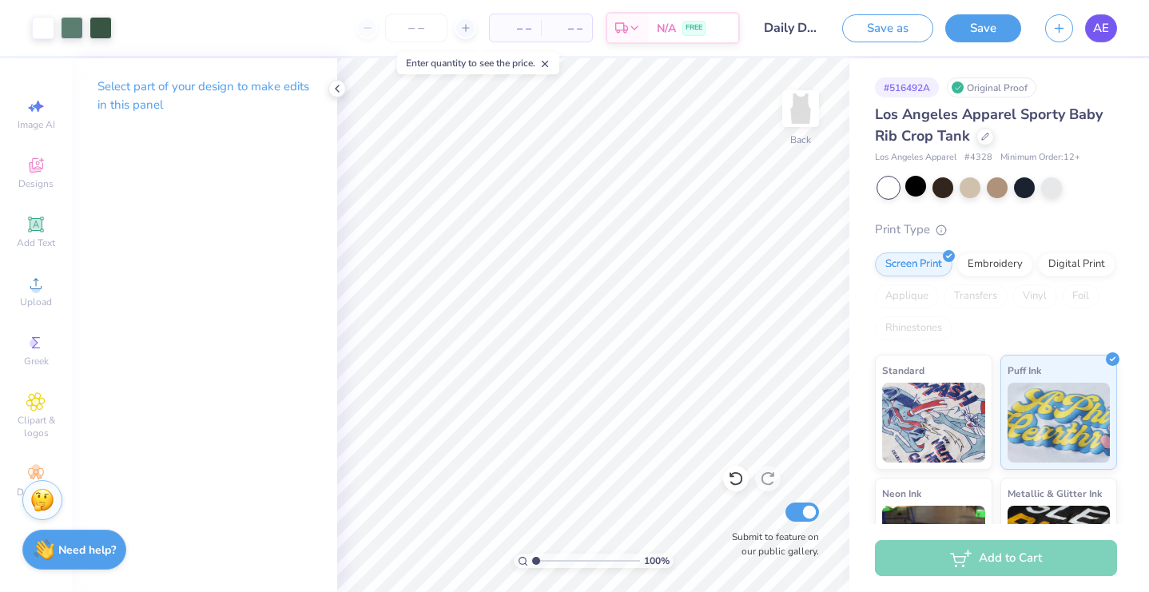
click at [1114, 23] on link "AE" at bounding box center [1101, 28] width 32 height 28
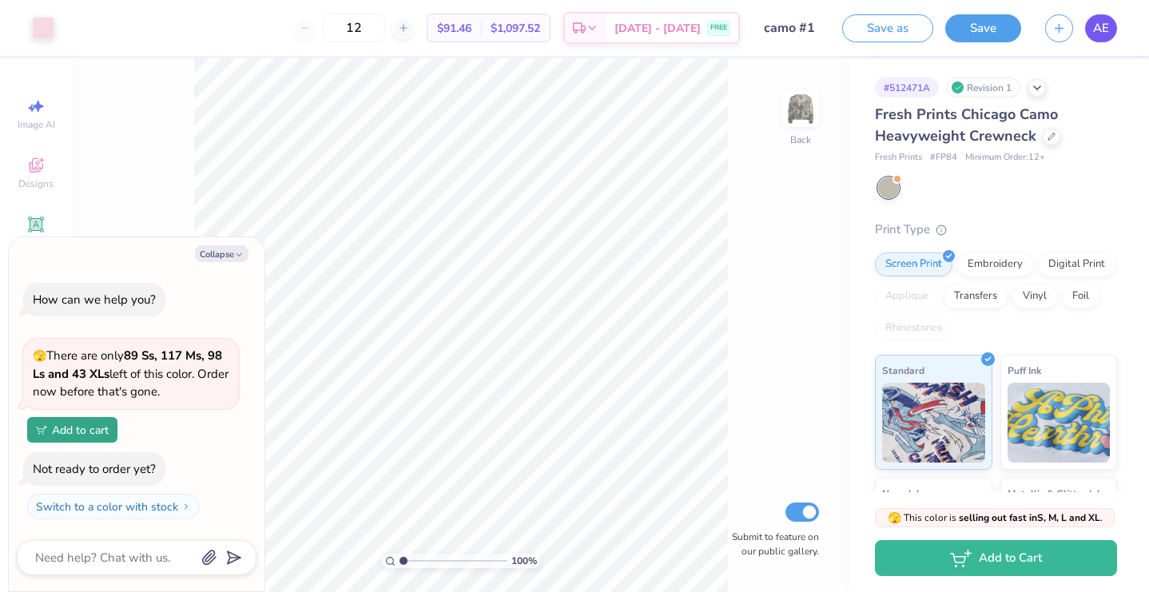
click at [1094, 32] on span "AE" at bounding box center [1101, 28] width 16 height 18
click at [1111, 26] on link "AE" at bounding box center [1101, 28] width 32 height 28
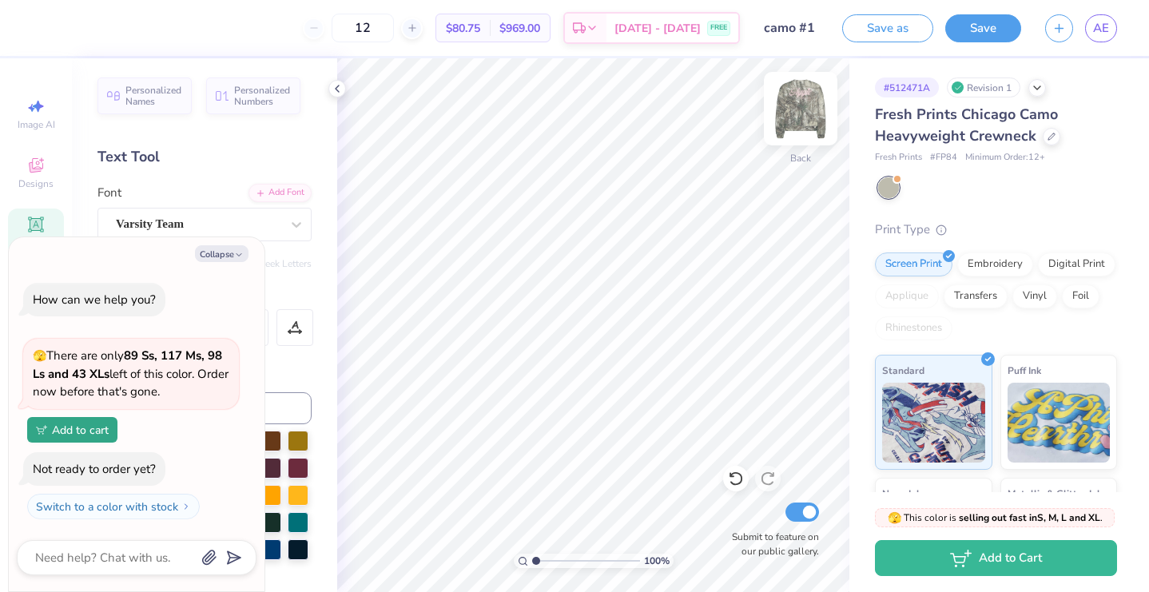
click at [802, 110] on img at bounding box center [800, 109] width 64 height 64
click at [804, 108] on img at bounding box center [800, 109] width 64 height 64
click at [807, 108] on img at bounding box center [800, 109] width 64 height 64
click at [803, 101] on img at bounding box center [800, 109] width 64 height 64
type textarea "x"
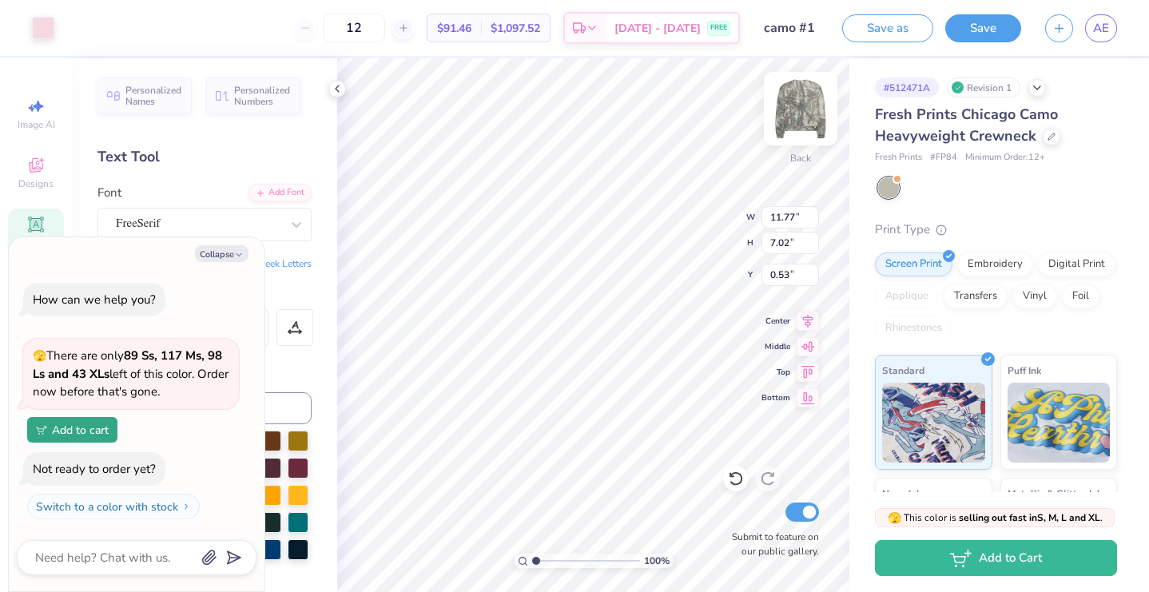
type input "3.73"
type textarea "x"
type input "9.74"
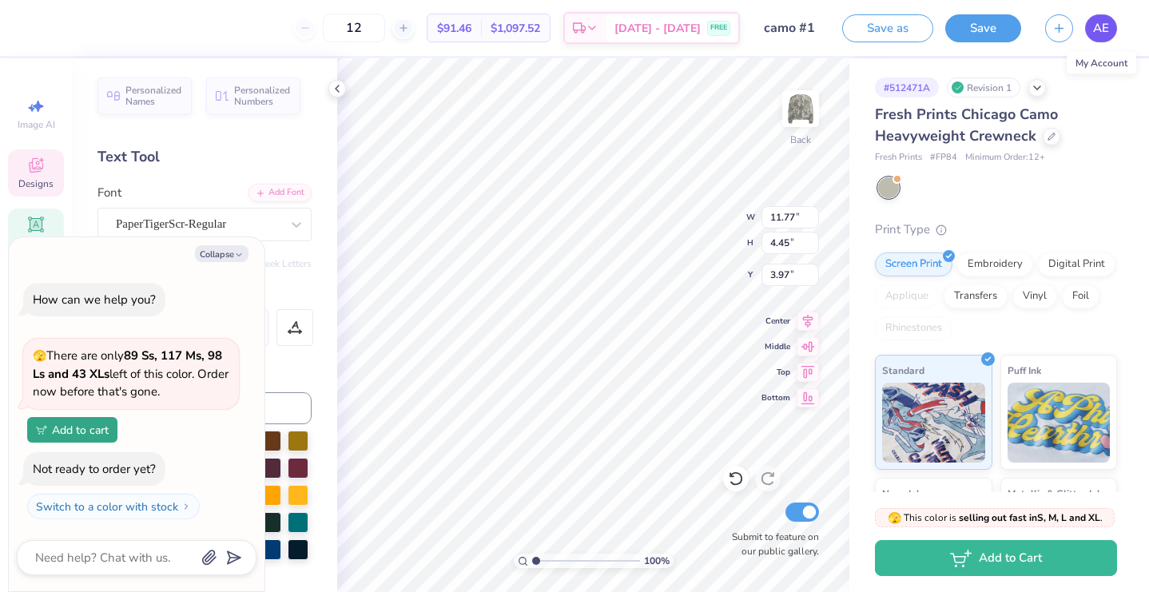
click at [1114, 30] on link "AE" at bounding box center [1101, 28] width 32 height 28
type textarea "x"
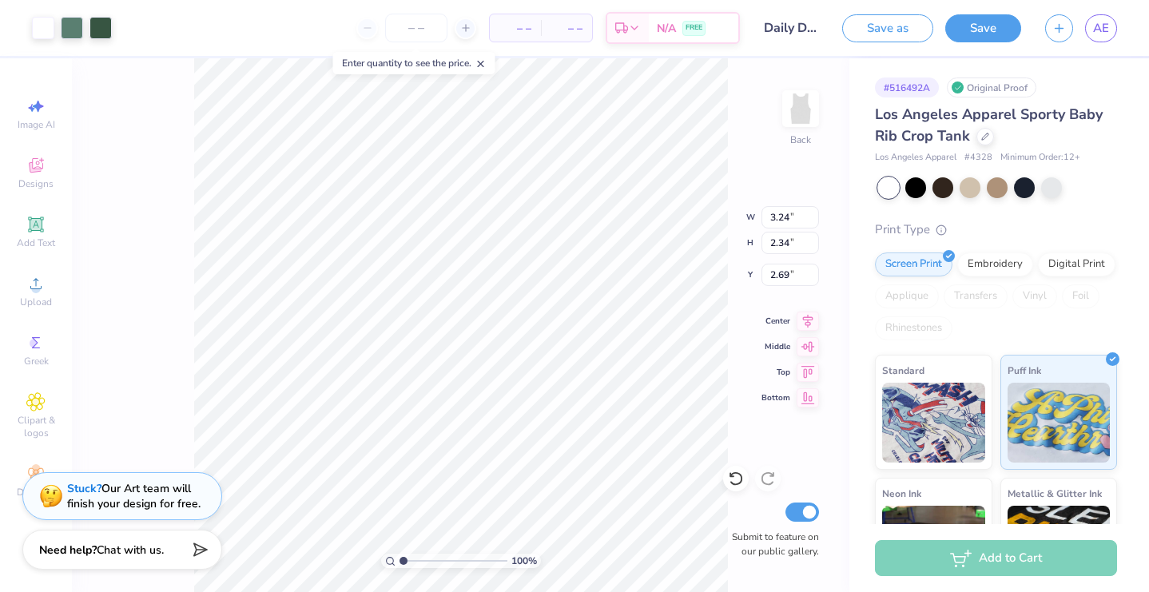
type input "2.95"
type input "2.13"
type input "2.81"
click at [991, 22] on button "Save" at bounding box center [983, 26] width 76 height 28
click at [1100, 35] on span "AE" at bounding box center [1101, 28] width 16 height 18
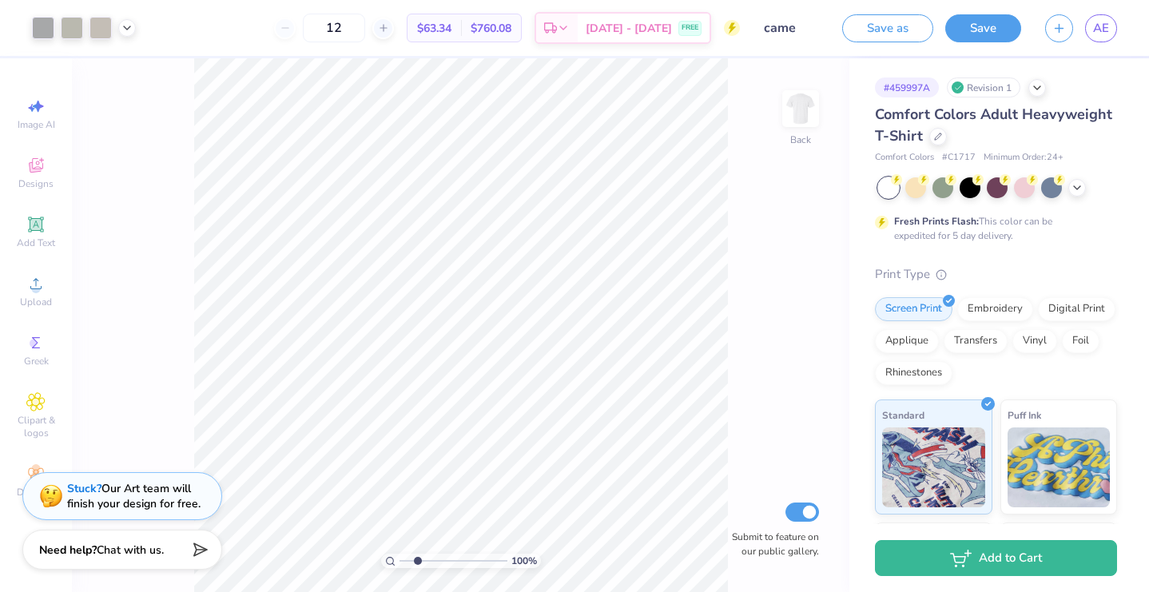
type input "2.3"
click at [417, 560] on input "range" at bounding box center [453, 561] width 108 height 14
type input "0.50"
type input "0.29"
type input "7.89"
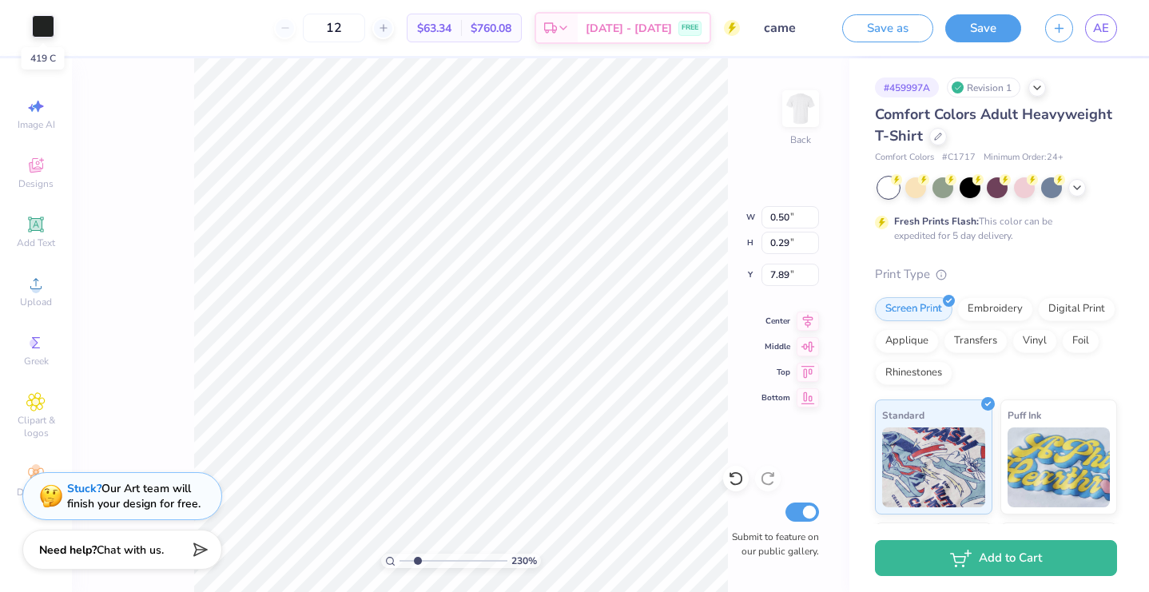
click at [45, 27] on div at bounding box center [43, 26] width 22 height 22
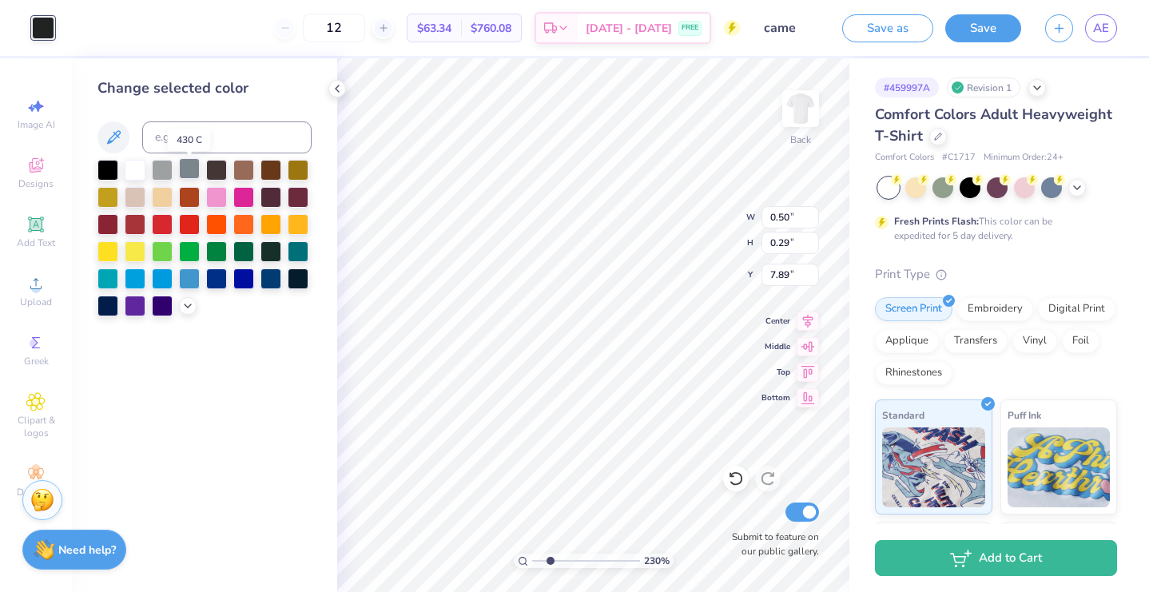
click at [187, 169] on div at bounding box center [189, 168] width 21 height 21
click at [191, 308] on icon at bounding box center [187, 304] width 13 height 13
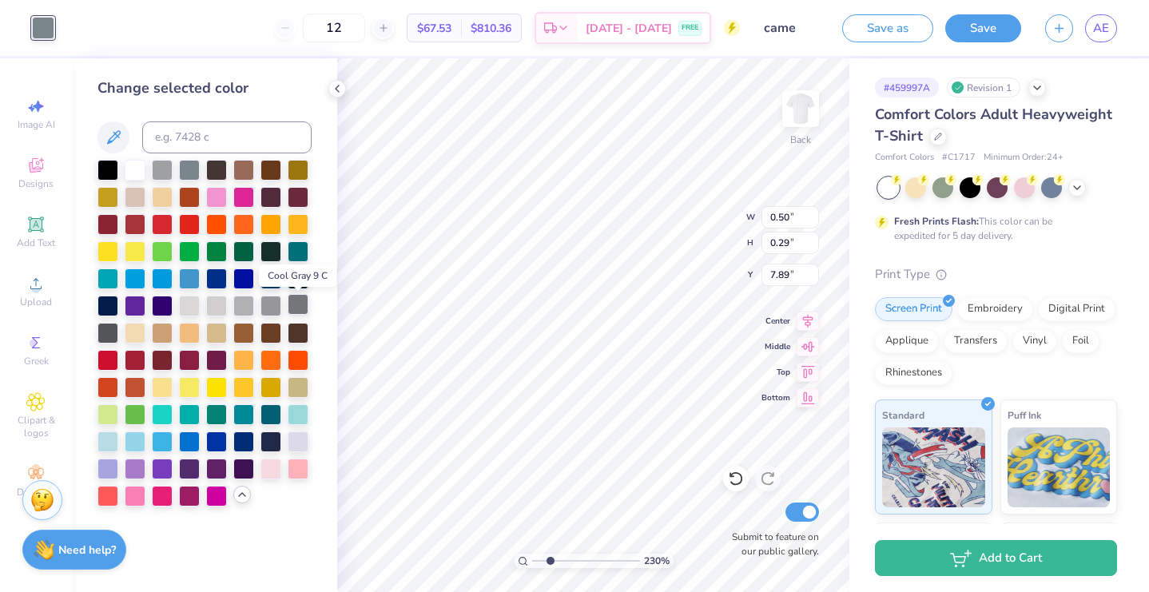
click at [300, 309] on div at bounding box center [298, 304] width 21 height 21
type input "5.66"
click at [586, 561] on input "range" at bounding box center [586, 561] width 108 height 14
type input "0.19"
type input "0.14"
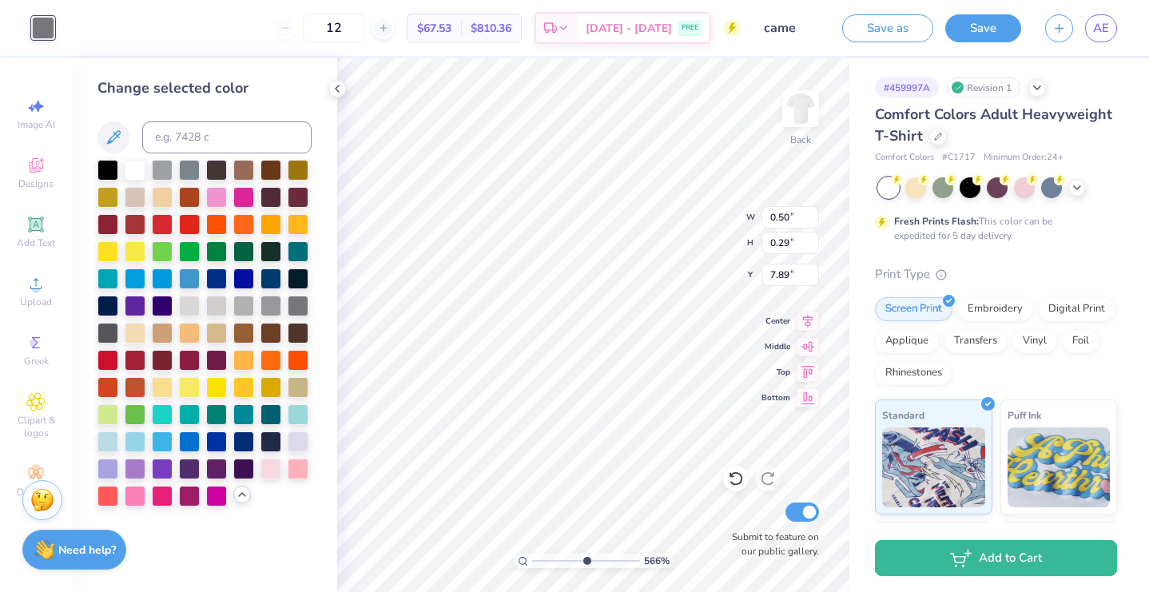
type input "8.04"
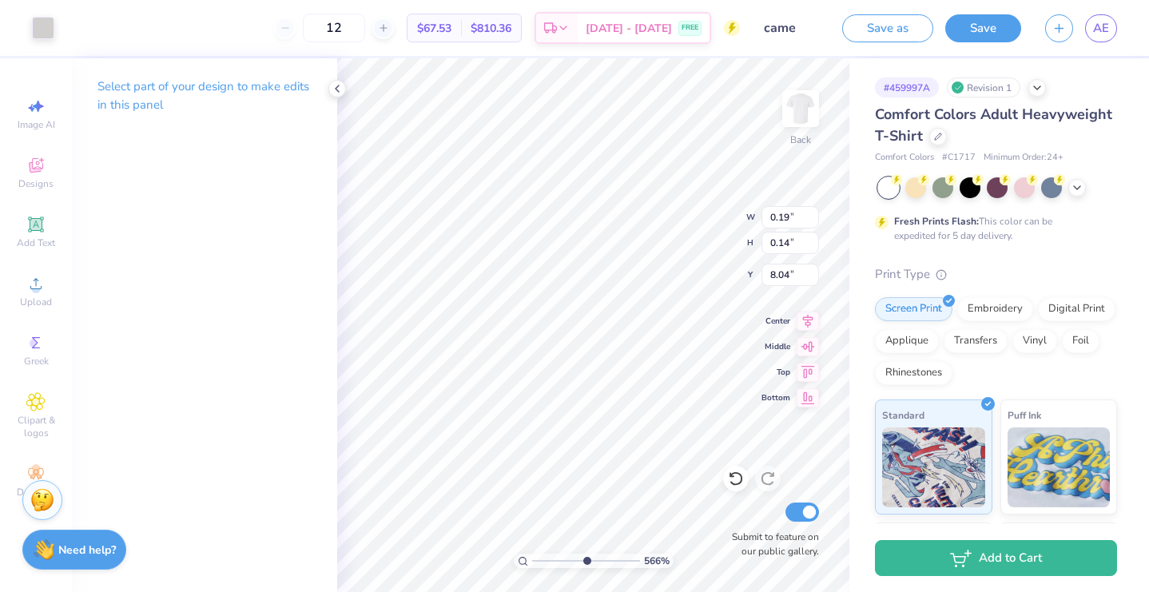
type input "0.69"
type input "1.34"
click at [733, 486] on icon at bounding box center [736, 479] width 16 height 16
type input "7.21"
click at [732, 475] on icon at bounding box center [736, 479] width 14 height 14
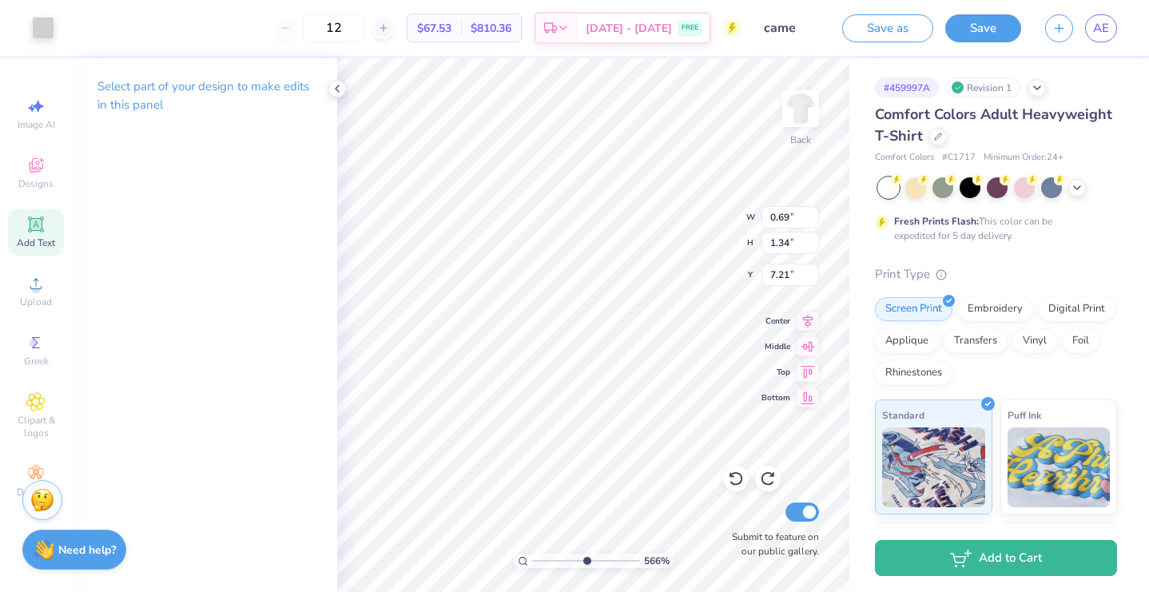
click at [33, 217] on icon at bounding box center [35, 224] width 19 height 19
type input "5.59"
type input "1.62"
type input "11.69"
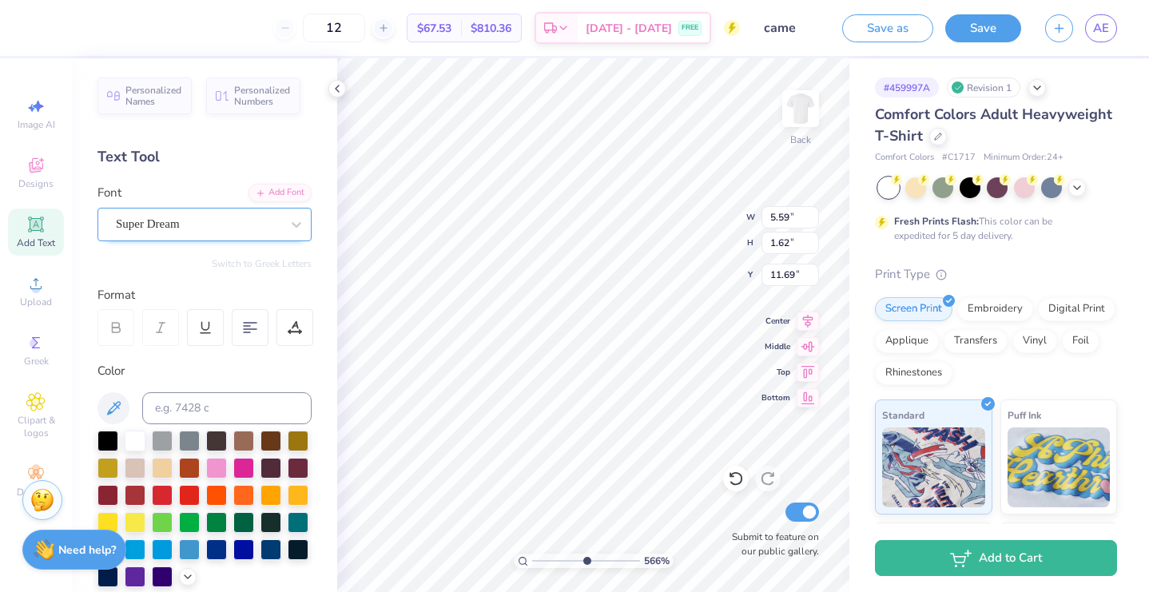
click at [232, 220] on div "Super Dream" at bounding box center [198, 224] width 168 height 25
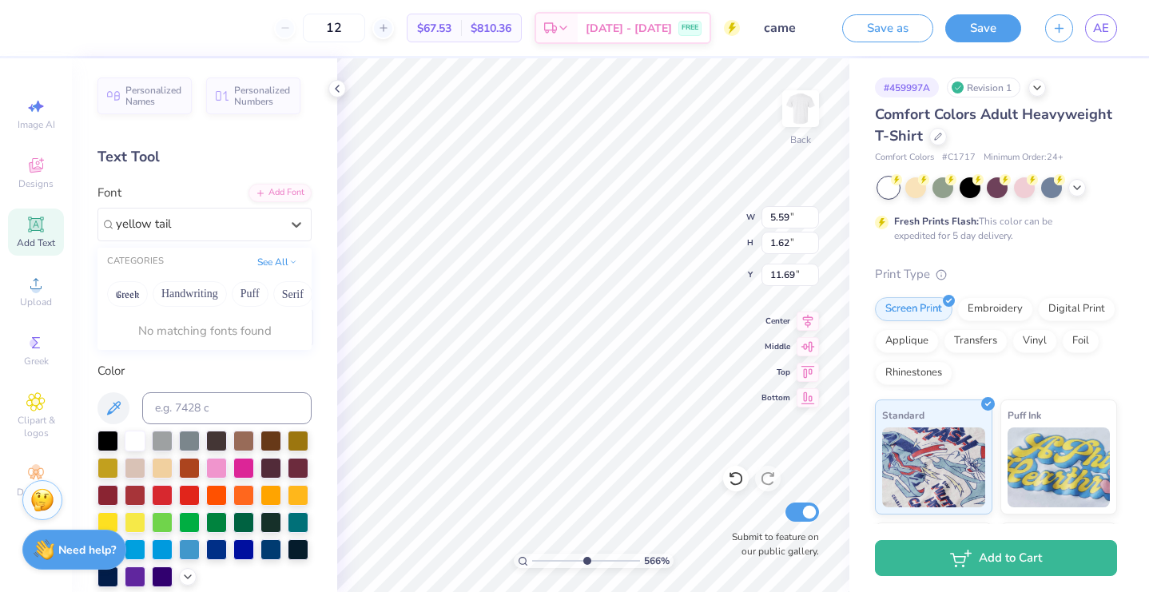
type input "yellow tail"
type input "0.08"
type input "0.17"
type input "8.00"
click at [40, 32] on div at bounding box center [43, 26] width 22 height 22
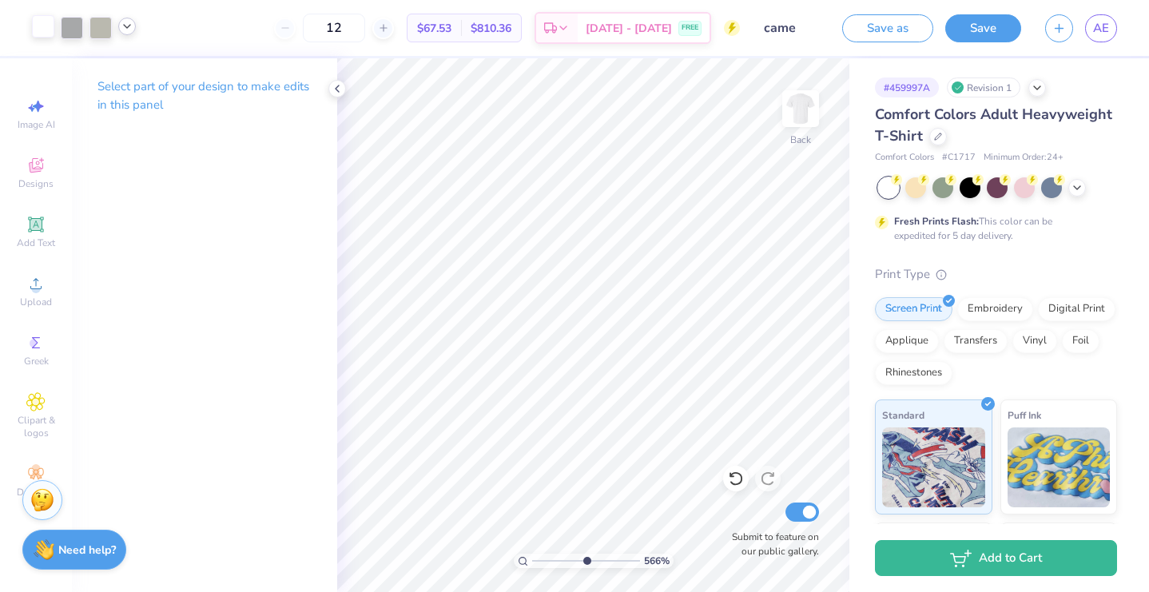
click at [125, 24] on icon at bounding box center [127, 26] width 13 height 13
click at [130, 66] on div at bounding box center [127, 67] width 22 height 22
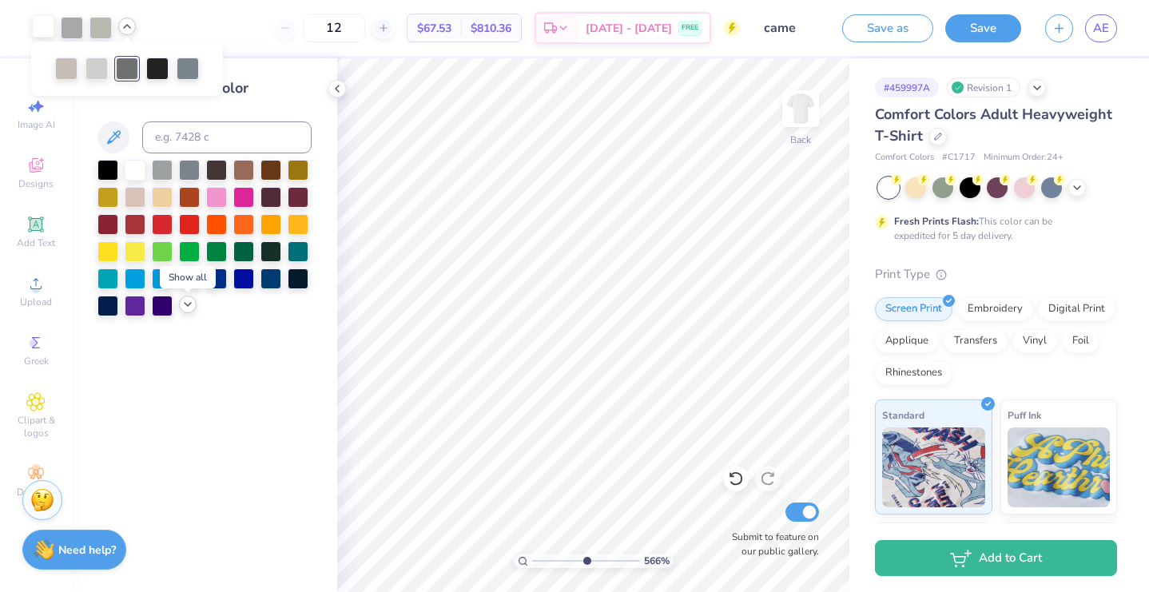
click at [184, 302] on icon at bounding box center [187, 304] width 13 height 13
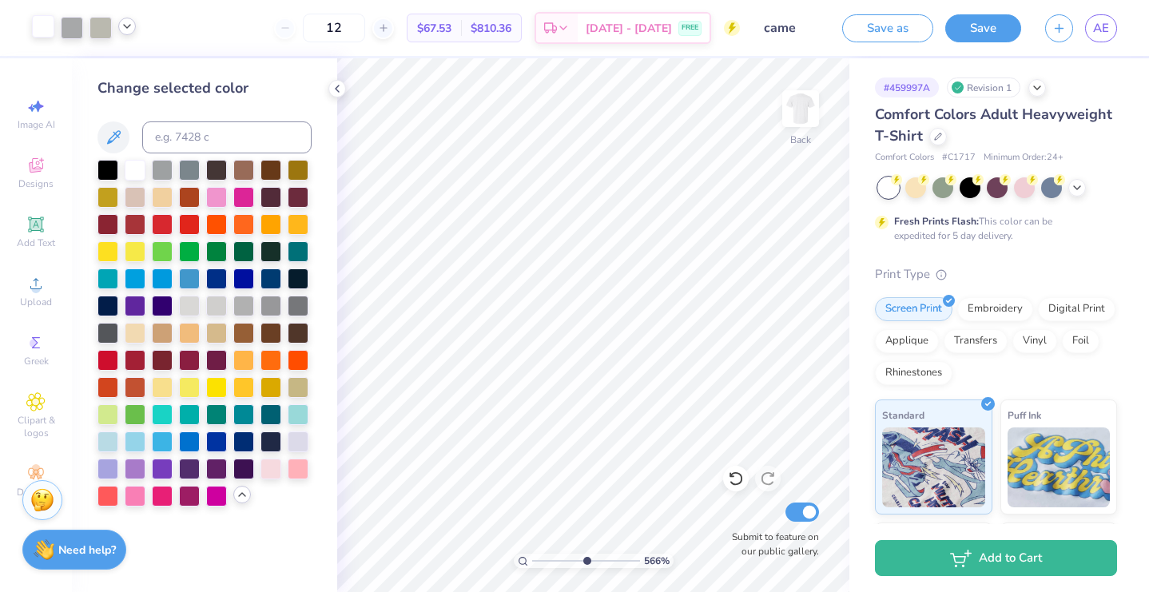
click at [135, 36] on div at bounding box center [84, 28] width 104 height 22
click at [129, 32] on icon at bounding box center [127, 26] width 13 height 13
click at [158, 67] on div at bounding box center [157, 67] width 22 height 22
click at [302, 309] on div at bounding box center [298, 304] width 21 height 21
click at [189, 73] on div at bounding box center [188, 67] width 22 height 22
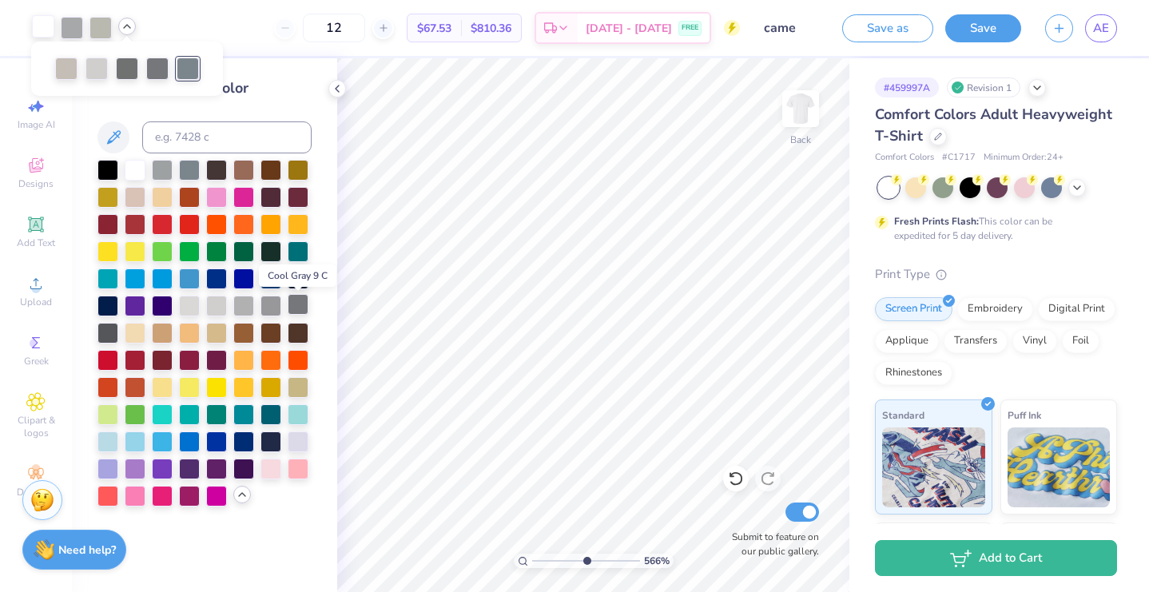
click at [304, 309] on div at bounding box center [298, 304] width 21 height 21
click at [132, 75] on div at bounding box center [127, 67] width 22 height 22
click at [295, 307] on div at bounding box center [298, 304] width 21 height 21
click at [562, 559] on input "range" at bounding box center [586, 561] width 108 height 14
click at [543, 556] on input "range" at bounding box center [586, 561] width 108 height 14
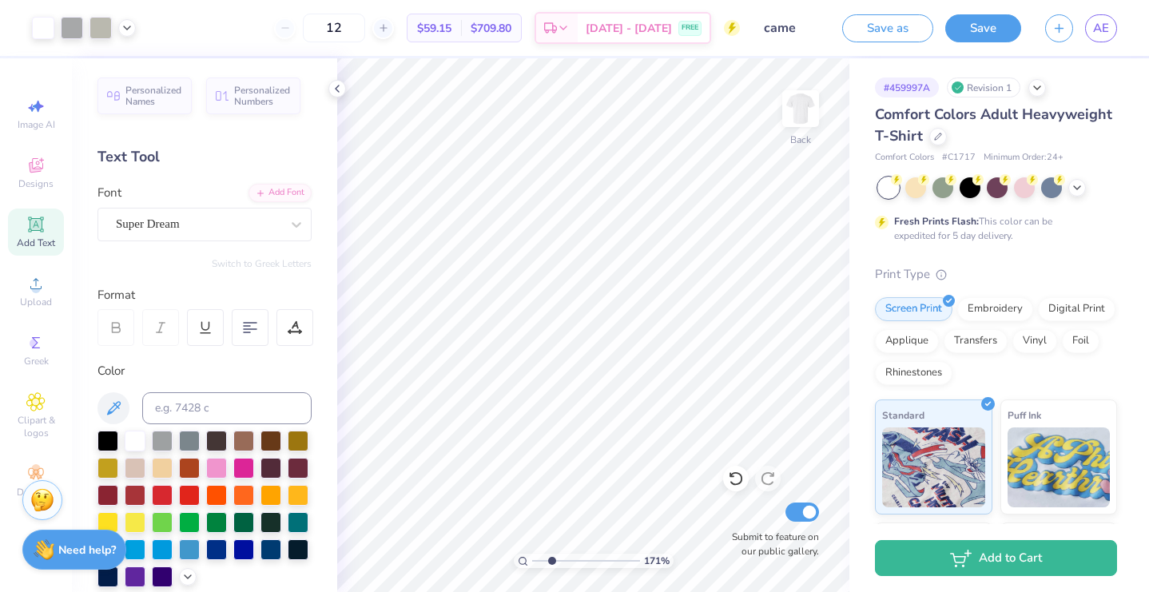
click at [551, 559] on input "range" at bounding box center [586, 561] width 108 height 14
click at [562, 558] on input "range" at bounding box center [586, 561] width 108 height 14
click at [582, 565] on input "range" at bounding box center [586, 561] width 108 height 14
click at [47, 24] on div at bounding box center [43, 26] width 22 height 22
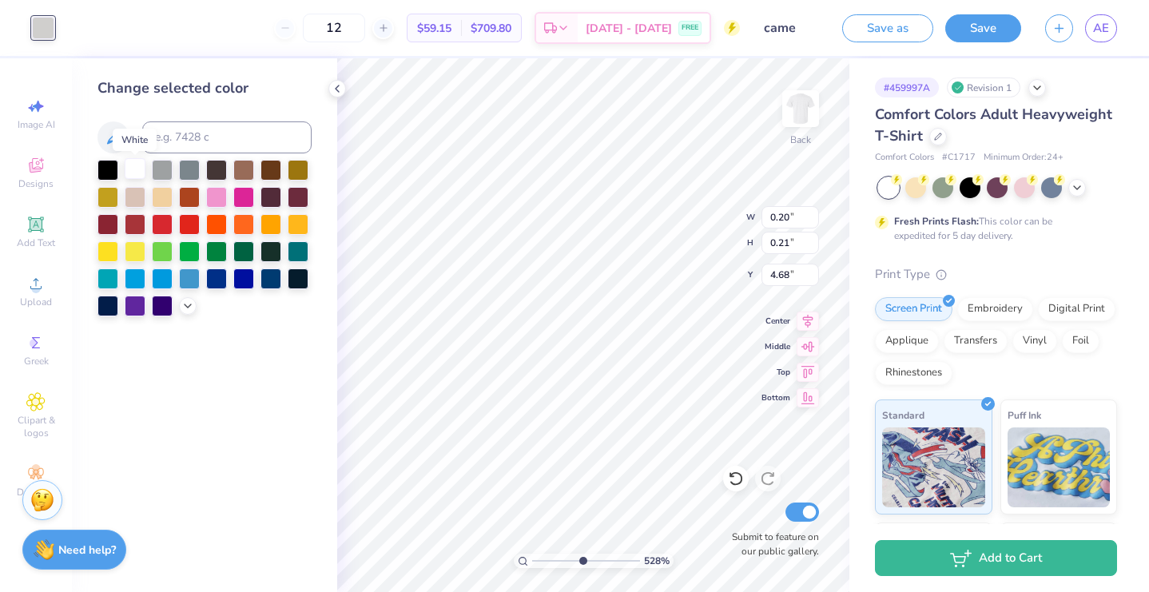
click at [134, 166] on div at bounding box center [135, 168] width 21 height 21
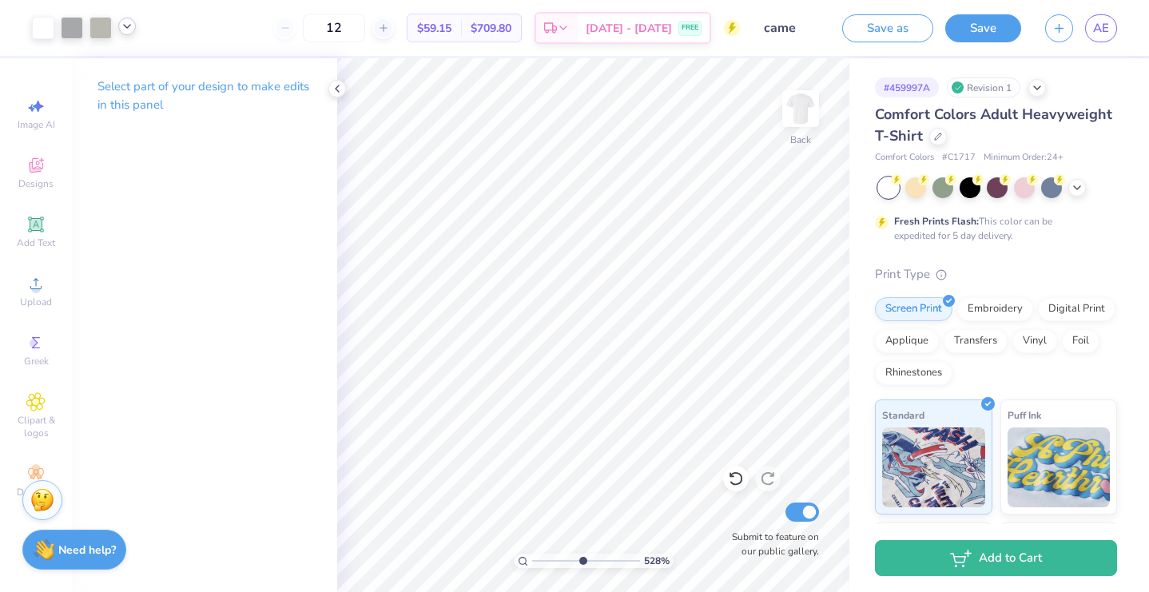
click at [124, 29] on icon at bounding box center [127, 26] width 13 height 13
click at [125, 61] on div at bounding box center [127, 67] width 22 height 22
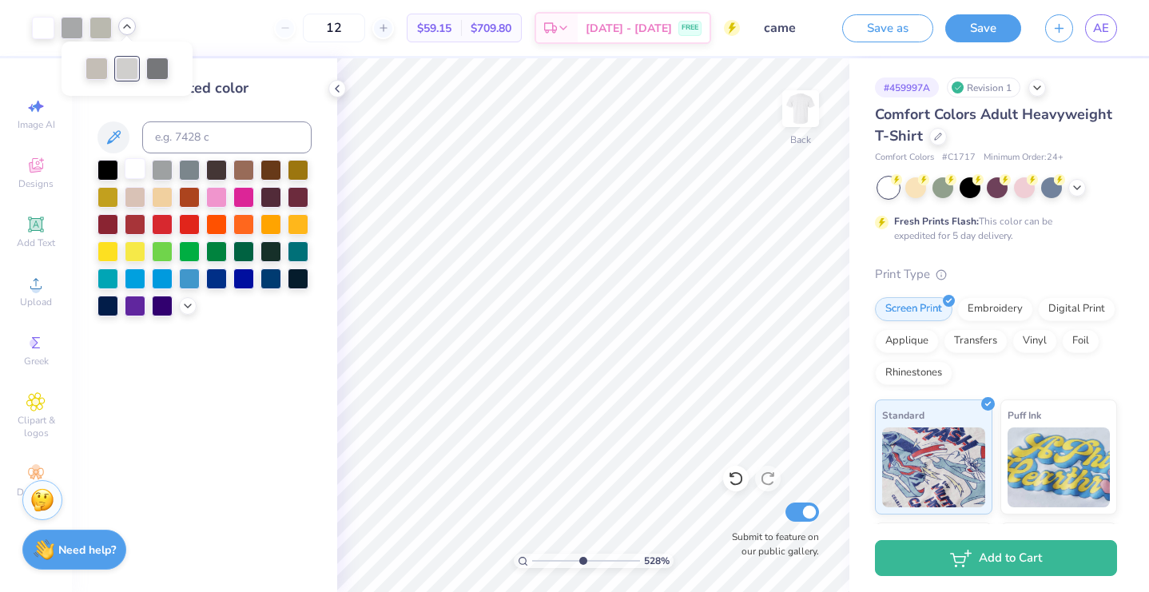
click at [136, 169] on div at bounding box center [135, 168] width 21 height 21
click at [741, 478] on icon at bounding box center [736, 479] width 14 height 14
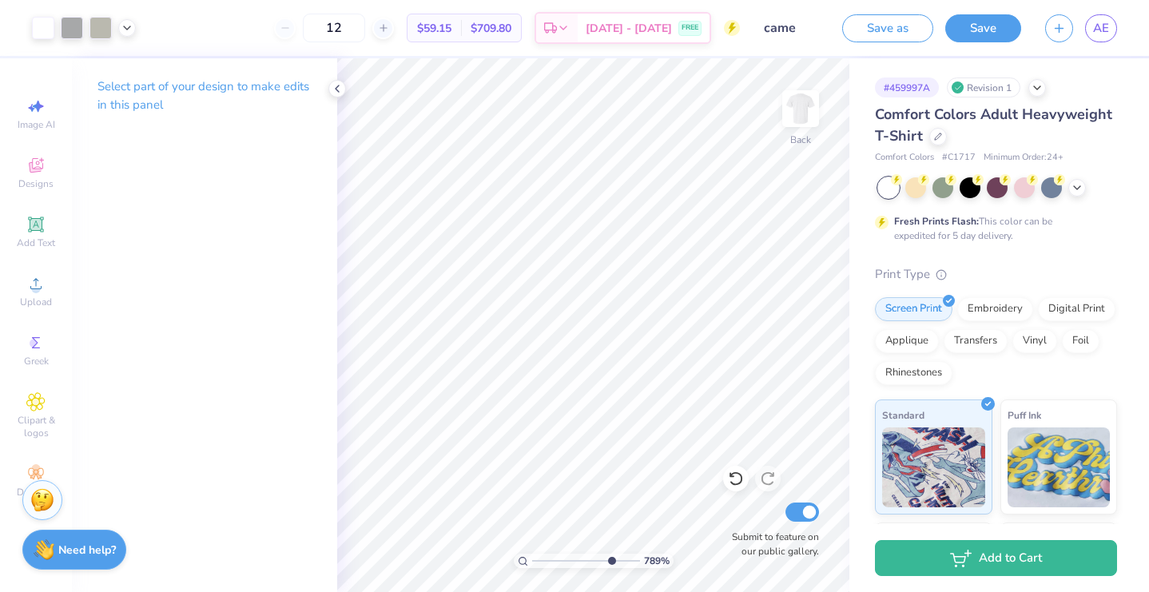
click at [610, 561] on input "range" at bounding box center [586, 561] width 108 height 14
click at [568, 561] on input "range" at bounding box center [586, 561] width 108 height 14
type input "1.71"
click at [543, 558] on input "range" at bounding box center [586, 561] width 108 height 14
type input "3.52"
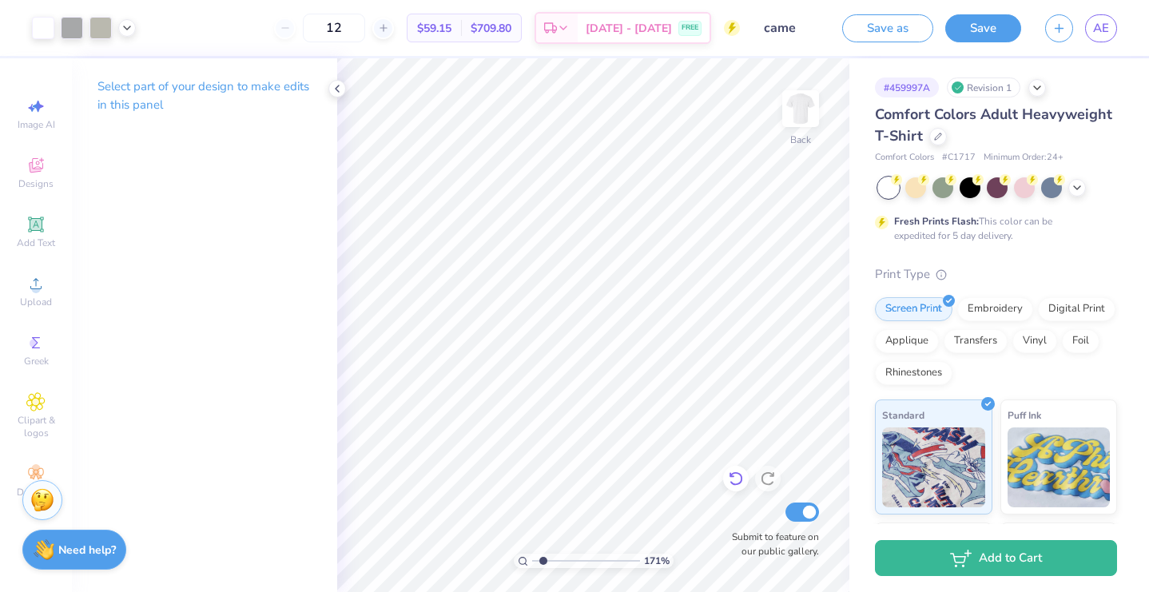
click at [737, 480] on icon at bounding box center [736, 479] width 16 height 16
click at [556, 557] on input "range" at bounding box center [586, 561] width 108 height 14
type input "3.79"
click at [566, 558] on input "range" at bounding box center [586, 561] width 108 height 14
click at [42, 236] on span "Add Text" at bounding box center [36, 242] width 38 height 13
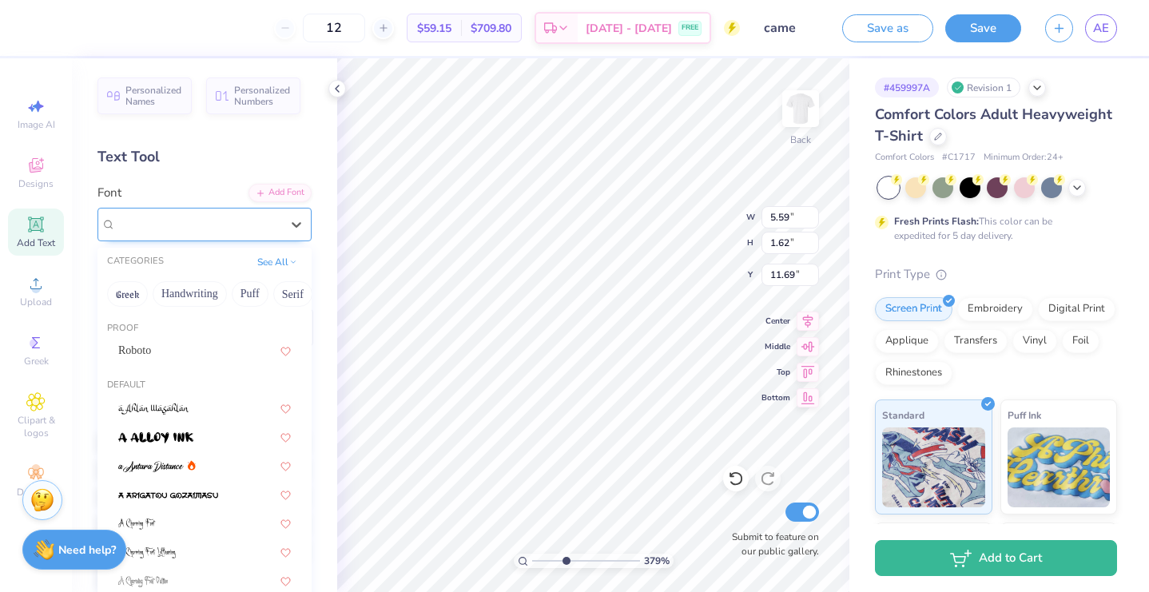
click at [179, 218] on span "Super Dream" at bounding box center [148, 224] width 64 height 18
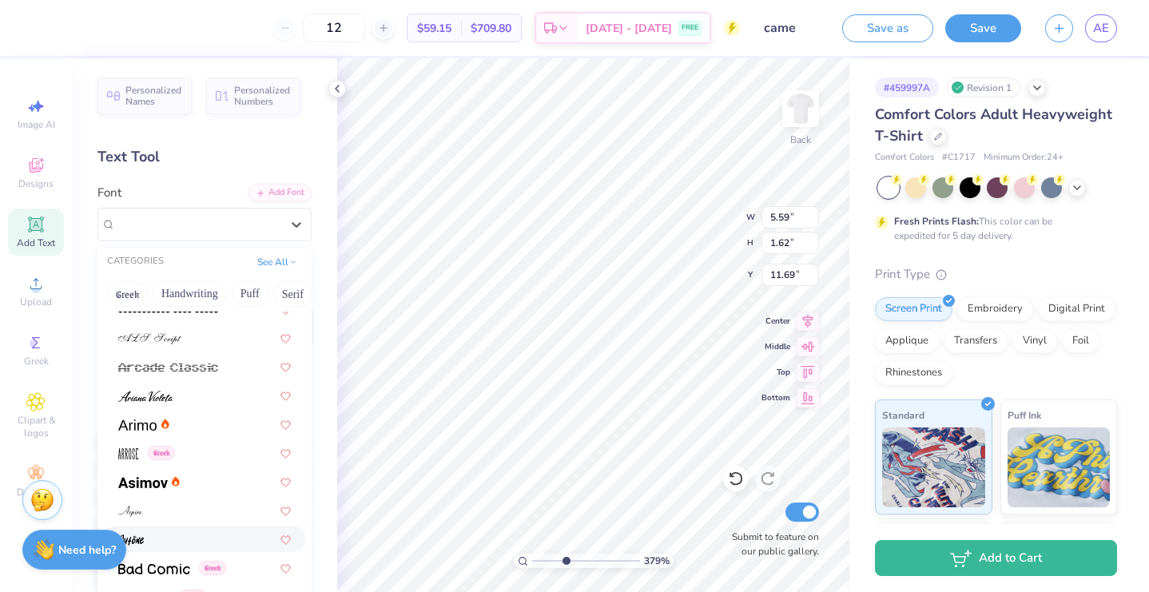
scroll to position [501, 0]
click at [172, 387] on div at bounding box center [204, 396] width 201 height 26
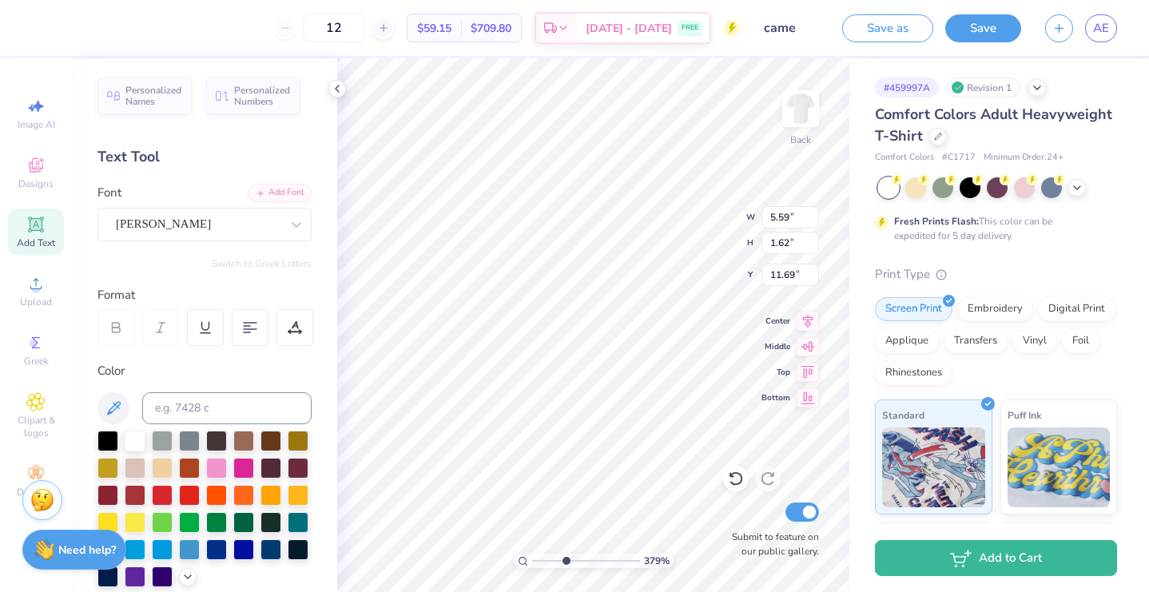
type input "6.17"
type input "1.97"
type input "11.51"
type input "2.23"
click at [549, 559] on input "range" at bounding box center [586, 561] width 108 height 14
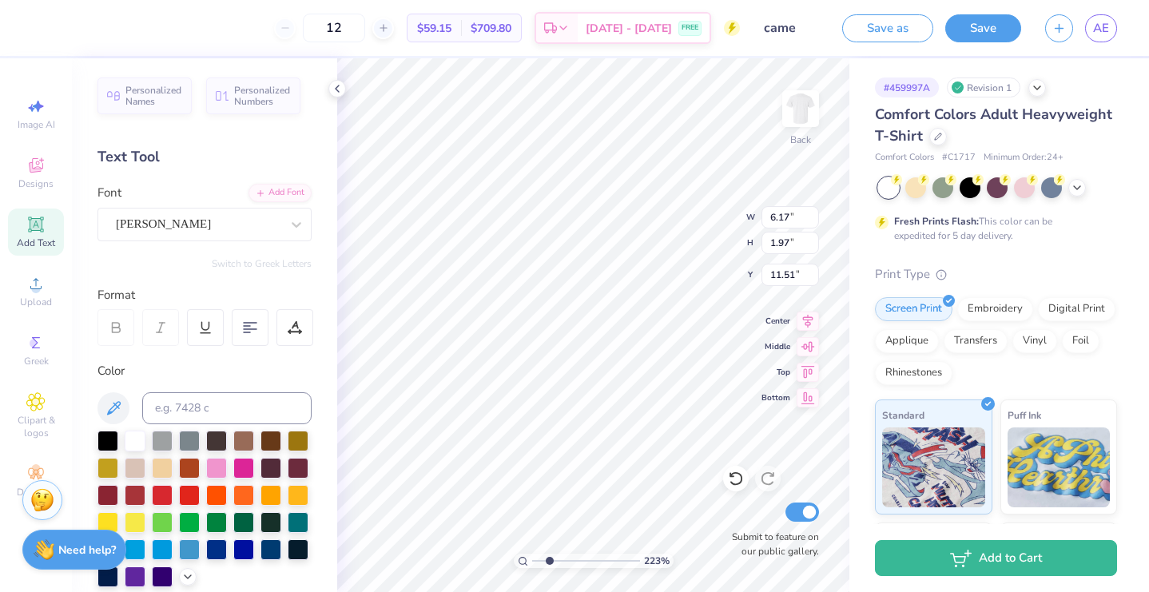
type textarea "T"
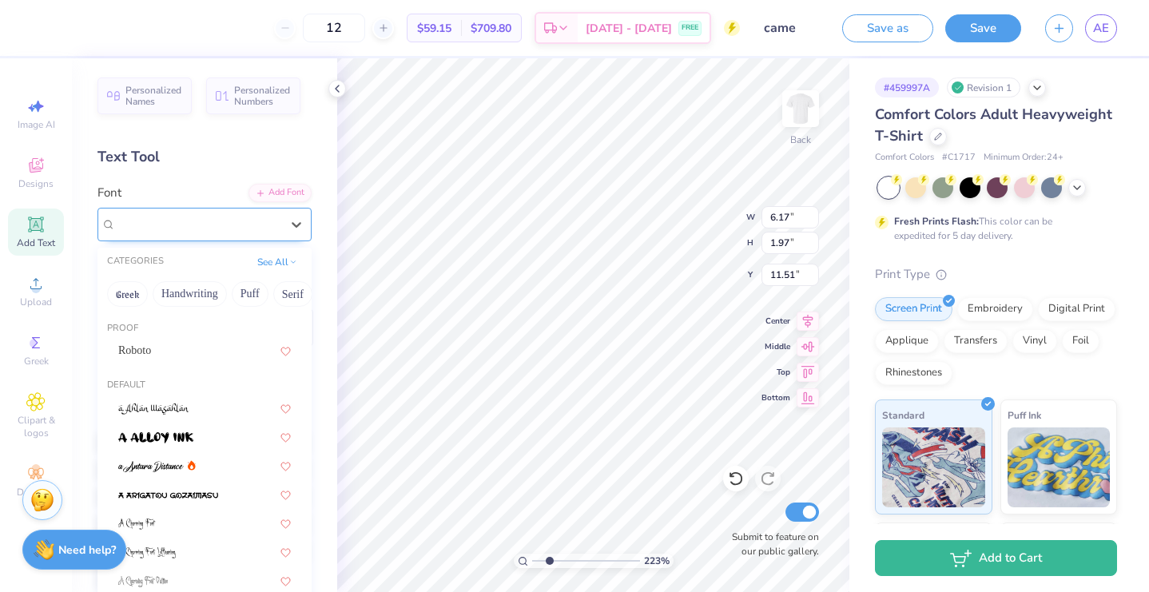
click at [271, 224] on div "Ariana Violeta" at bounding box center [198, 224] width 168 height 25
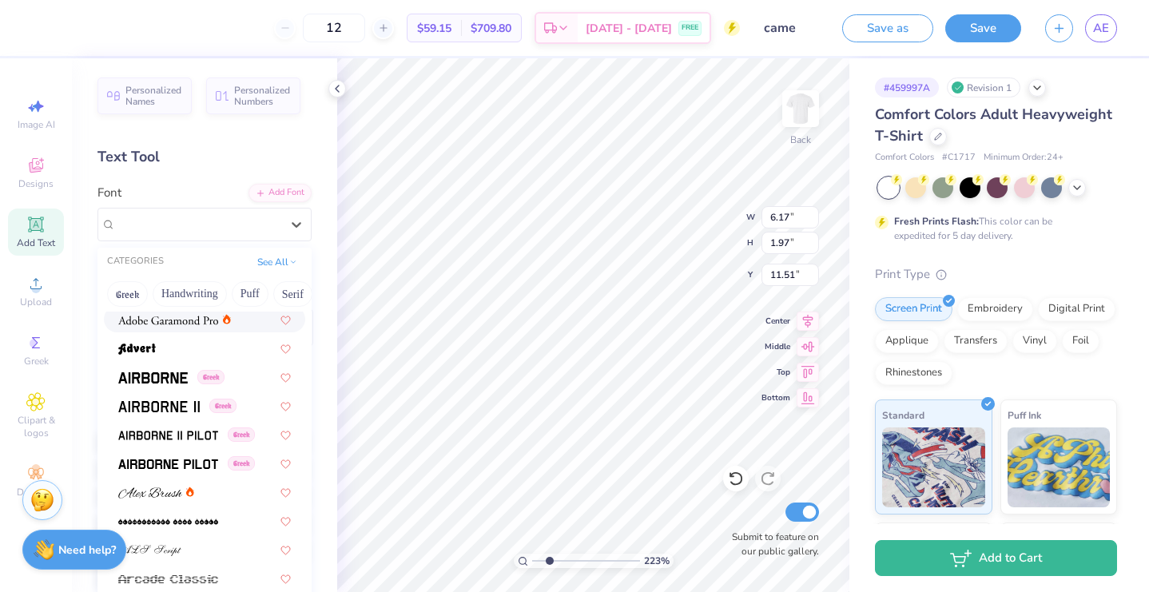
scroll to position [296, 0]
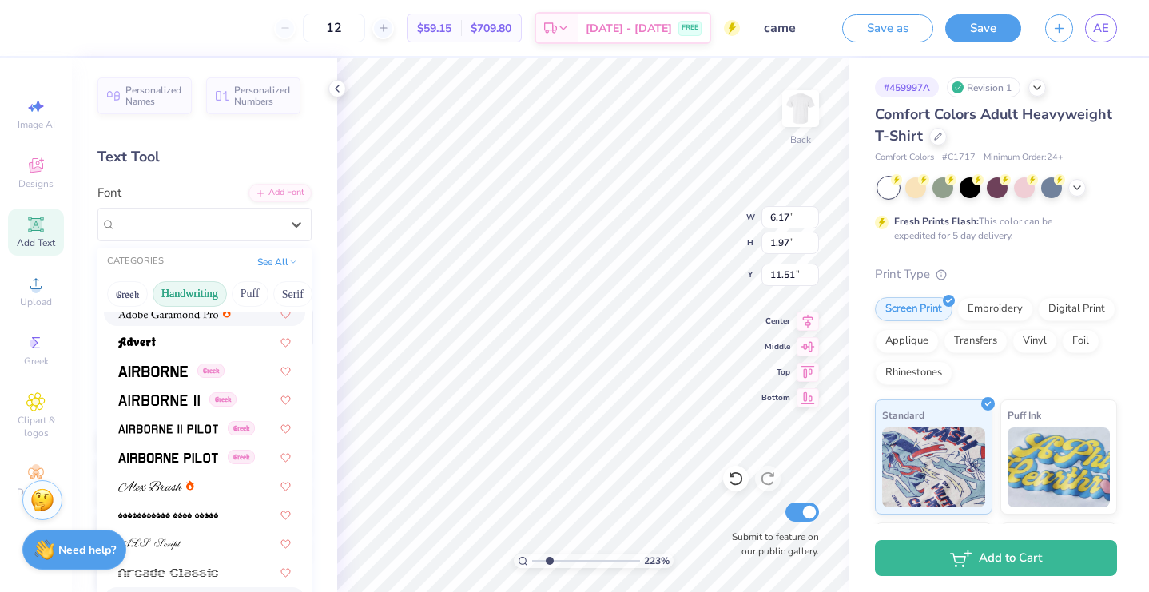
click at [208, 291] on button "Handwriting" at bounding box center [190, 294] width 74 height 26
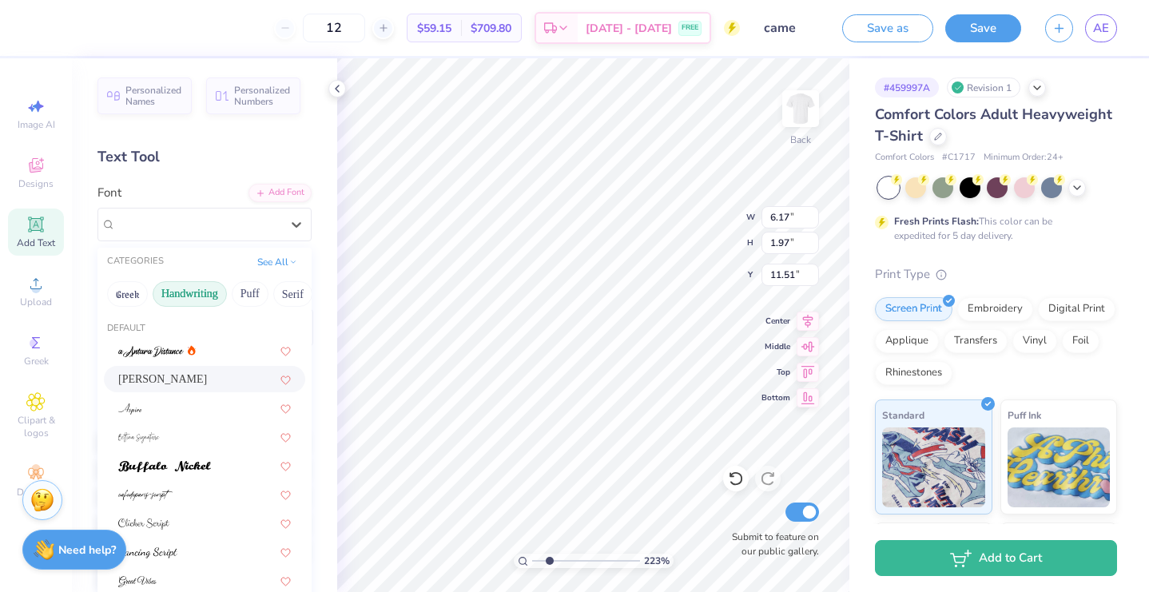
click at [227, 370] on div "Ariana Violeta" at bounding box center [204, 379] width 201 height 26
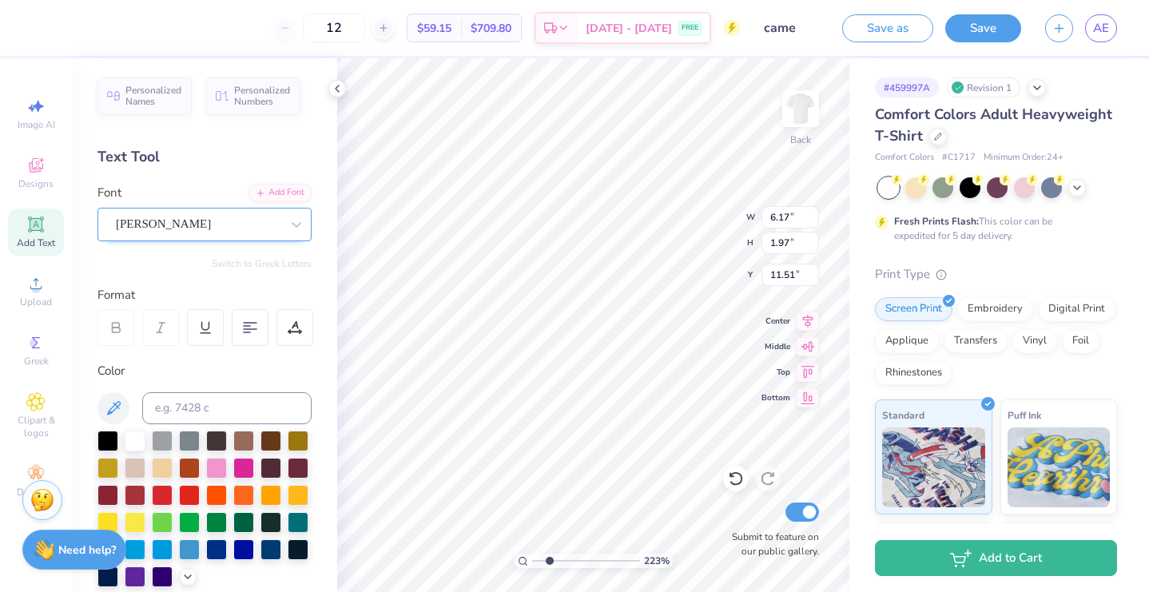
click at [212, 223] on div "Ariana Violeta" at bounding box center [198, 224] width 168 height 25
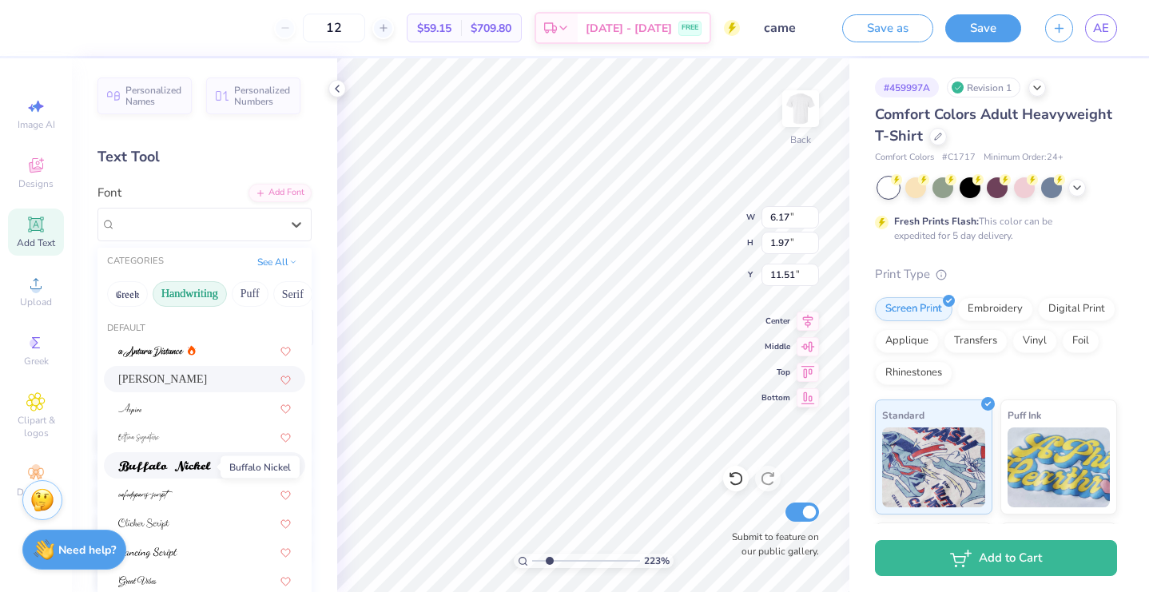
click at [191, 471] on img at bounding box center [164, 466] width 93 height 11
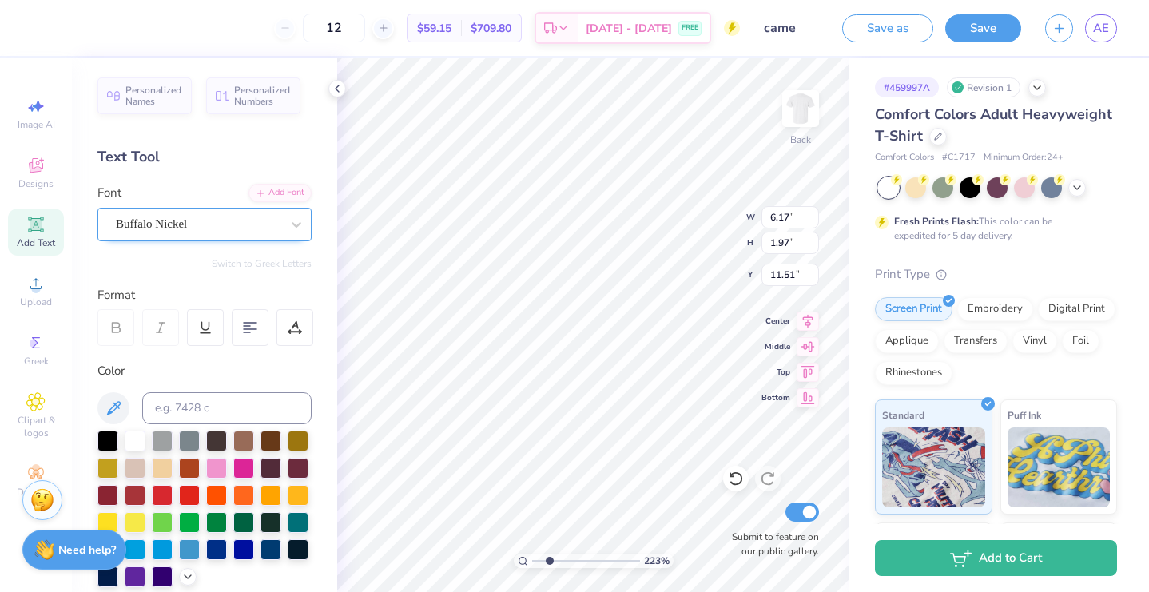
click at [197, 220] on div "Buffalo Nickel" at bounding box center [198, 224] width 168 height 25
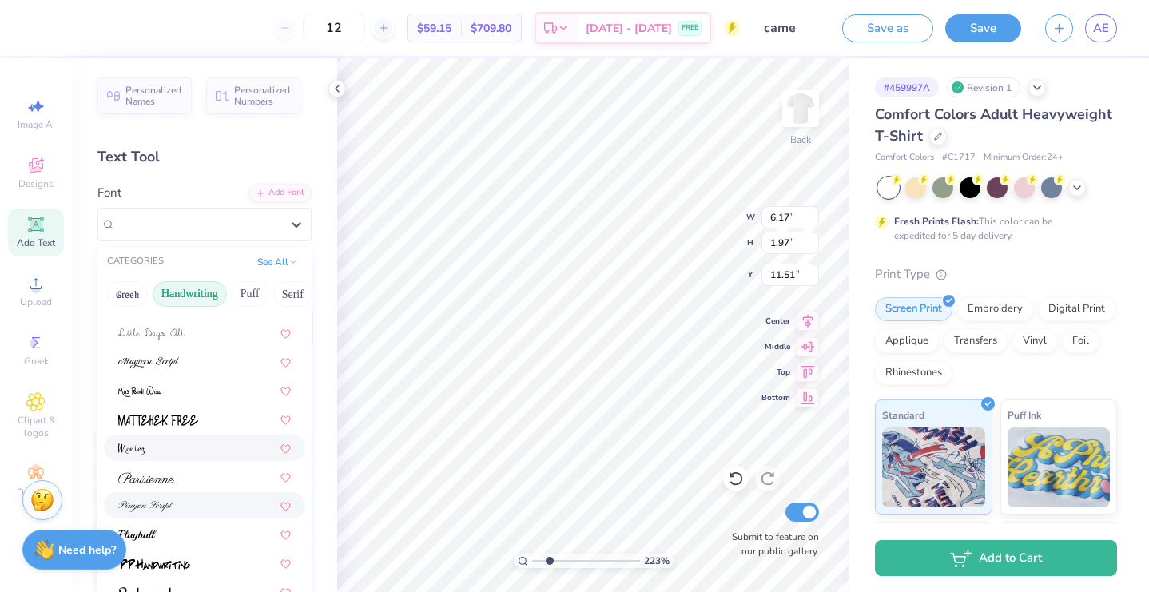
scroll to position [362, 0]
click at [169, 532] on div at bounding box center [204, 534] width 173 height 17
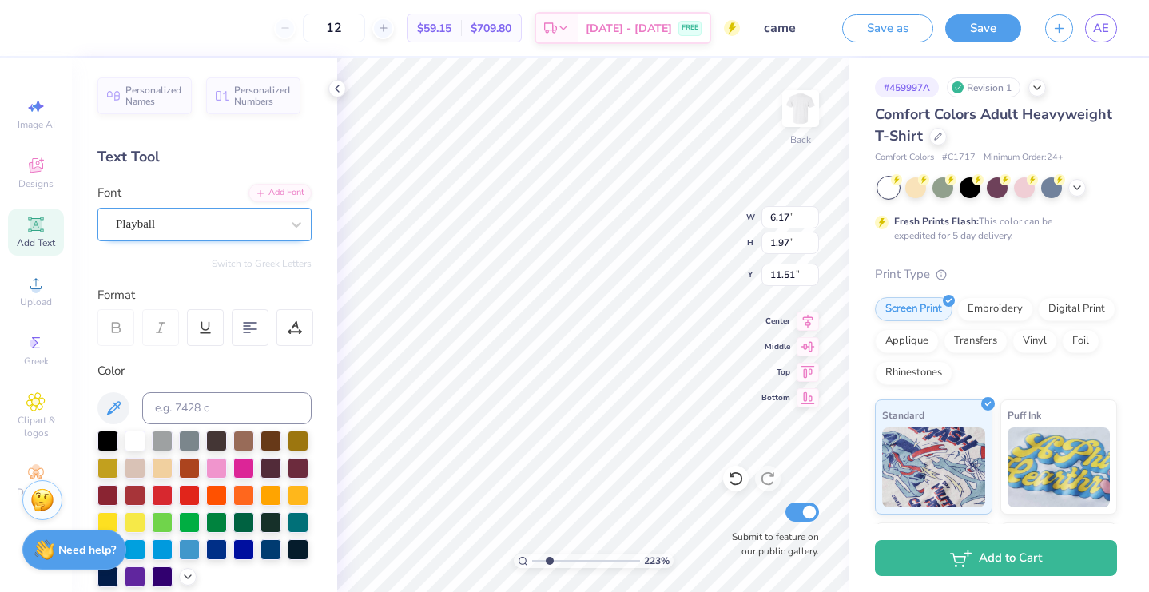
click at [202, 213] on div at bounding box center [198, 224] width 165 height 22
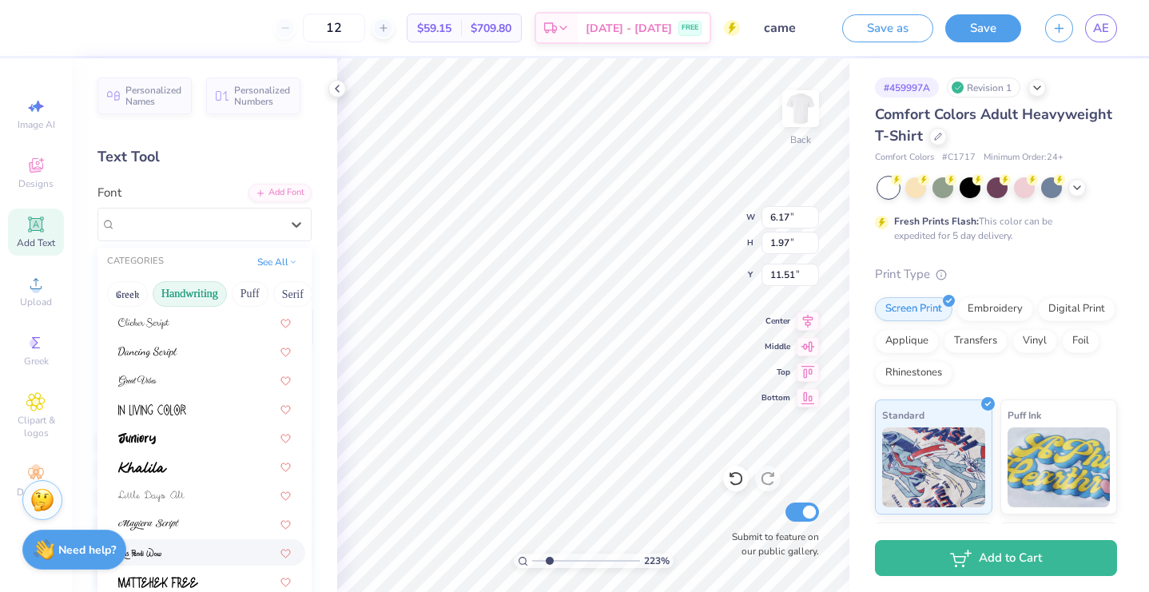
scroll to position [197, 0]
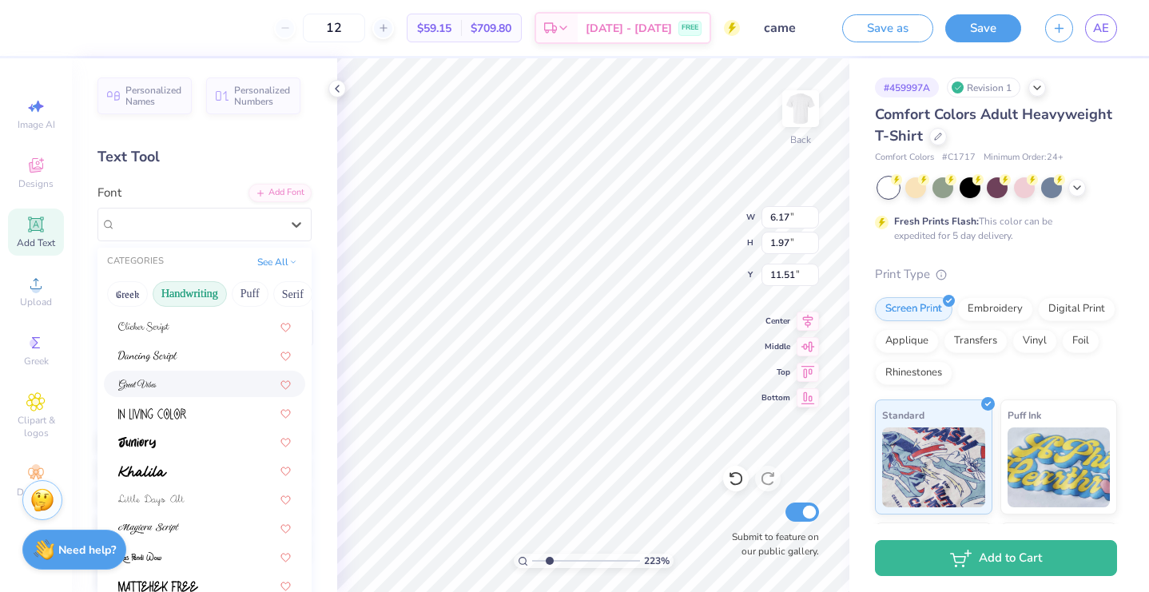
click at [191, 385] on div at bounding box center [204, 383] width 173 height 17
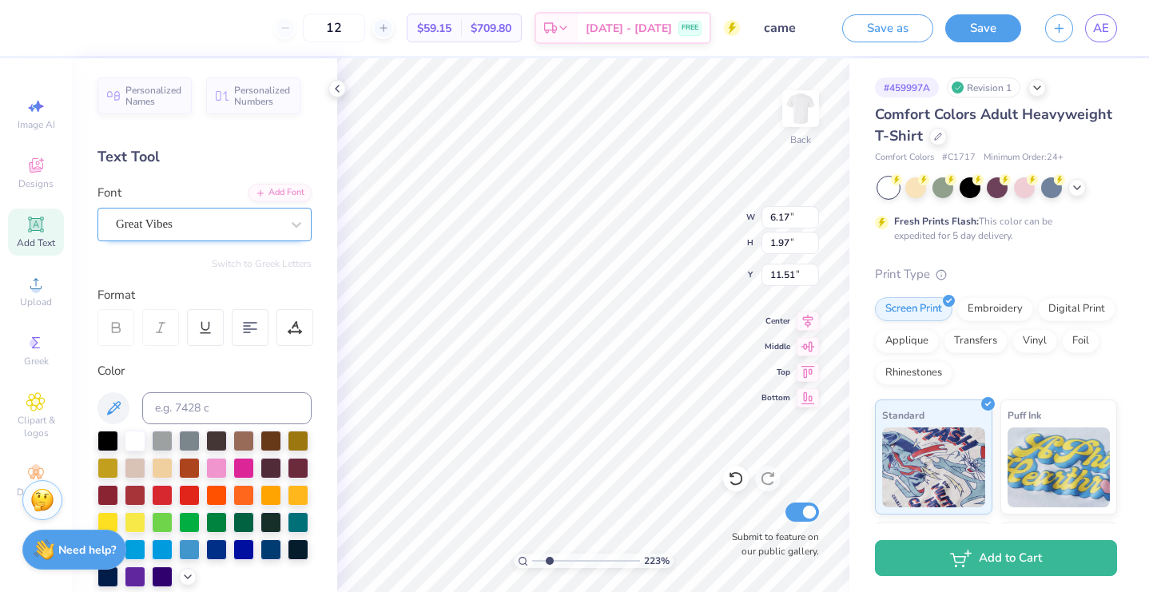
click at [200, 218] on div "Great Vibes" at bounding box center [198, 224] width 168 height 25
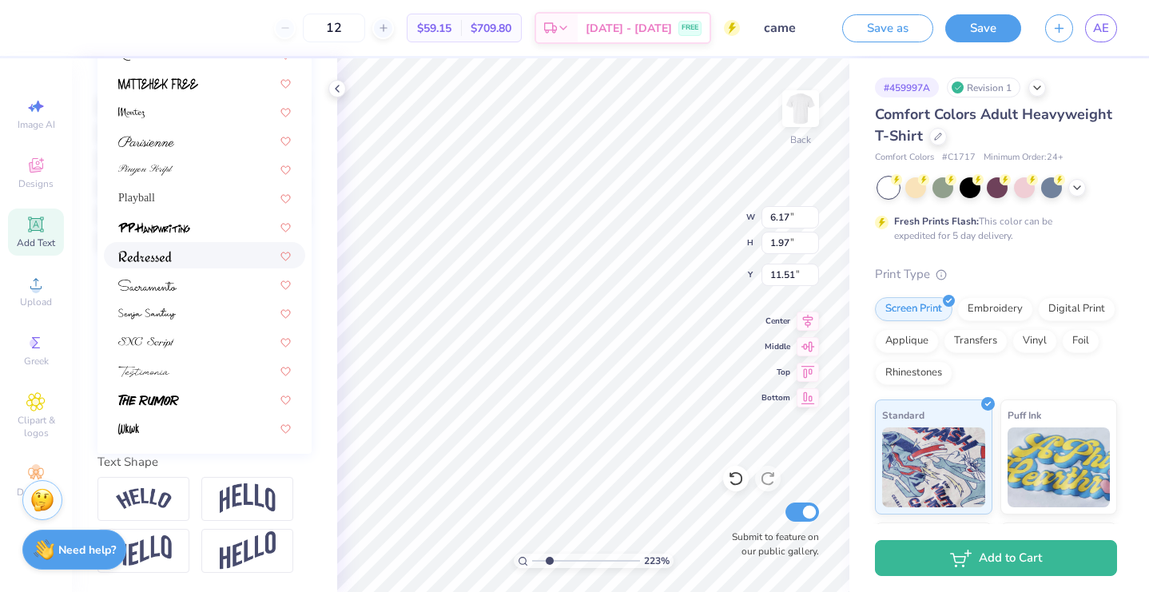
scroll to position [337, 0]
click at [216, 403] on div at bounding box center [204, 399] width 173 height 17
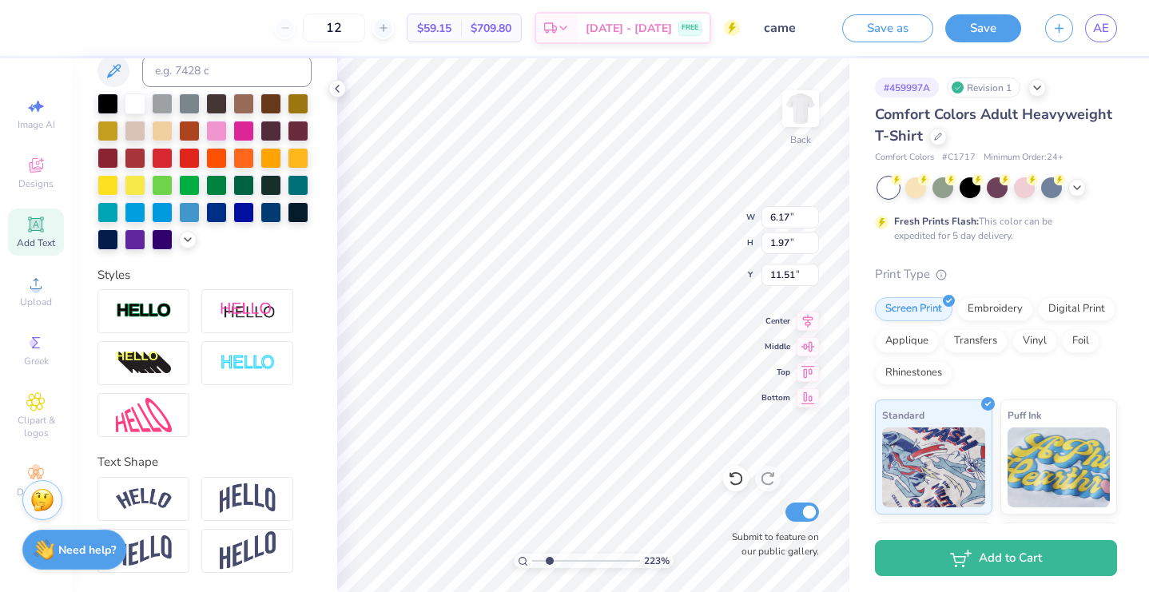
type textarea "e"
type textarea "w"
type textarea "e"
click at [578, 565] on input "range" at bounding box center [586, 561] width 108 height 14
click at [578, 562] on input "range" at bounding box center [586, 561] width 108 height 14
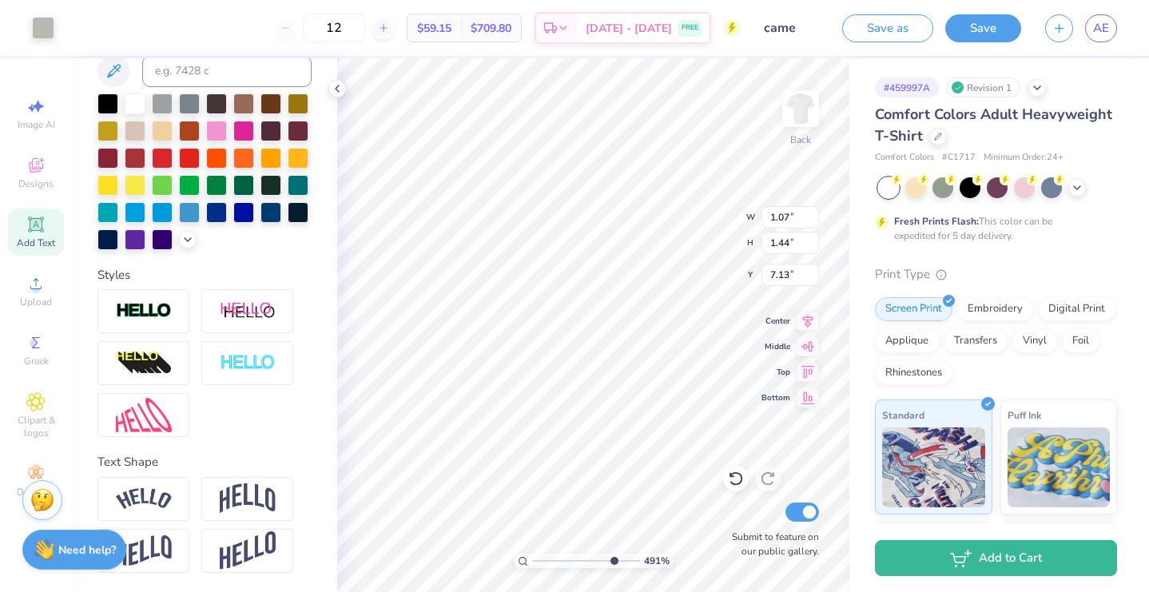
click at [612, 558] on input "range" at bounding box center [586, 561] width 108 height 14
type input "9.6"
click at [628, 559] on input "range" at bounding box center [586, 561] width 108 height 14
type input "0.14"
type input "0.08"
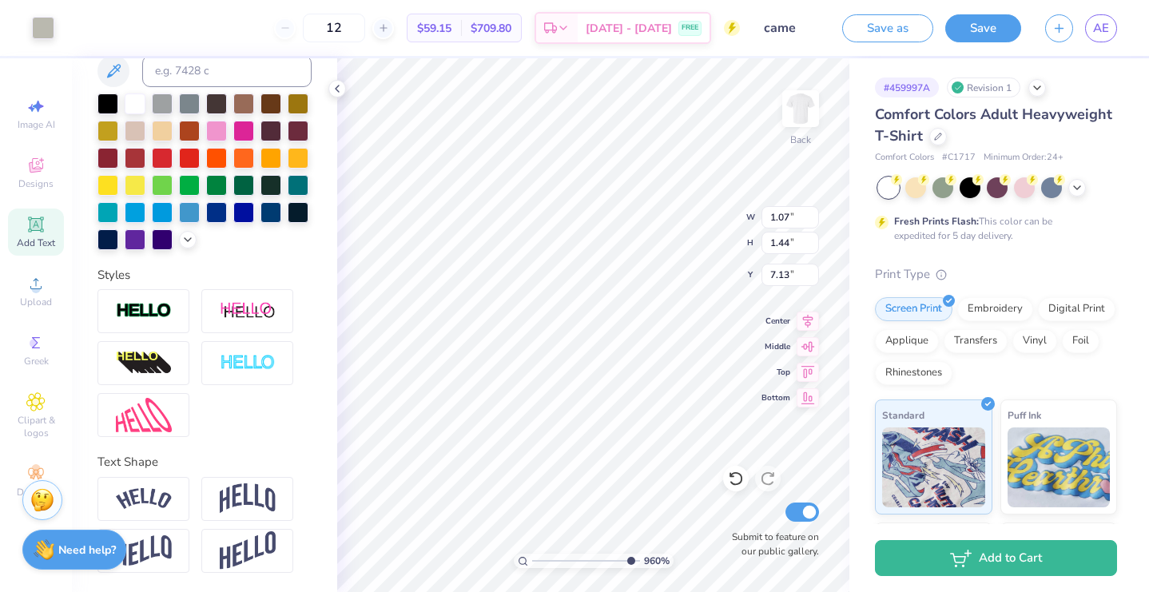
type input "7.87"
type input "1.07"
type input "1.44"
type input "7.13"
type input "0.07"
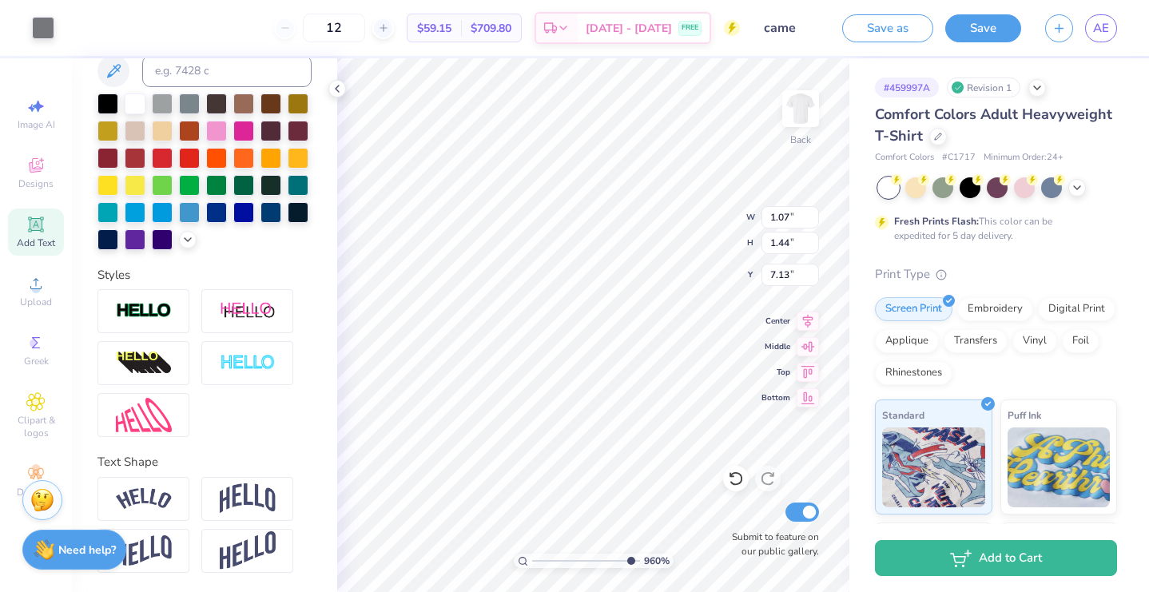
type input "0.08"
type input "7.88"
click at [578, 557] on input "range" at bounding box center [586, 561] width 108 height 14
click at [560, 560] on input "range" at bounding box center [586, 561] width 108 height 14
click at [39, 22] on div at bounding box center [43, 26] width 22 height 22
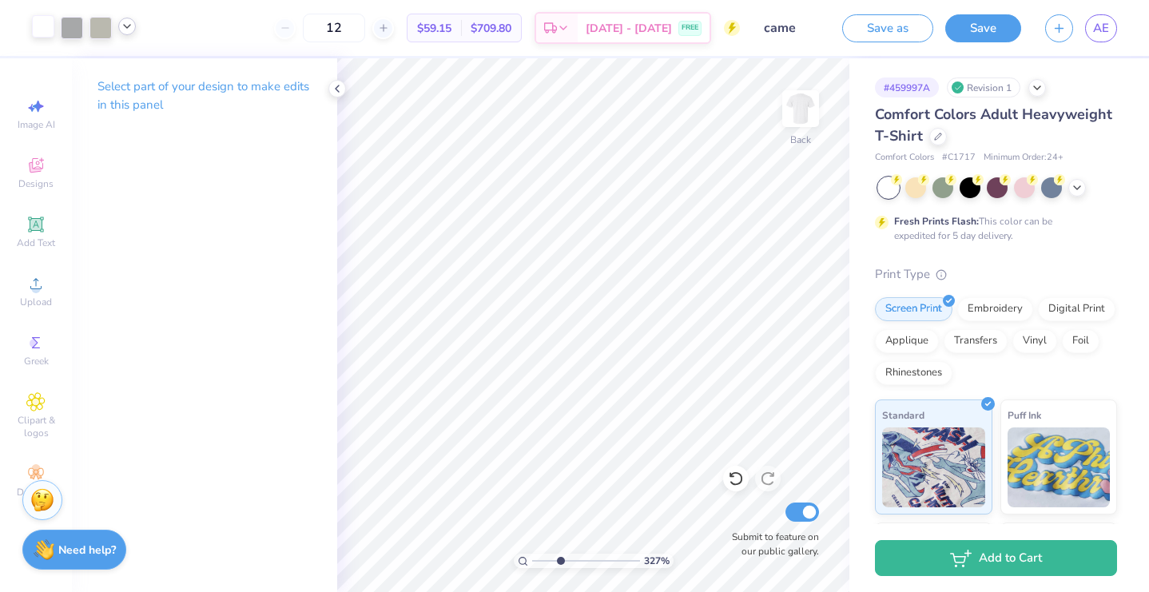
click at [128, 25] on icon at bounding box center [127, 26] width 13 height 13
click at [129, 63] on div at bounding box center [127, 67] width 22 height 22
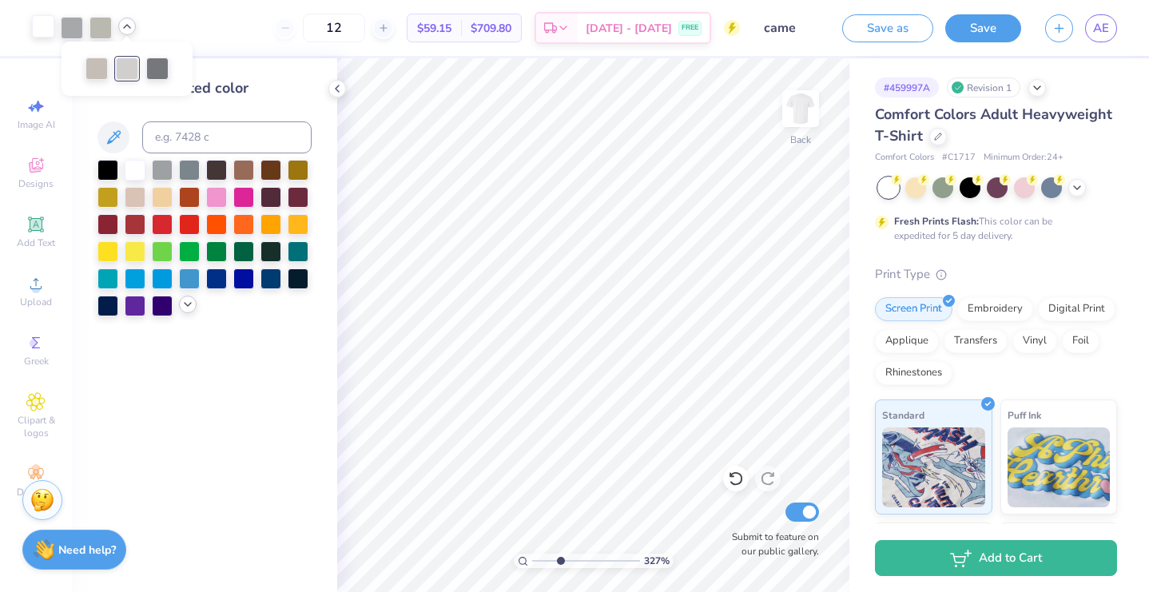
click at [184, 304] on icon at bounding box center [187, 304] width 13 height 13
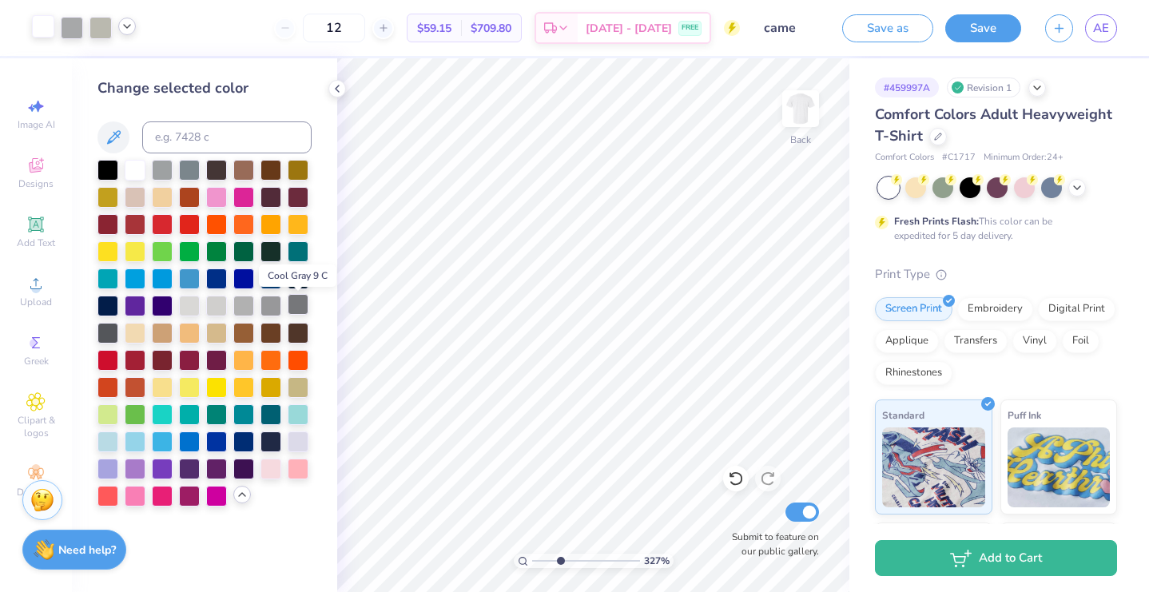
click at [302, 303] on div at bounding box center [298, 304] width 21 height 21
click at [736, 478] on icon at bounding box center [736, 479] width 16 height 16
click at [587, 559] on input "range" at bounding box center [586, 561] width 108 height 14
click at [538, 562] on input "range" at bounding box center [586, 561] width 108 height 14
drag, startPoint x: 539, startPoint y: 562, endPoint x: 528, endPoint y: 560, distance: 11.3
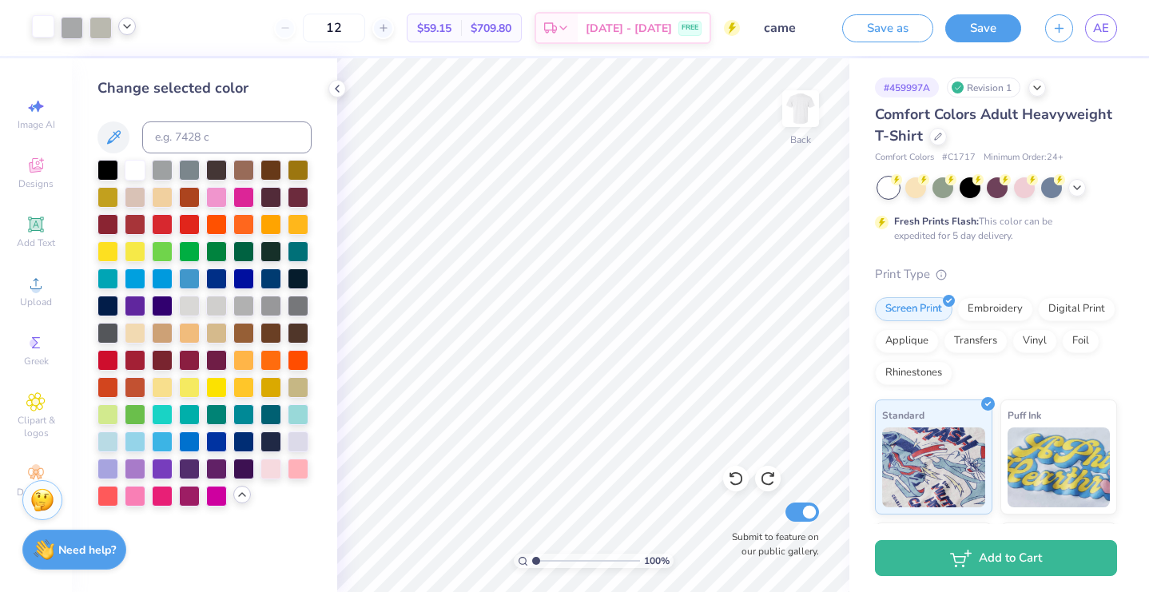
click at [528, 560] on div "100 %" at bounding box center [594, 561] width 160 height 14
type input "3.35"
click at [561, 554] on input "range" at bounding box center [586, 561] width 108 height 14
click at [131, 27] on icon at bounding box center [127, 26] width 13 height 13
click at [126, 16] on div "Art colors" at bounding box center [68, 28] width 136 height 56
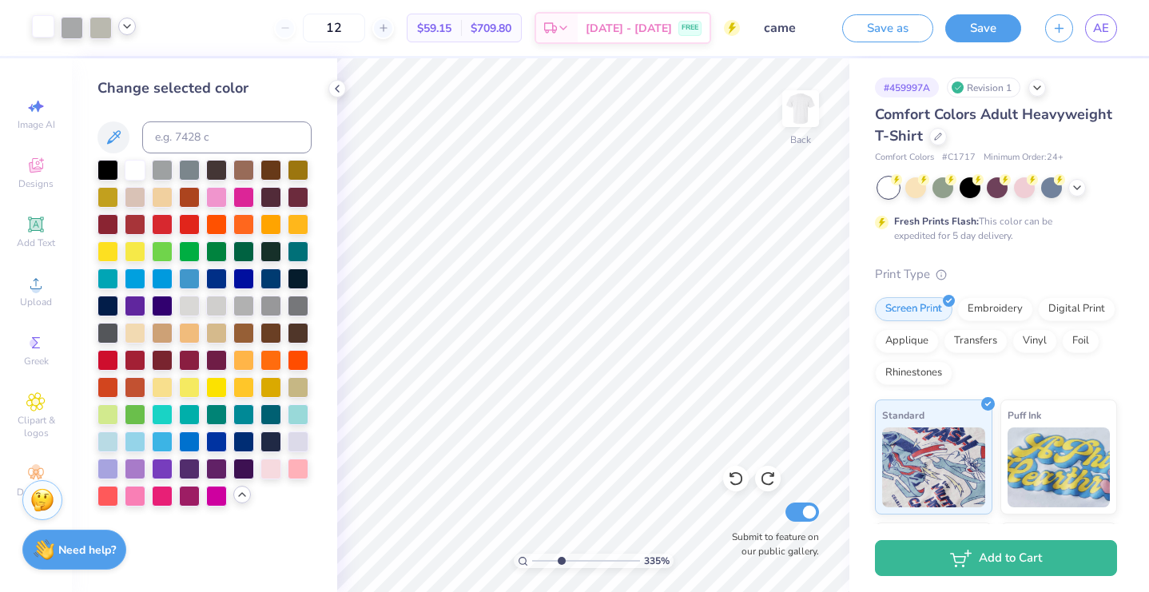
click at [126, 22] on icon at bounding box center [127, 26] width 13 height 13
click at [47, 30] on div at bounding box center [43, 26] width 22 height 22
click at [188, 314] on div at bounding box center [189, 304] width 21 height 21
click at [107, 29] on div at bounding box center [100, 26] width 22 height 22
click at [95, 71] on div at bounding box center [96, 67] width 22 height 22
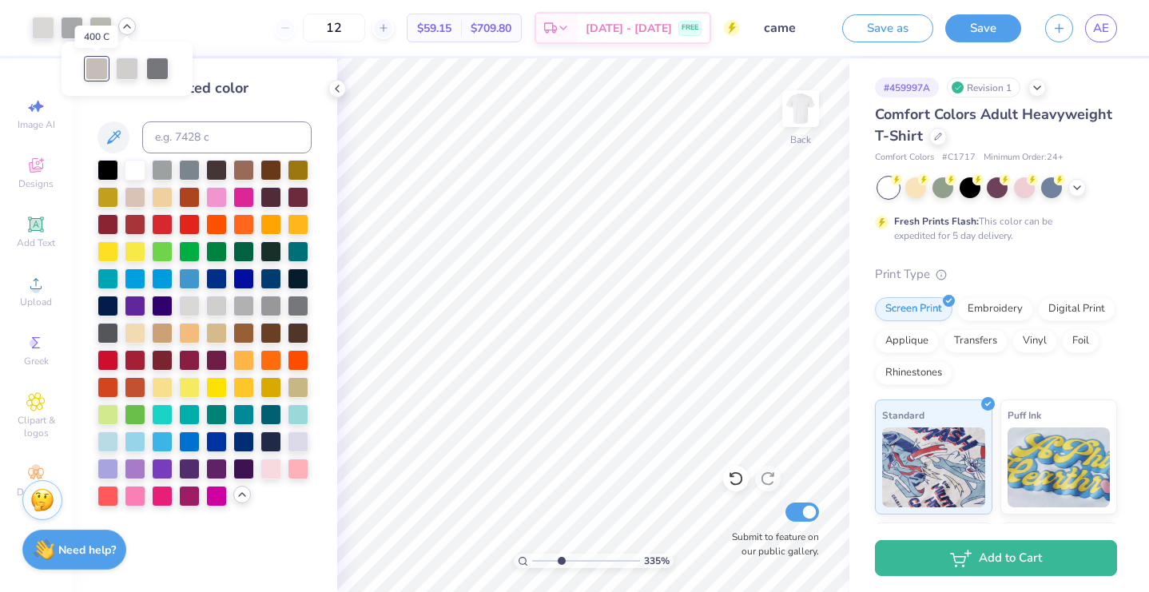
click at [99, 69] on div at bounding box center [96, 69] width 22 height 22
click at [737, 480] on icon at bounding box center [736, 479] width 16 height 16
click at [129, 31] on icon at bounding box center [127, 26] width 13 height 13
click at [66, 29] on div at bounding box center [72, 26] width 22 height 22
click at [152, 66] on div at bounding box center [157, 67] width 22 height 22
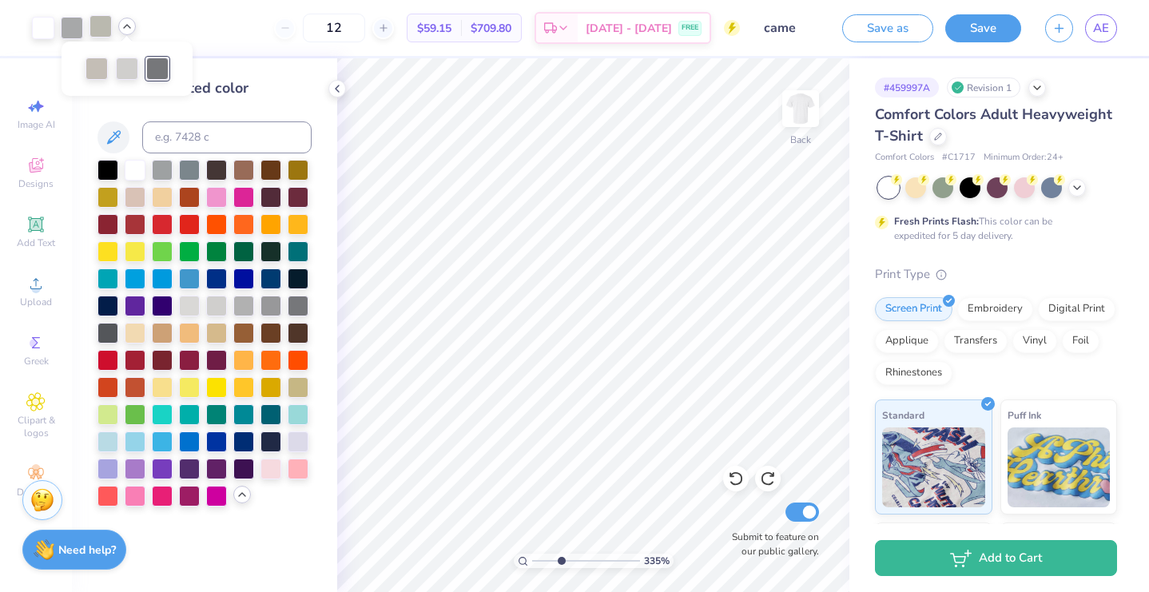
click at [101, 34] on div at bounding box center [100, 26] width 22 height 22
click at [101, 68] on div at bounding box center [96, 67] width 22 height 22
click at [128, 69] on div at bounding box center [127, 67] width 22 height 22
click at [136, 34] on div "Art colors 12 $59.15 Per Item $709.80 Total Est. Delivery Sep 19 - 22 FREE Desi…" at bounding box center [574, 28] width 1149 height 56
click at [125, 28] on icon at bounding box center [127, 26] width 13 height 13
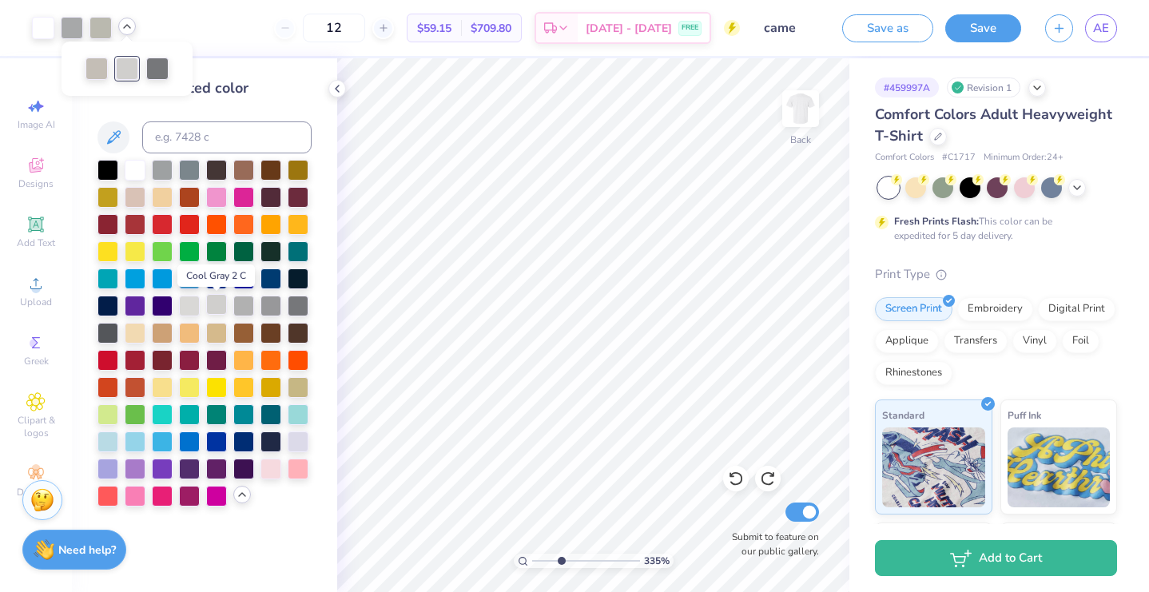
click at [210, 307] on div at bounding box center [216, 304] width 21 height 21
click at [214, 308] on div at bounding box center [216, 304] width 21 height 21
click at [96, 68] on div at bounding box center [96, 67] width 22 height 22
click at [219, 307] on div at bounding box center [216, 304] width 21 height 21
click at [738, 476] on icon at bounding box center [736, 479] width 16 height 16
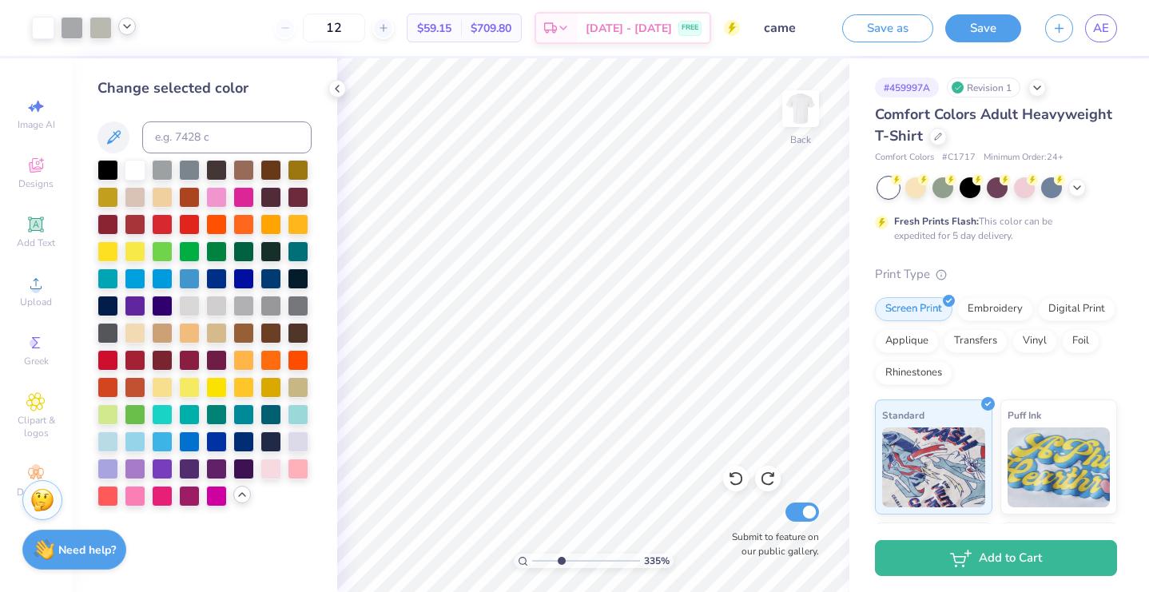
click at [126, 25] on icon at bounding box center [127, 26] width 13 height 13
click at [82, 30] on div at bounding box center [72, 26] width 22 height 22
click at [302, 309] on div at bounding box center [298, 304] width 21 height 21
click at [740, 476] on icon at bounding box center [736, 479] width 16 height 16
click at [125, 37] on div at bounding box center [84, 28] width 104 height 22
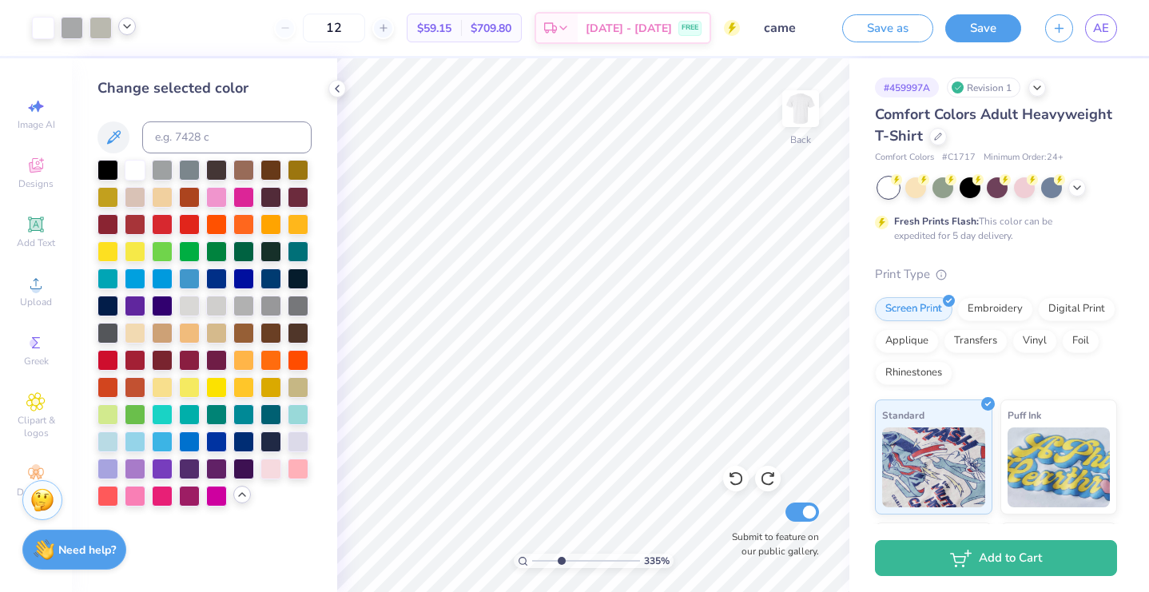
click at [125, 32] on icon at bounding box center [127, 26] width 13 height 13
click at [247, 302] on div at bounding box center [243, 304] width 21 height 21
click at [742, 482] on icon at bounding box center [736, 479] width 16 height 16
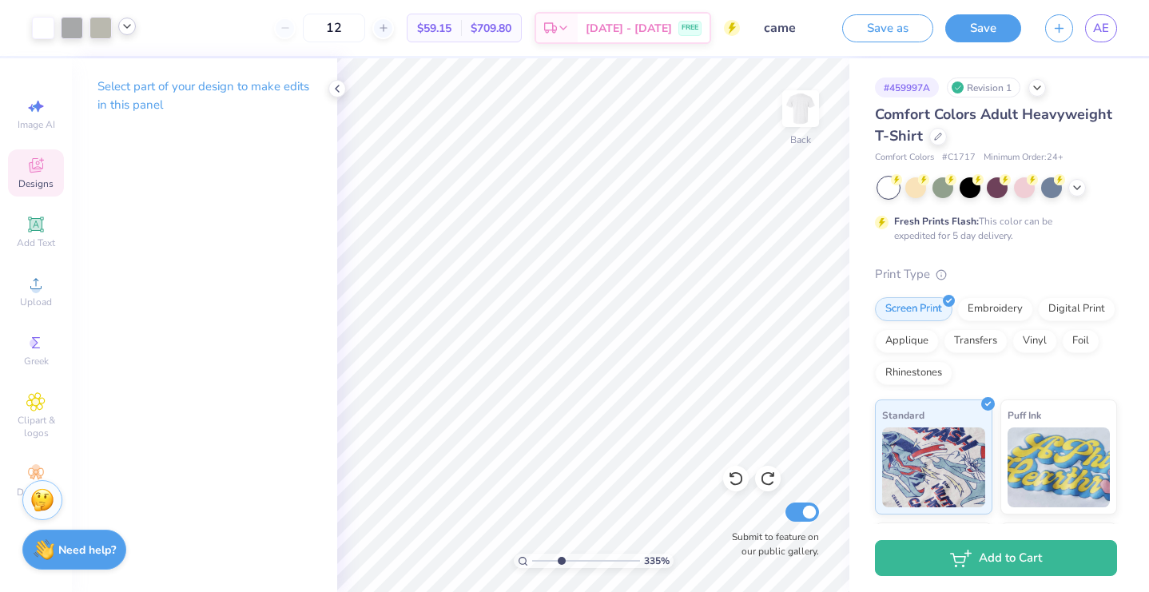
click at [32, 177] on div "Designs" at bounding box center [36, 172] width 56 height 47
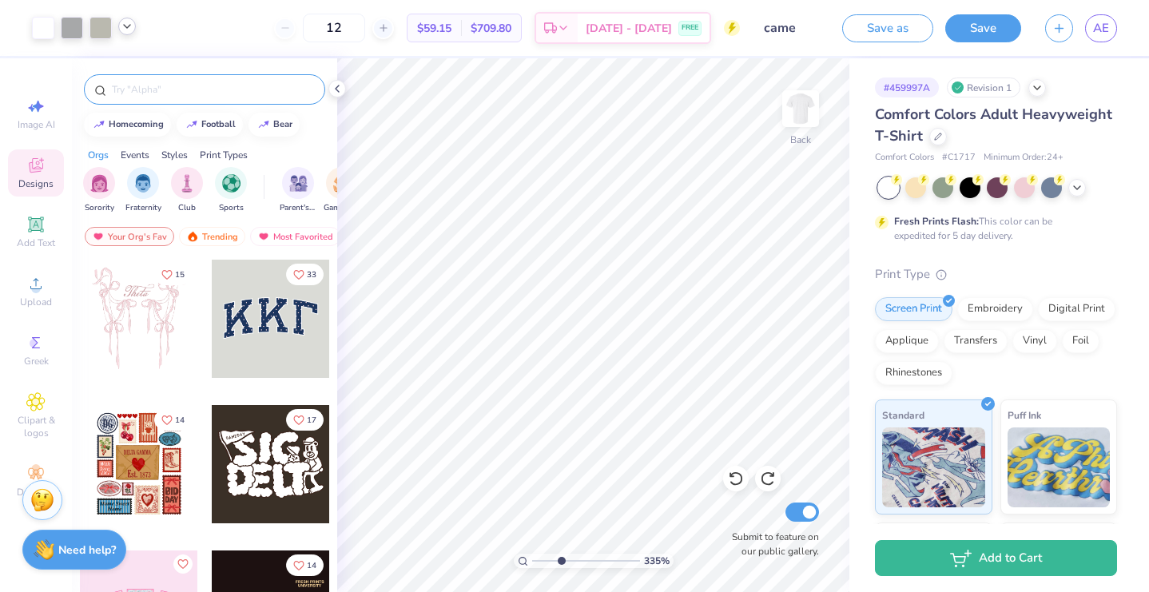
click at [178, 93] on input "text" at bounding box center [212, 89] width 205 height 16
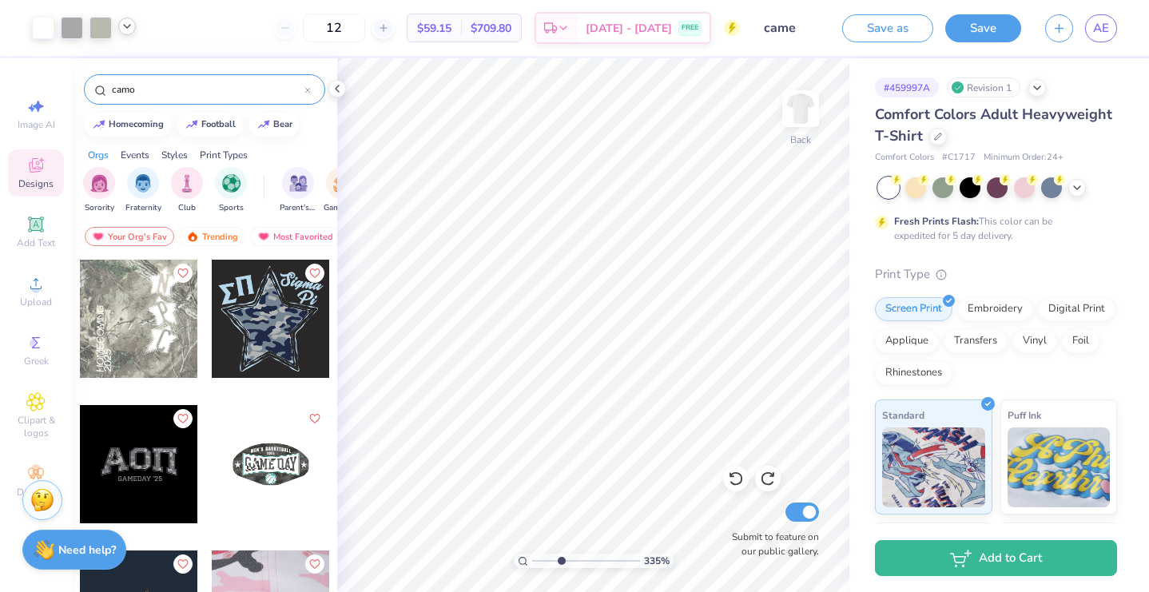
type input "came"
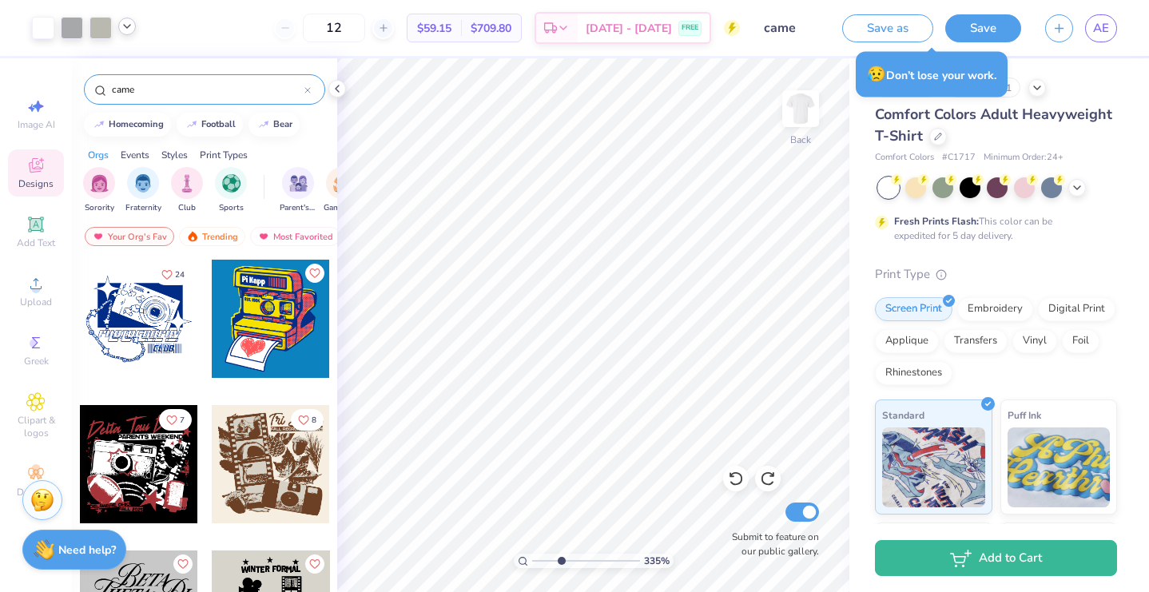
scroll to position [0, 0]
click at [308, 88] on icon at bounding box center [307, 90] width 6 height 6
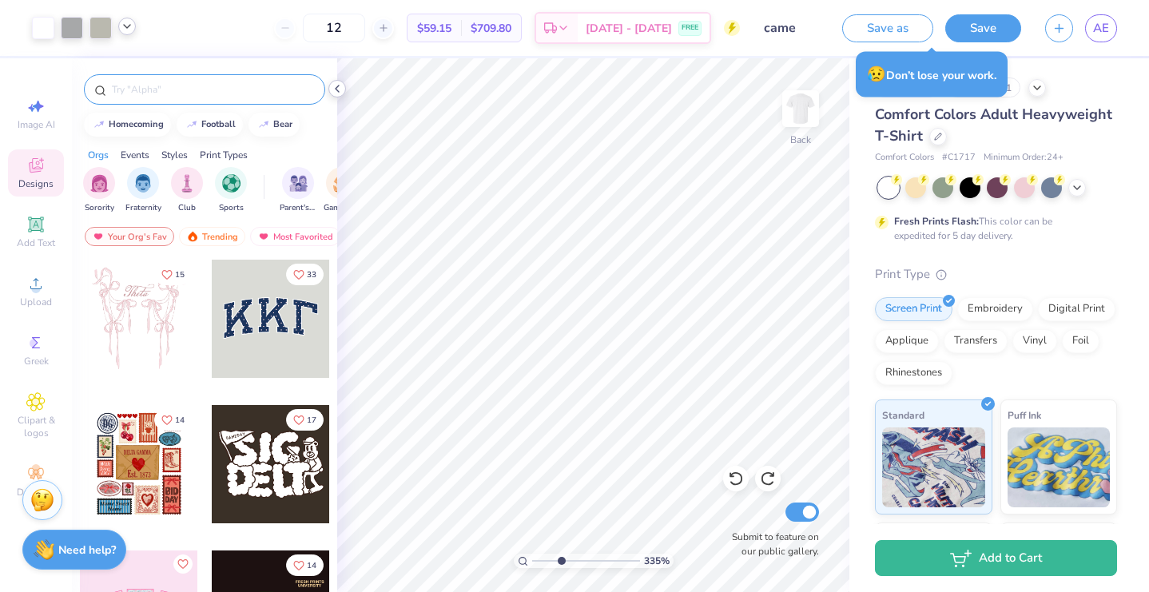
click at [338, 88] on icon at bounding box center [337, 88] width 13 height 13
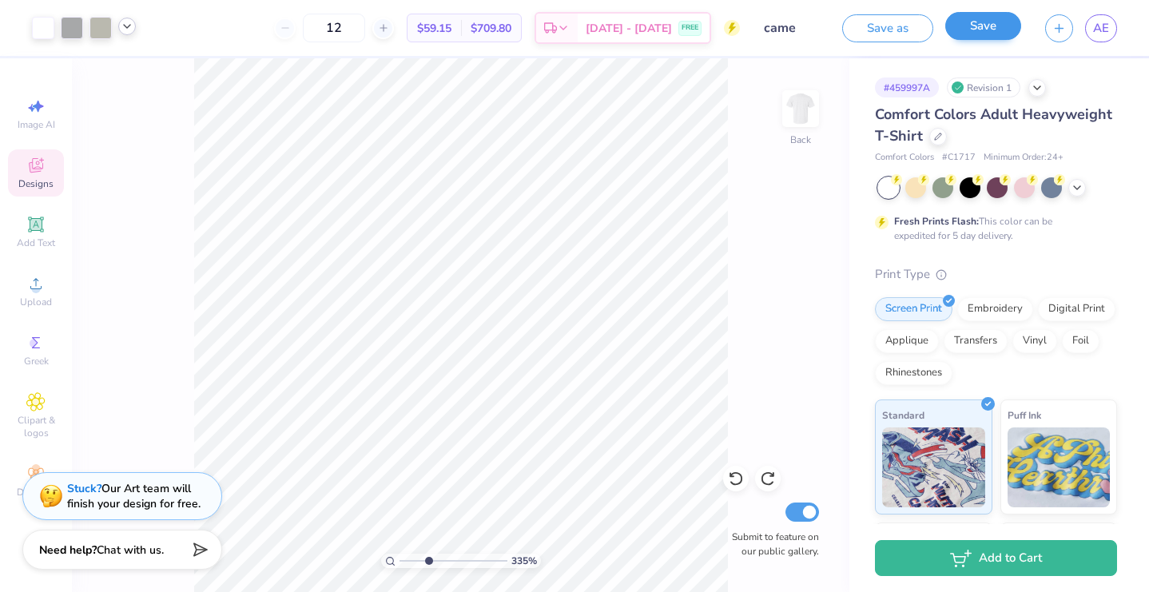
click at [971, 30] on button "Save" at bounding box center [983, 26] width 76 height 28
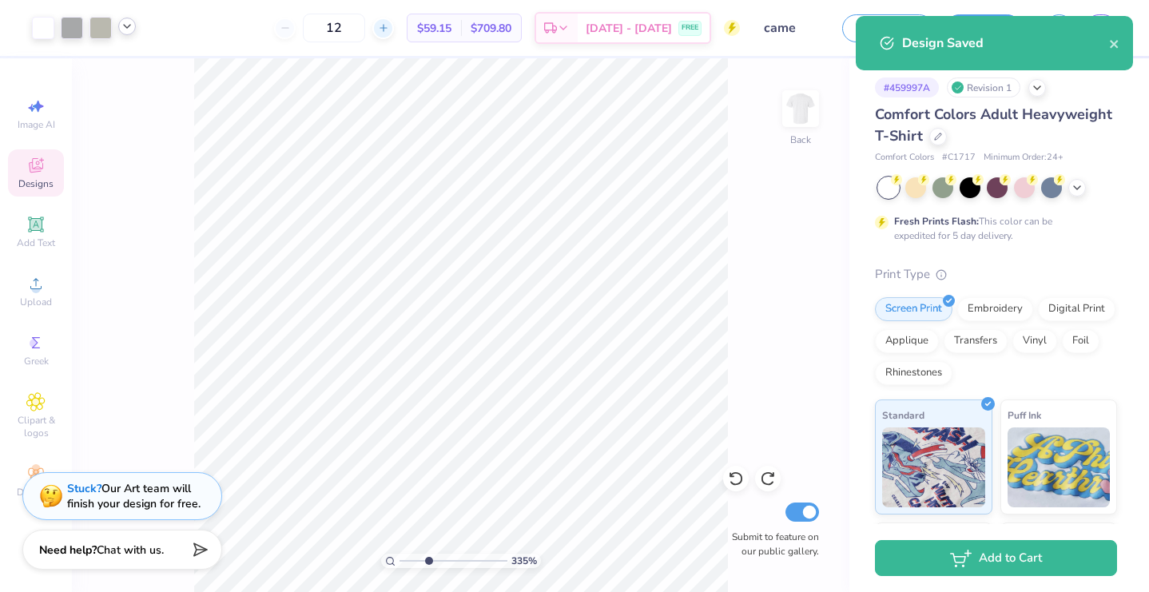
click at [389, 28] on icon at bounding box center [383, 27] width 11 height 11
type input "13"
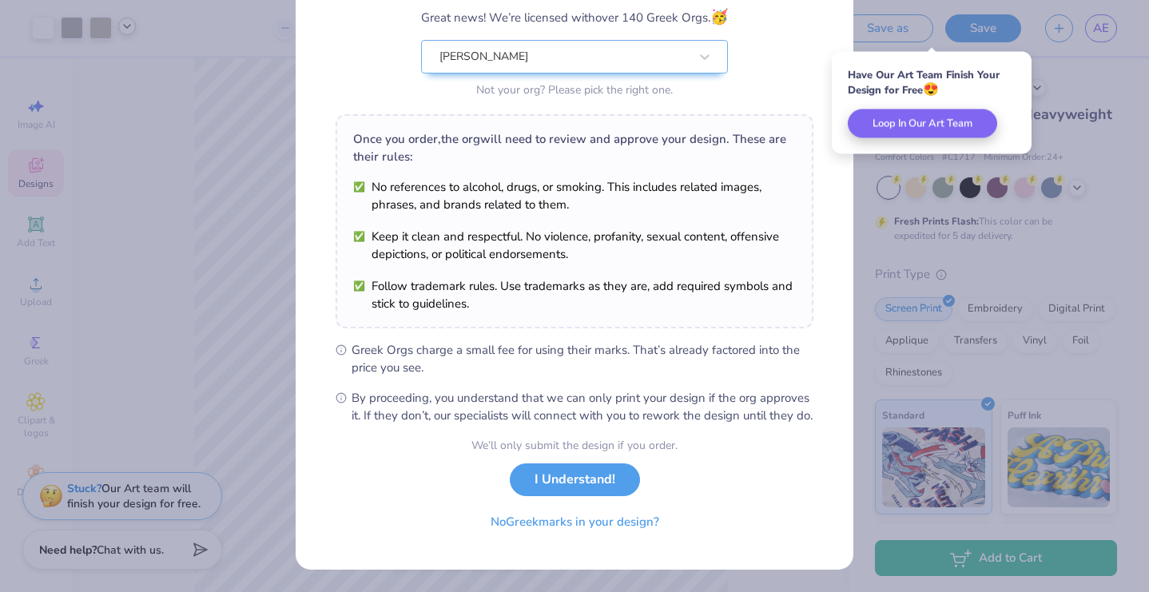
scroll to position [156, 0]
click at [609, 466] on button "I Understand!" at bounding box center [575, 475] width 130 height 33
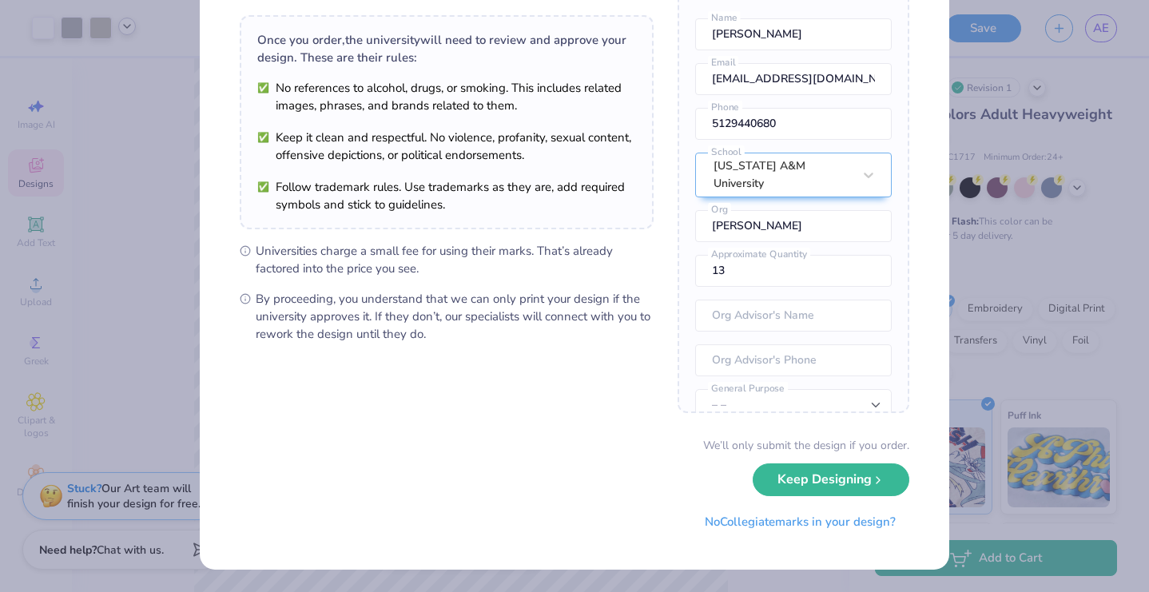
scroll to position [103, 0]
click at [867, 256] on input "14" at bounding box center [793, 272] width 197 height 32
click at [867, 256] on input "15" at bounding box center [793, 272] width 197 height 32
type input "16"
click at [867, 256] on input "16" at bounding box center [793, 272] width 197 height 32
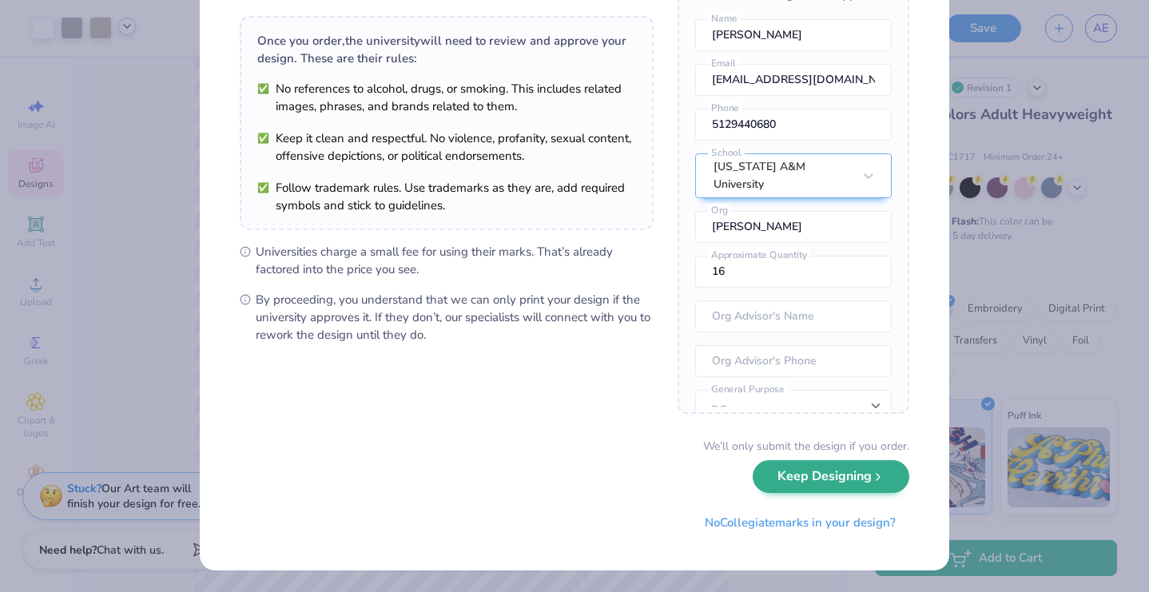
click at [860, 482] on button "Keep Designing" at bounding box center [831, 476] width 157 height 33
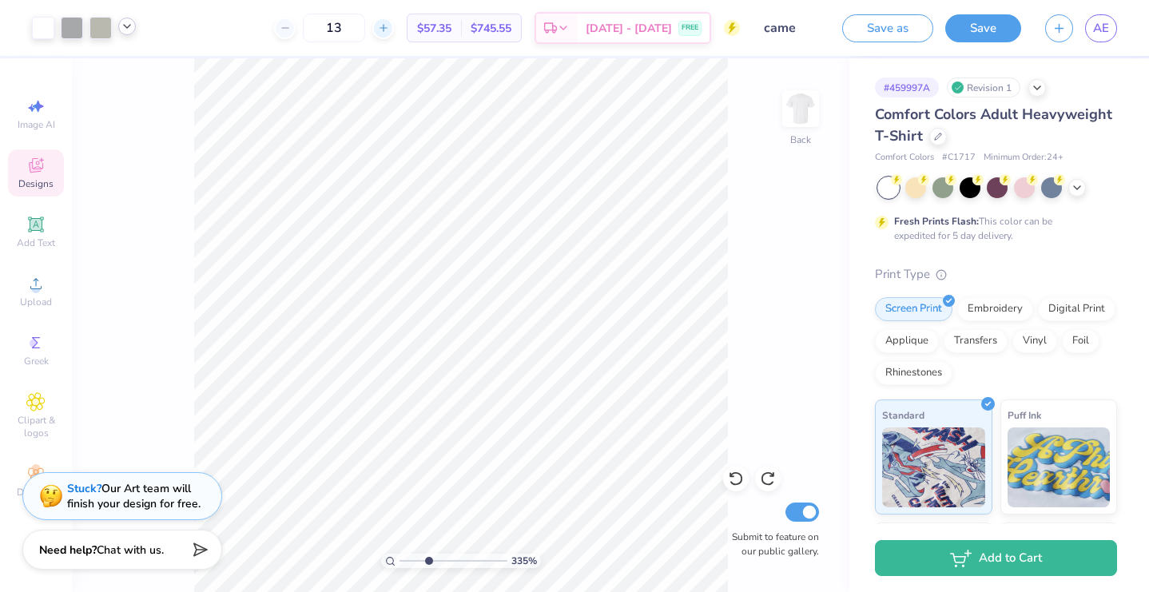
click at [389, 33] on icon at bounding box center [383, 27] width 11 height 11
click at [407, 33] on div "15" at bounding box center [388, 28] width 120 height 29
click at [386, 28] on line at bounding box center [382, 28] width 6 height 0
click at [394, 29] on div "16" at bounding box center [334, 28] width 120 height 29
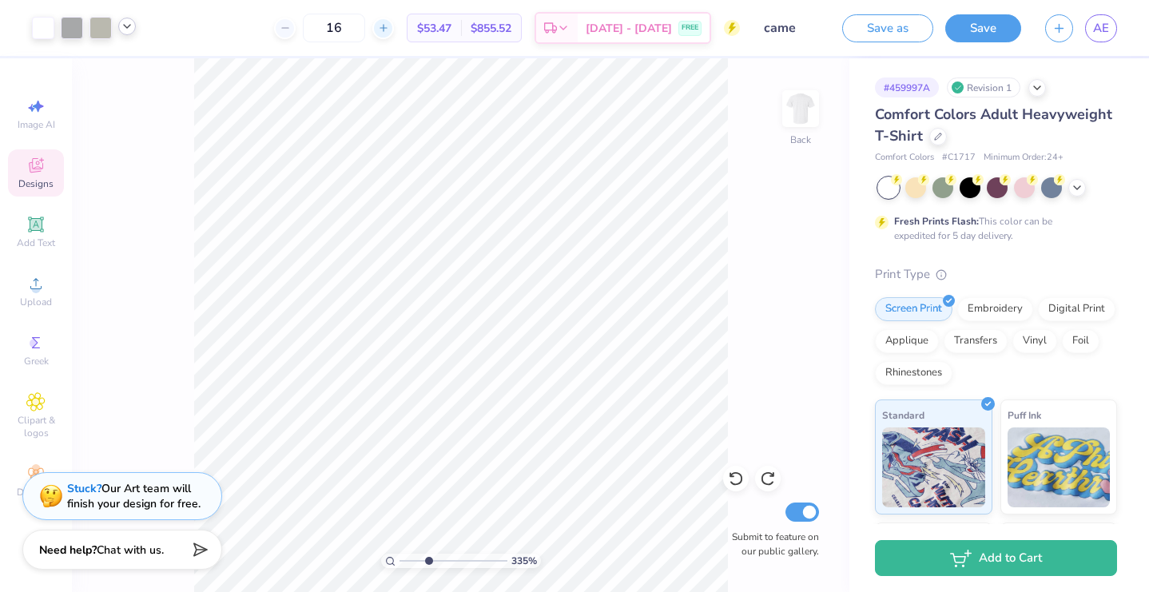
click at [389, 27] on icon at bounding box center [383, 27] width 11 height 11
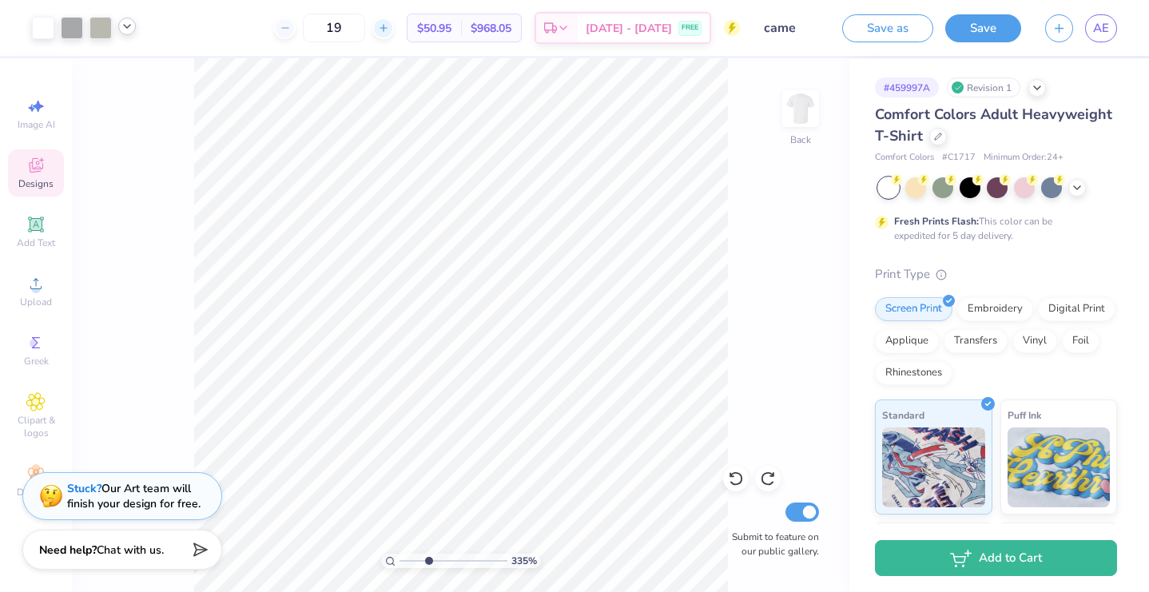
type input "20"
click at [43, 400] on icon at bounding box center [35, 401] width 18 height 19
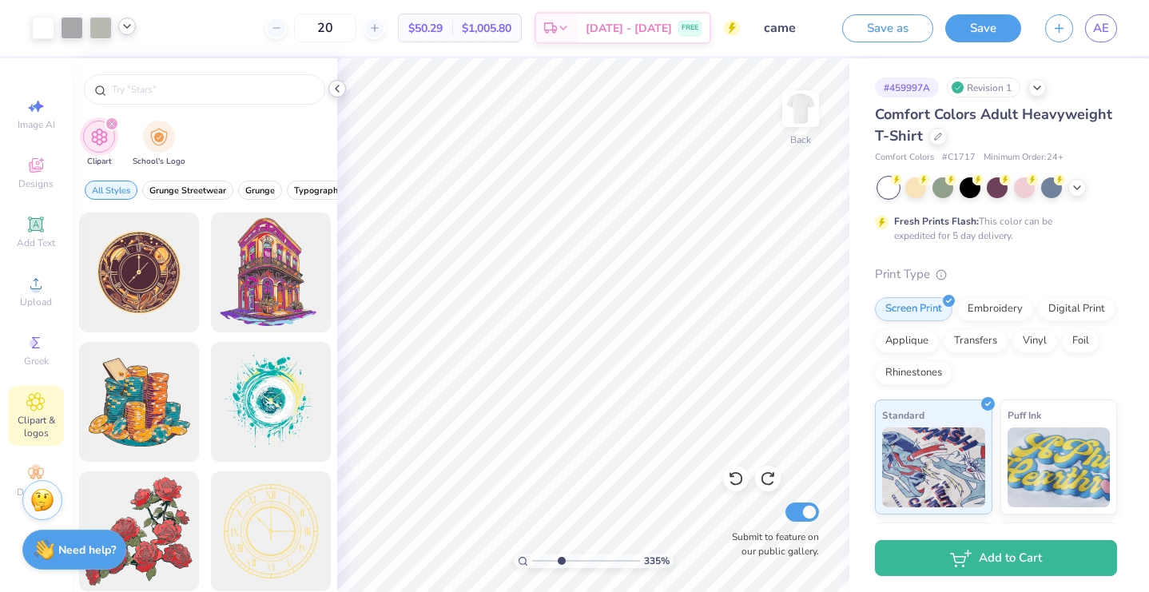
click at [340, 85] on icon at bounding box center [337, 88] width 13 height 13
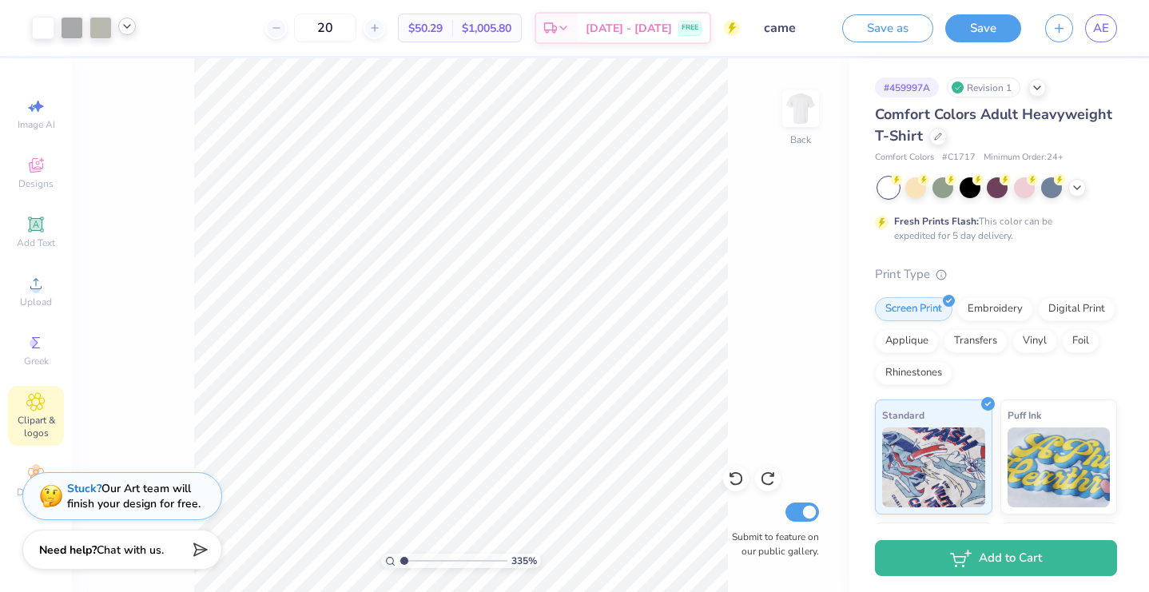
type input "1.11"
click at [404, 561] on input "range" at bounding box center [453, 561] width 108 height 14
click at [787, 32] on input "came" at bounding box center [791, 28] width 78 height 32
click at [786, 26] on input "came" at bounding box center [791, 28] width 78 height 32
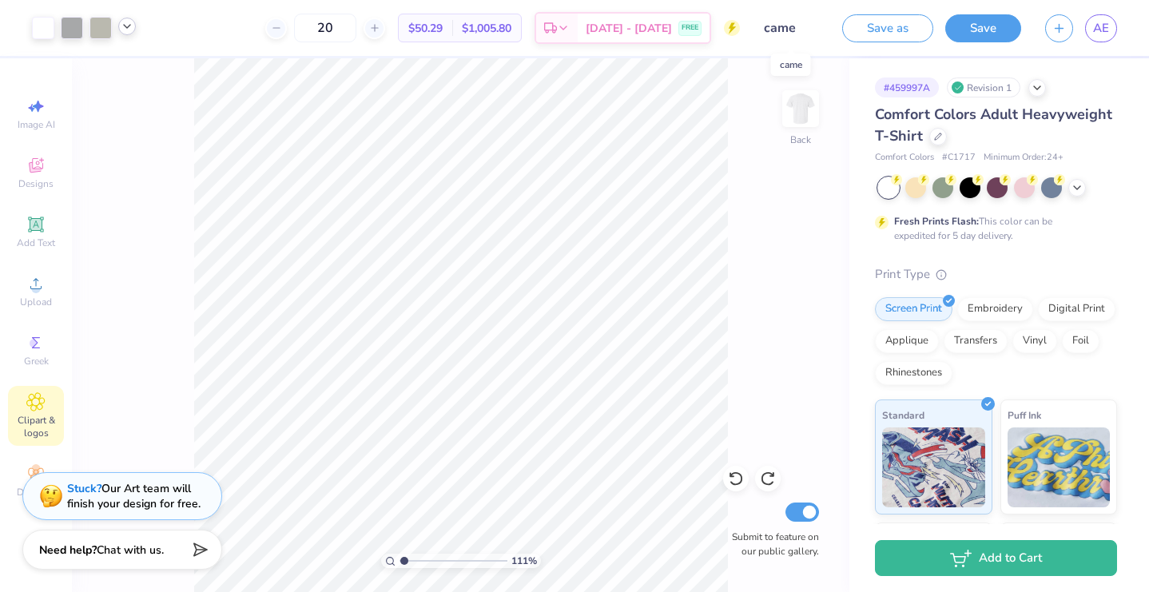
click at [786, 26] on input "came" at bounding box center [791, 28] width 78 height 32
click at [796, 28] on input "came" at bounding box center [791, 28] width 78 height 32
click at [801, 69] on div "111 % Back Submit to feature on our public gallery." at bounding box center [460, 325] width 777 height 534
click at [786, 25] on input "came" at bounding box center [791, 28] width 78 height 32
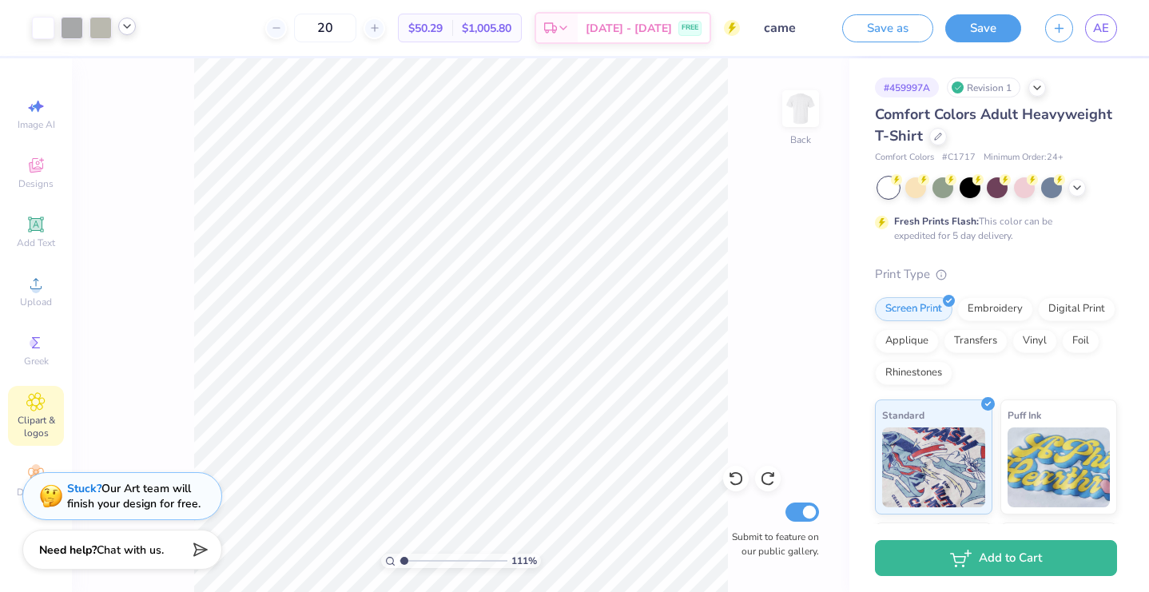
click at [1043, 99] on div "# 459997A Revision 1 Comfort Colors Adult Heavyweight T-Shirt Comfort Colors # …" at bounding box center [999, 409] width 300 height 702
click at [1039, 89] on icon at bounding box center [1037, 86] width 13 height 13
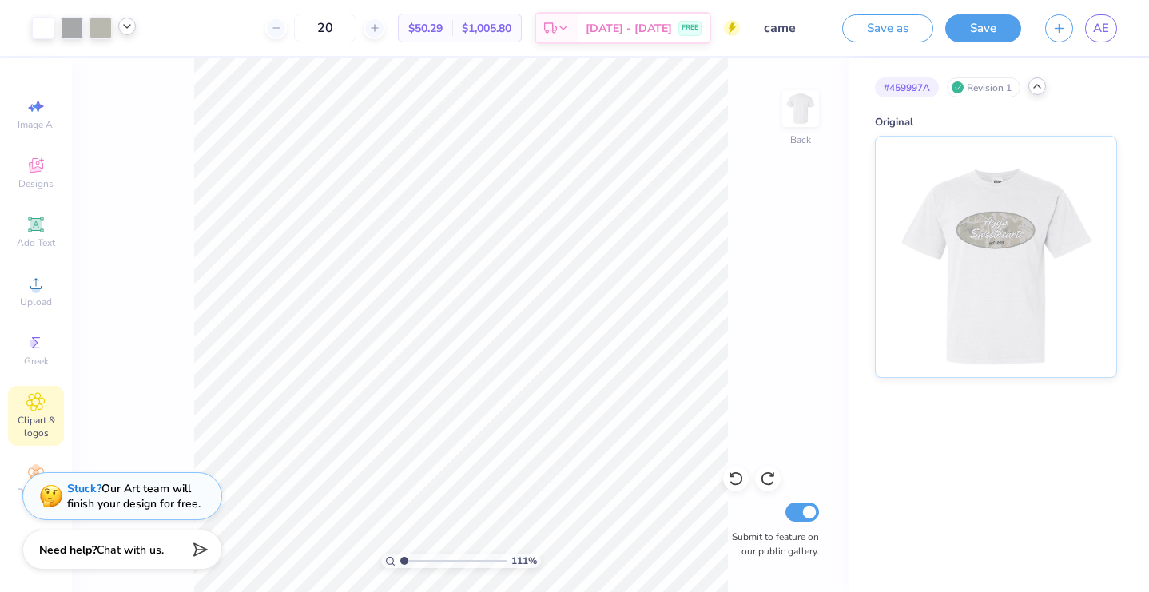
click at [1039, 89] on icon at bounding box center [1037, 86] width 13 height 13
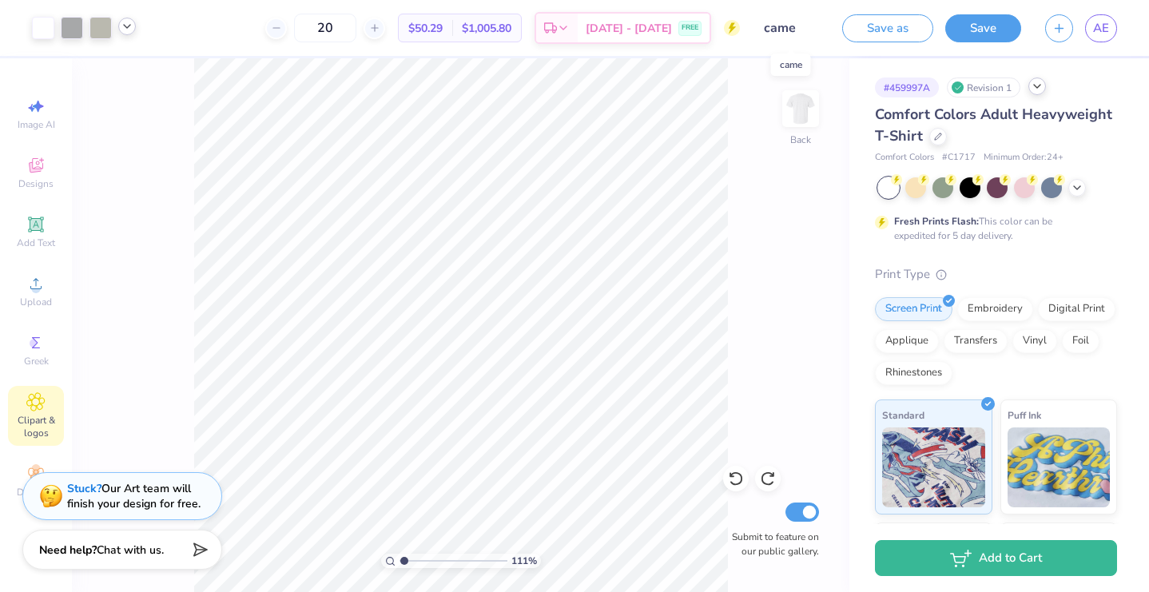
click at [793, 29] on input "came" at bounding box center [791, 28] width 78 height 32
click at [989, 18] on button "Save" at bounding box center [983, 26] width 76 height 28
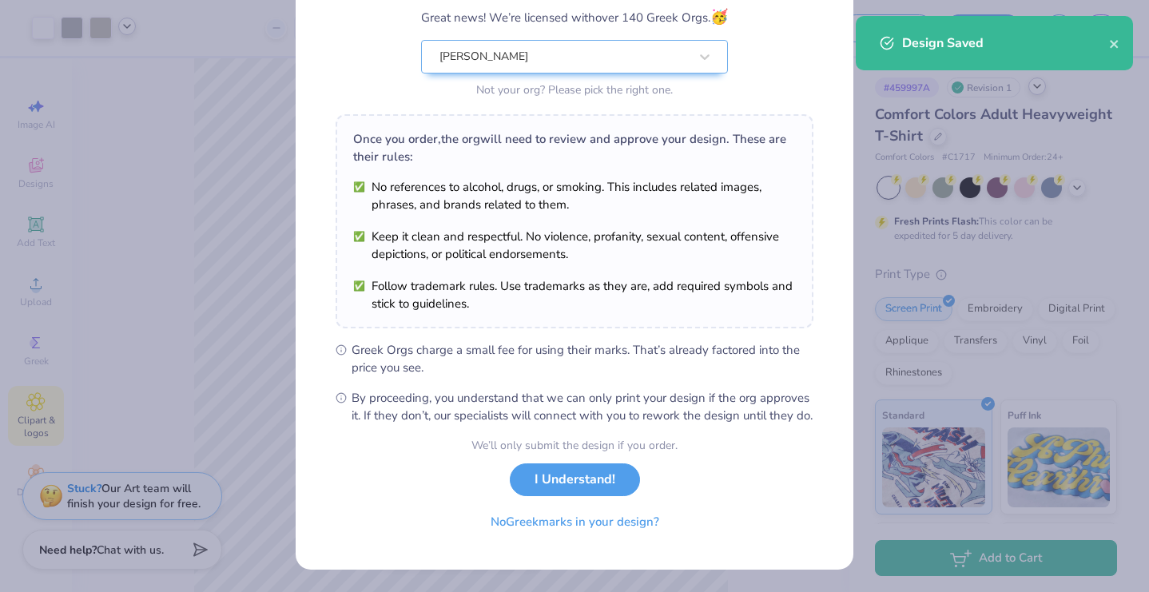
scroll to position [156, 0]
click at [536, 473] on button "I Understand!" at bounding box center [575, 475] width 130 height 33
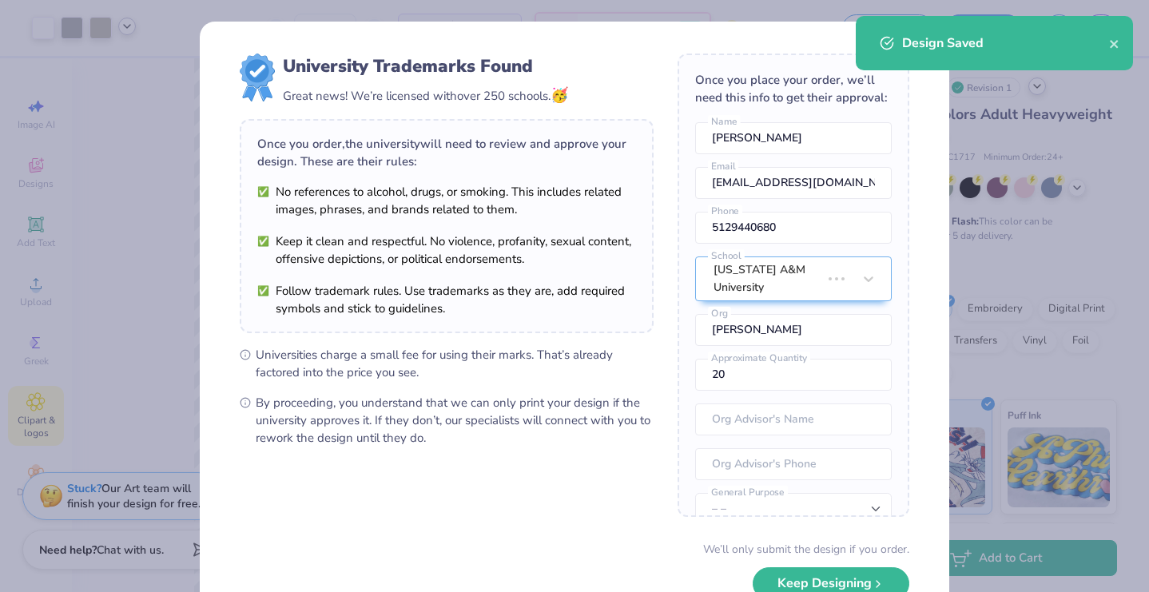
scroll to position [0, 0]
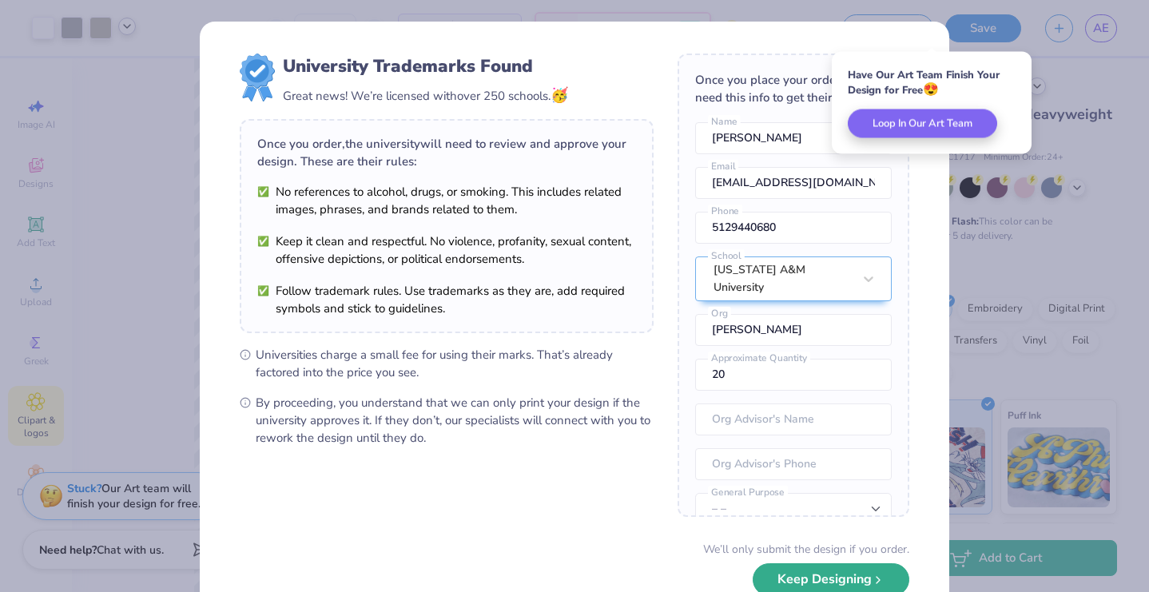
click at [780, 575] on button "Keep Designing" at bounding box center [831, 579] width 157 height 33
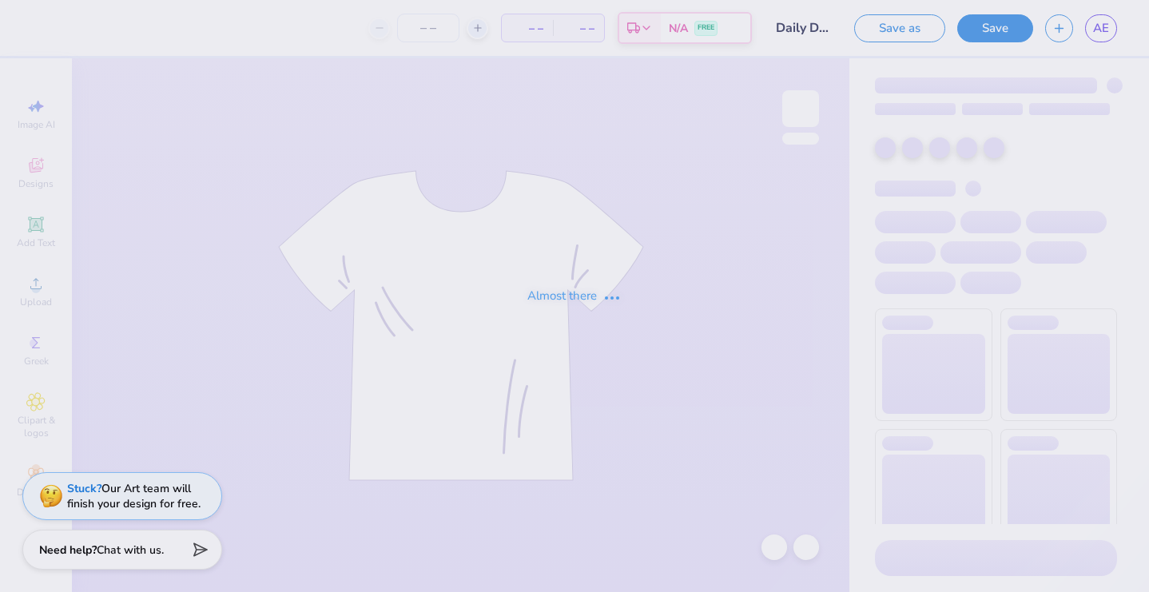
type input "Daily Drills tank"
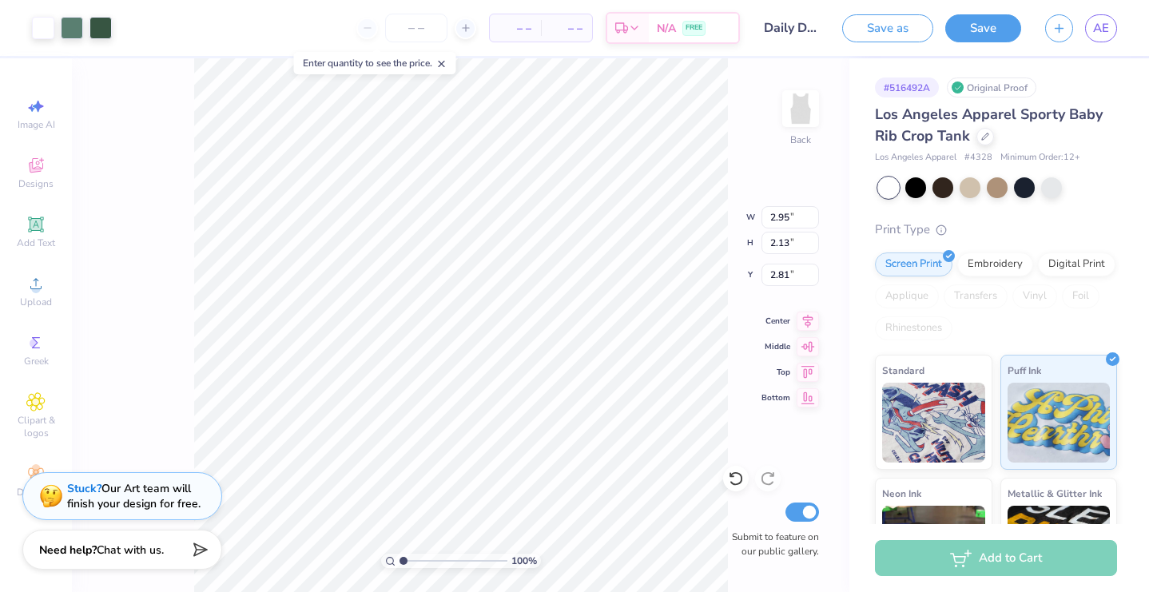
type input "1.93"
click at [983, 37] on button "Save" at bounding box center [983, 26] width 76 height 28
click at [1002, 19] on button "Save" at bounding box center [983, 26] width 76 height 28
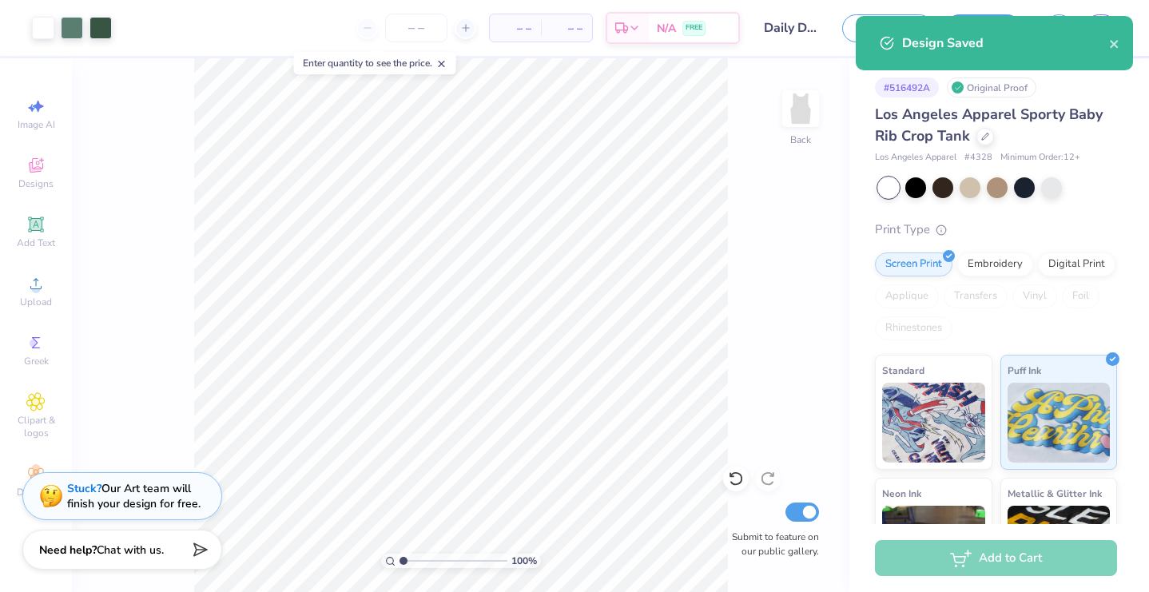
click at [919, 41] on div "Design Saved" at bounding box center [1005, 43] width 207 height 19
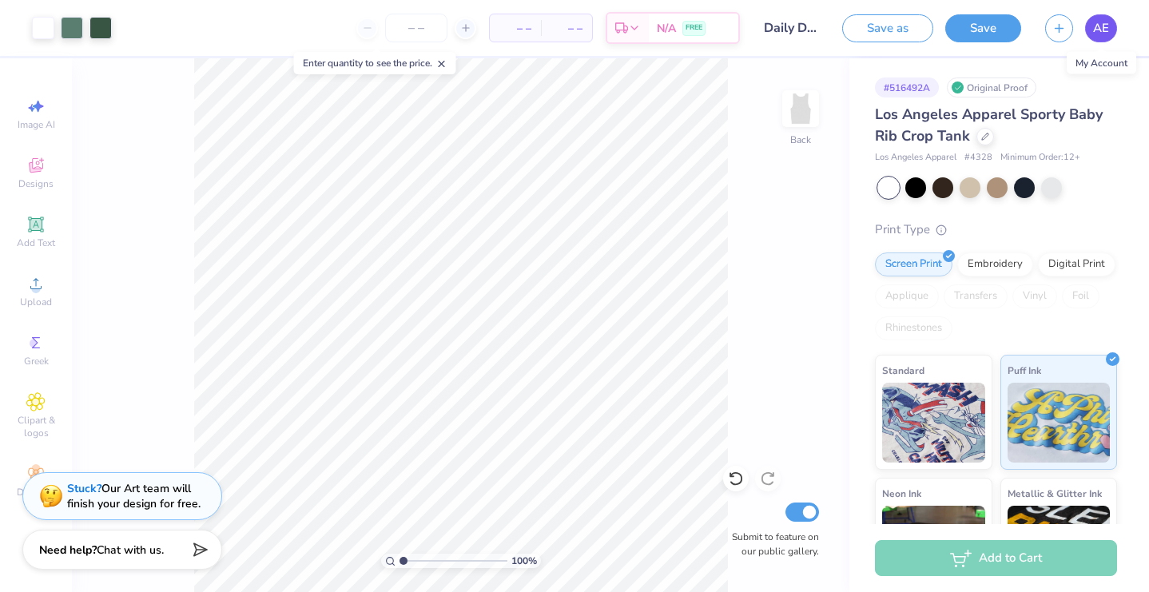
click at [1104, 24] on span "AE" at bounding box center [1101, 28] width 16 height 18
